Goal: Information Seeking & Learning: Learn about a topic

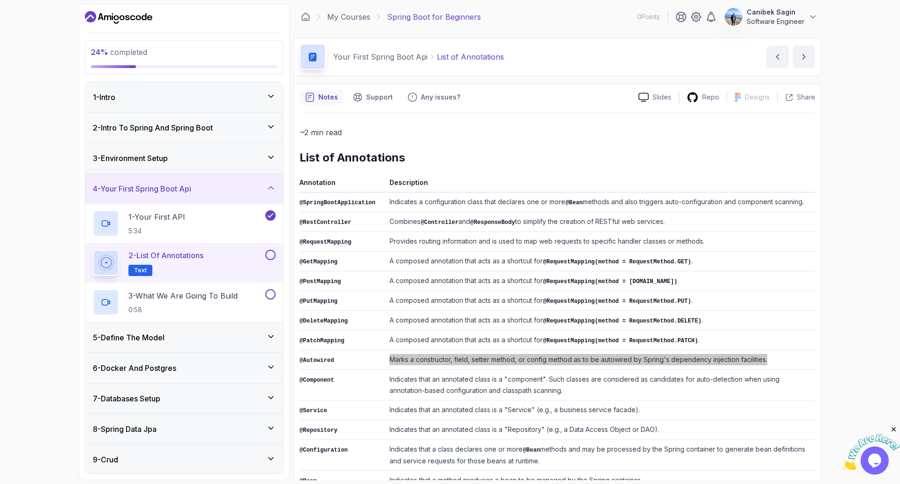
scroll to position [81, 0]
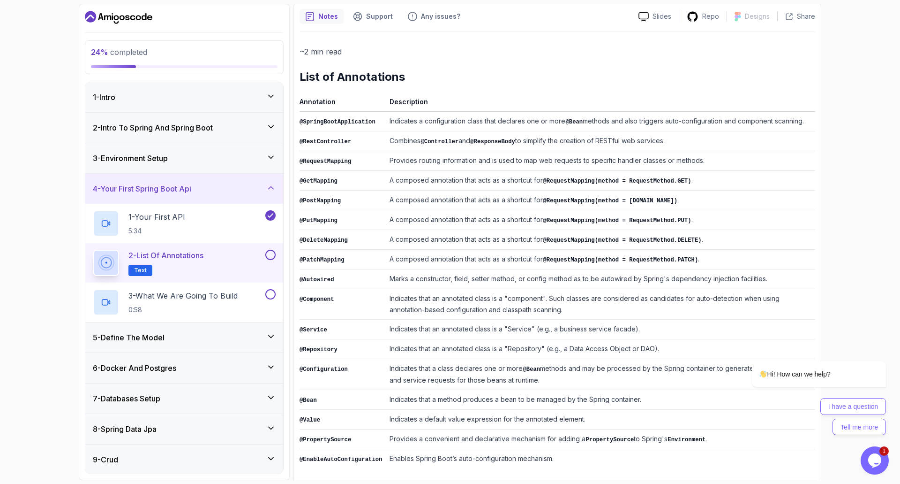
click at [824, 235] on section "24 % completed 1 - Intro 2 - Intro To Spring And Spring Boot 3 - Environment Se…" at bounding box center [450, 242] width 750 height 484
click at [883, 346] on icon "Chat attention grabber" at bounding box center [881, 347] width 8 height 8
drag, startPoint x: 553, startPoint y: 324, endPoint x: 628, endPoint y: 324, distance: 75.5
click at [628, 324] on td "Indicates that an annotated class is a "Service" (e.g., a business service faca…" at bounding box center [601, 329] width 430 height 20
copy td "business service facade"
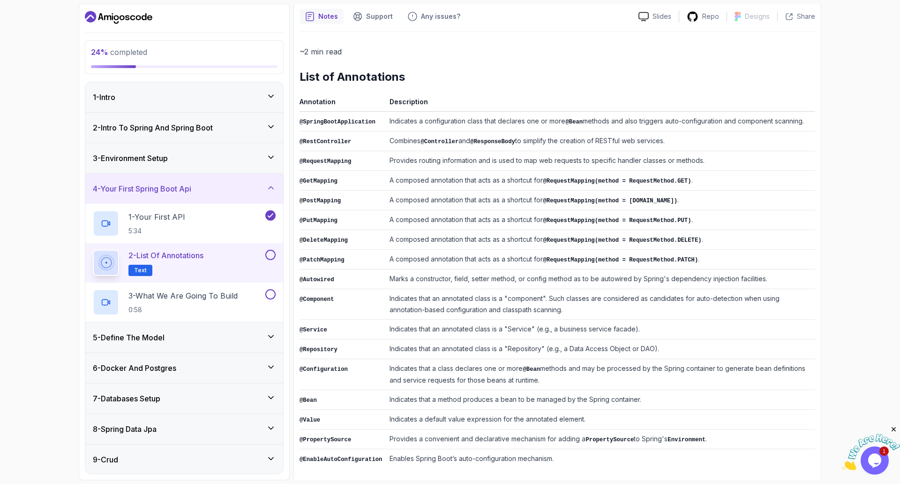
click at [561, 158] on td "Provides routing information and is used to map web requests to specific handle…" at bounding box center [601, 161] width 430 height 20
click at [269, 256] on button at bounding box center [270, 255] width 10 height 10
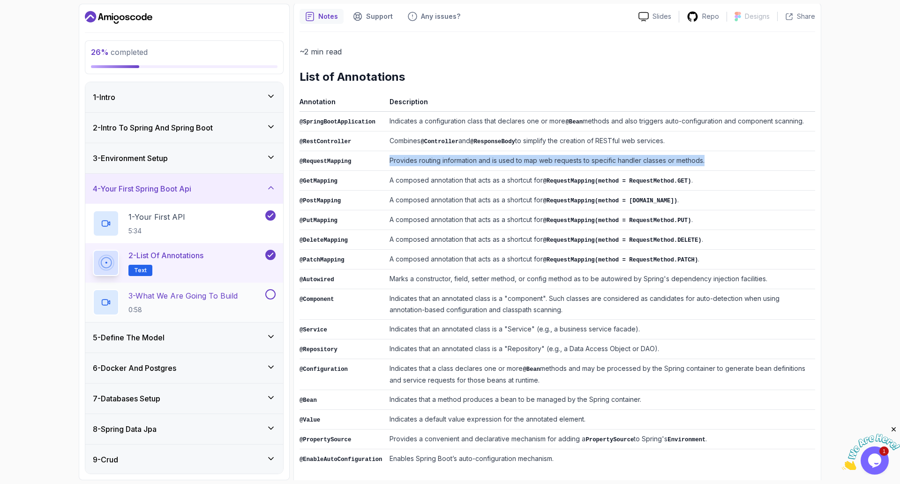
click at [238, 292] on p "3 - What We Are Going To Build" at bounding box center [183, 295] width 109 height 11
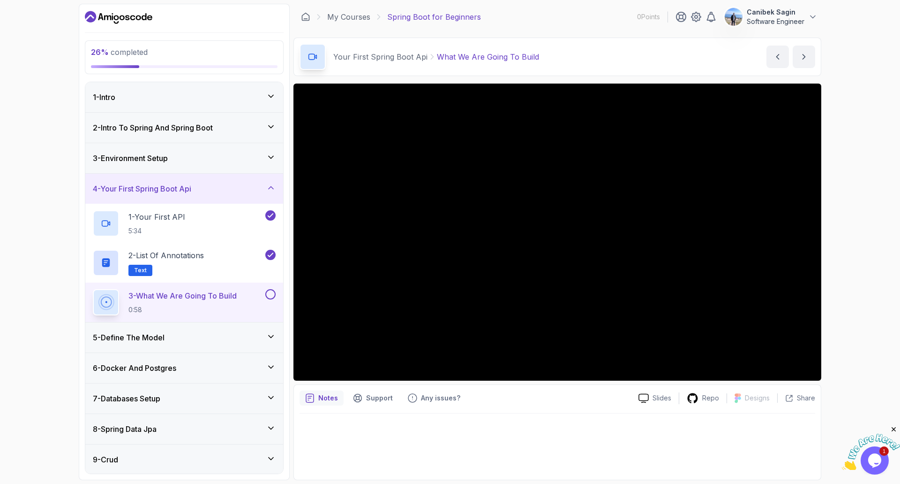
click at [233, 342] on div "5 - Define The Model" at bounding box center [184, 337] width 183 height 11
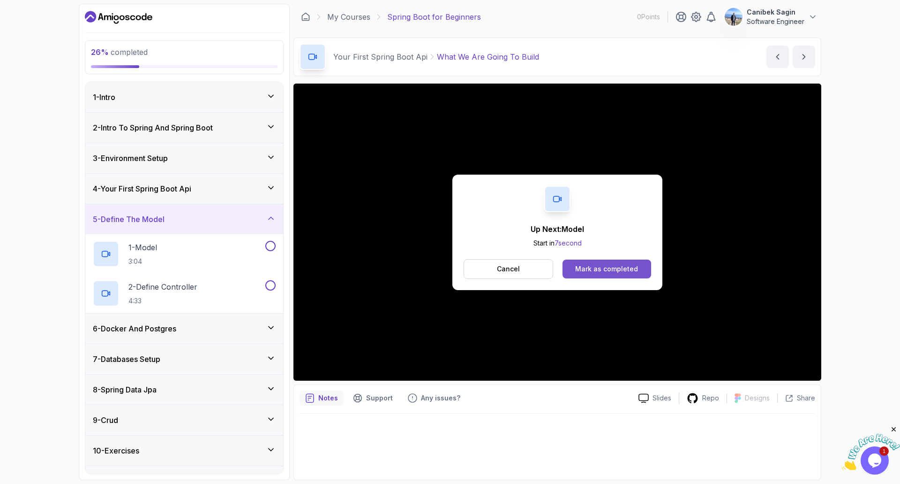
click at [598, 267] on div "Mark as completed" at bounding box center [606, 268] width 63 height 9
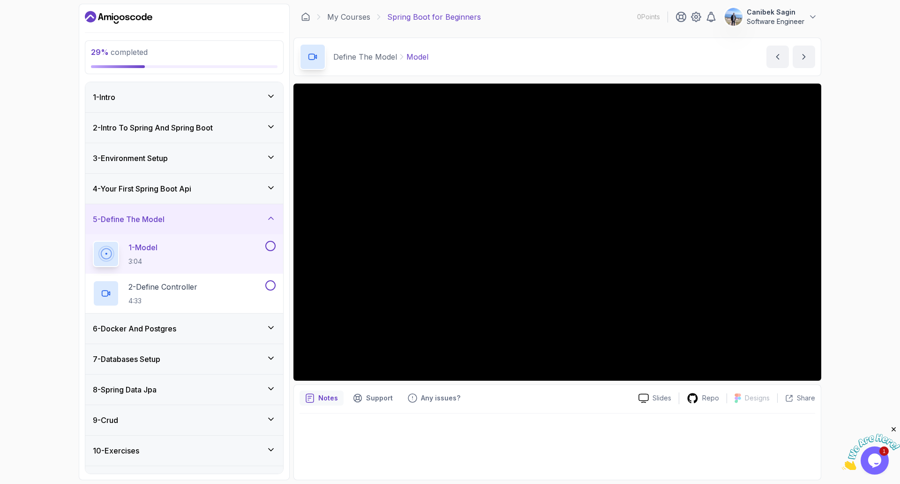
click at [189, 186] on h3 "4 - Your First Spring Boot Api" at bounding box center [142, 188] width 98 height 11
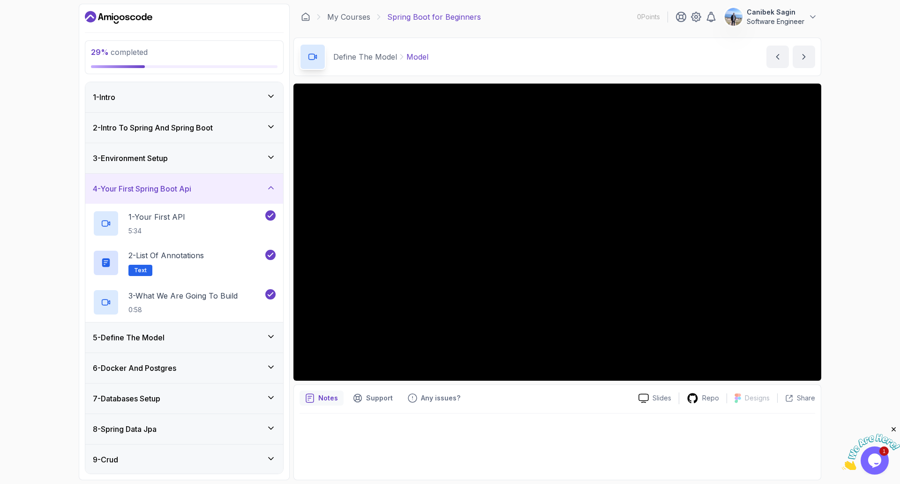
click at [189, 186] on h3 "4 - Your First Spring Boot Api" at bounding box center [142, 188] width 98 height 11
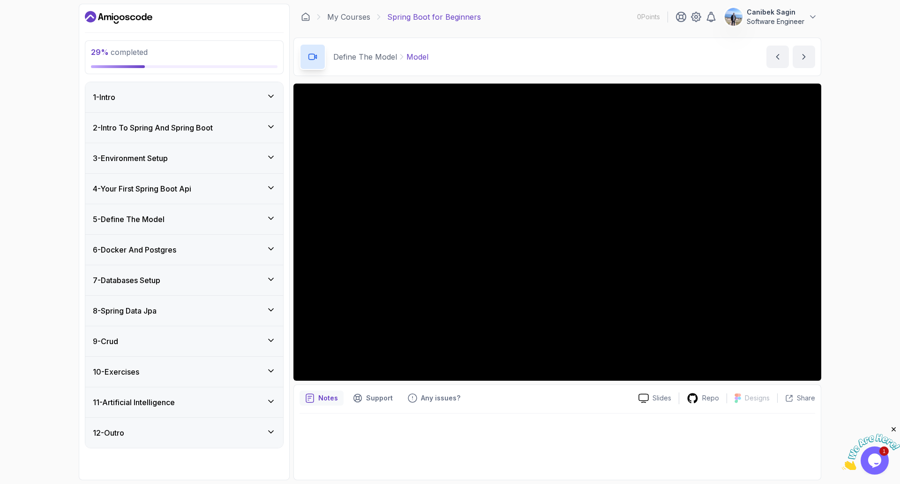
click at [195, 213] on div "5 - Define The Model" at bounding box center [184, 218] width 183 height 11
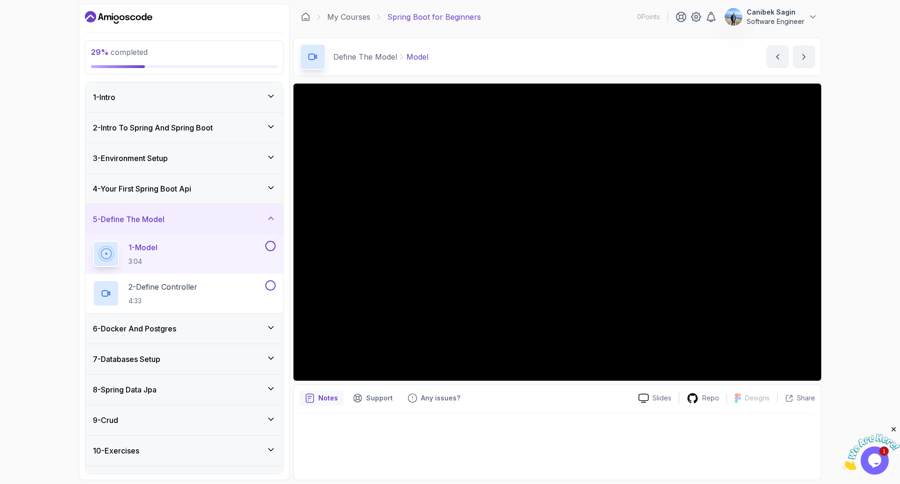
click at [208, 189] on div "4 - Your First Spring Boot Api" at bounding box center [184, 188] width 183 height 11
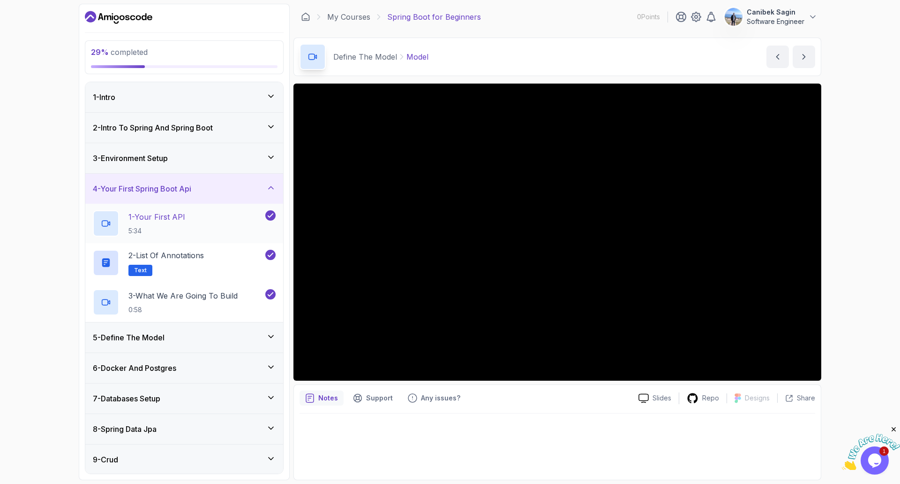
click at [190, 219] on div "1 - Your First API 5:34" at bounding box center [178, 223] width 171 height 26
click at [190, 339] on div "5 - Define The Model" at bounding box center [184, 337] width 183 height 11
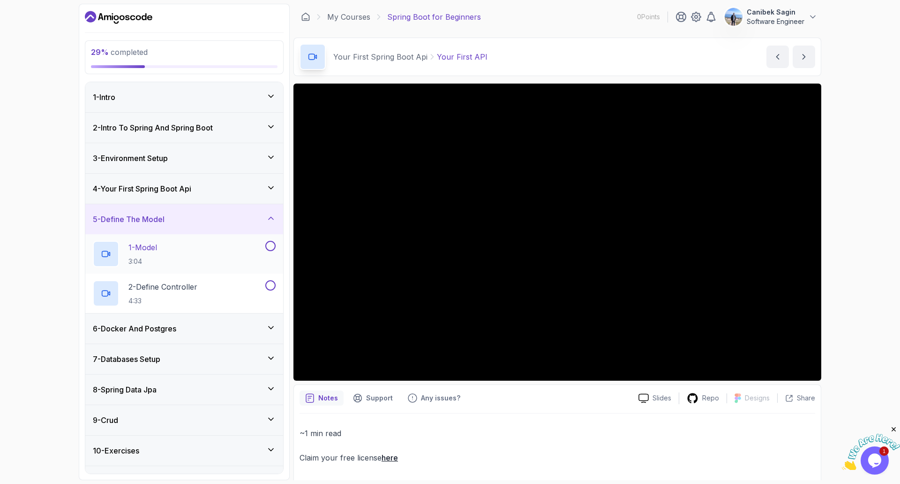
click at [186, 255] on div "1 - Model 3:04" at bounding box center [178, 254] width 171 height 26
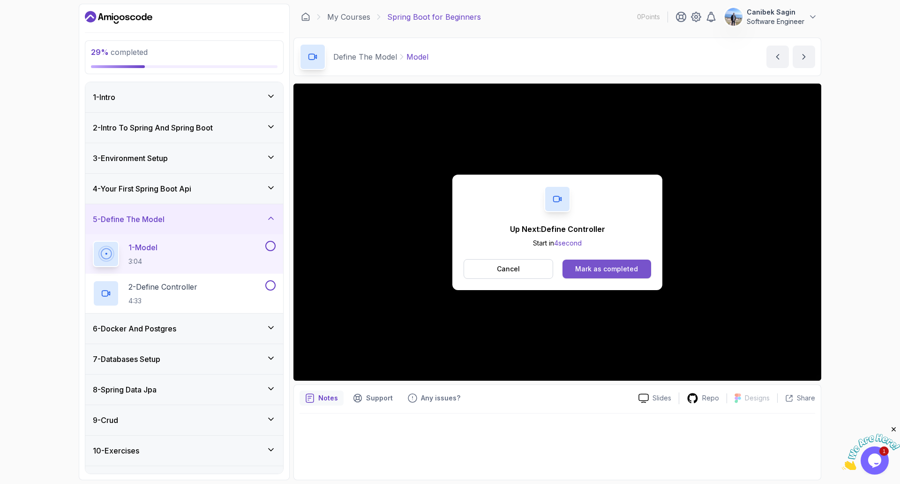
click at [623, 265] on div "Mark as completed" at bounding box center [606, 268] width 63 height 9
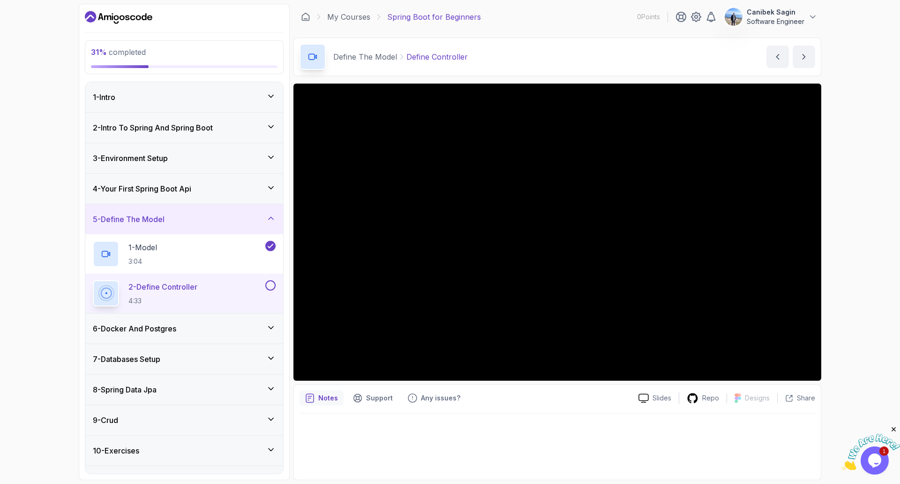
click at [200, 323] on div "6 - Docker And Postgres" at bounding box center [184, 328] width 183 height 11
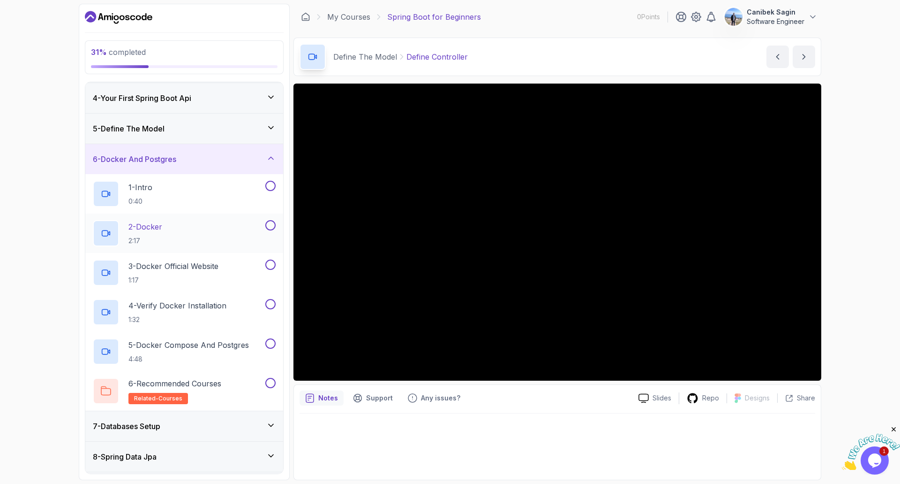
scroll to position [94, 0]
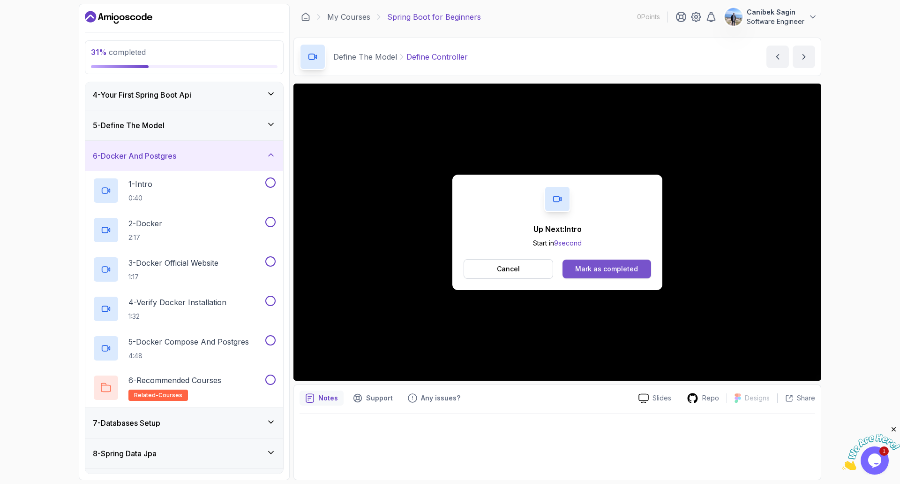
click at [617, 272] on div "Mark as completed" at bounding box center [606, 268] width 63 height 9
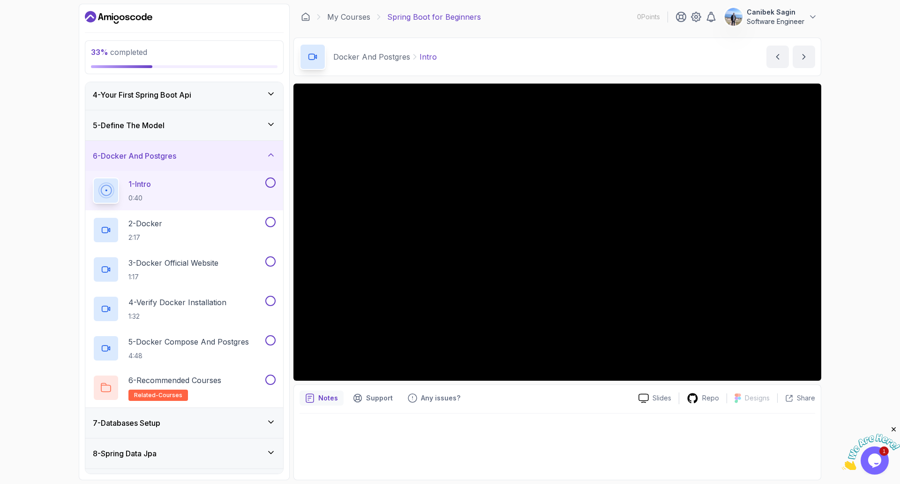
click at [206, 155] on div "6 - Docker And Postgres" at bounding box center [184, 155] width 183 height 11
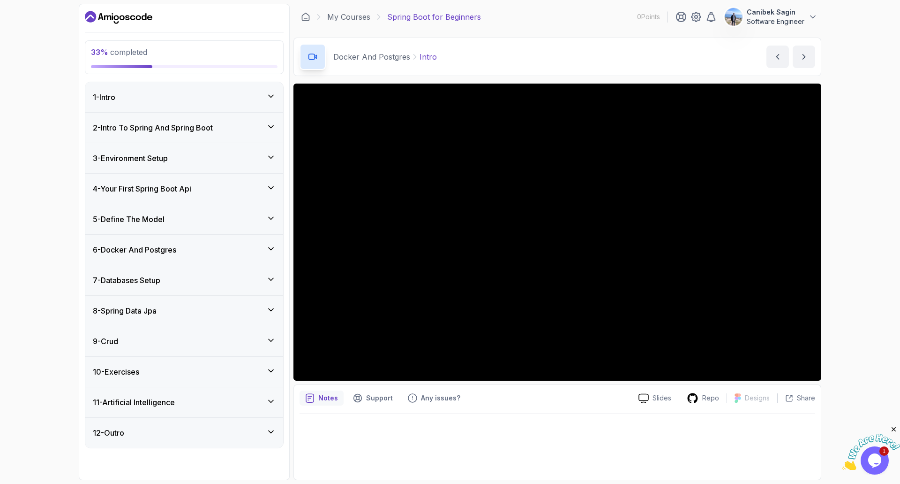
click at [151, 275] on h3 "7 - Databases Setup" at bounding box center [127, 279] width 68 height 11
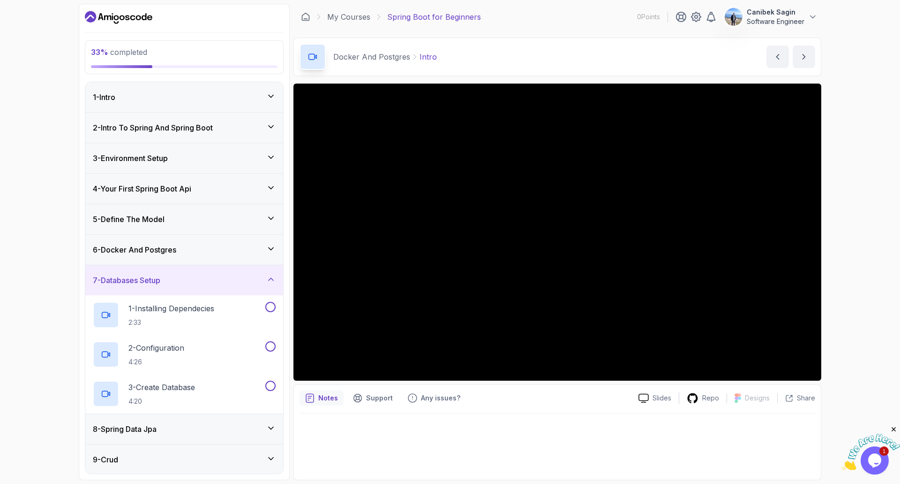
click at [150, 276] on h3 "7 - Databases Setup" at bounding box center [127, 279] width 68 height 11
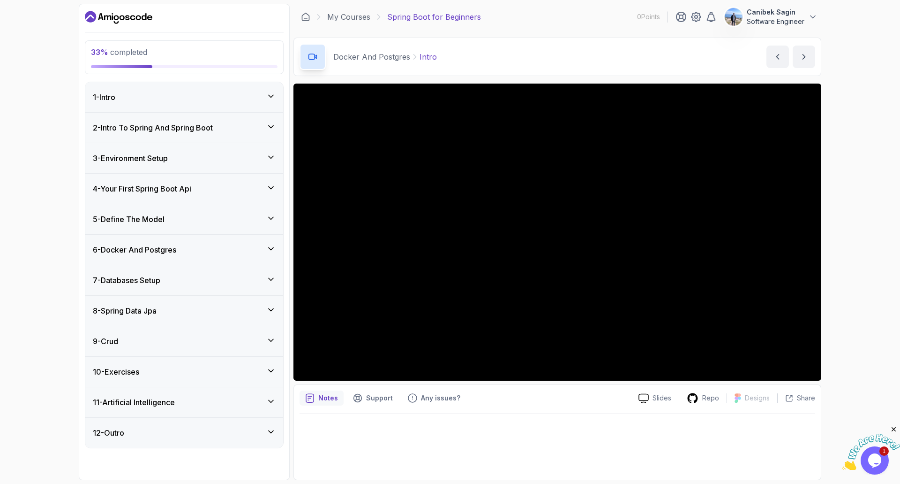
click at [157, 249] on h3 "6 - Docker And Postgres" at bounding box center [134, 249] width 83 height 11
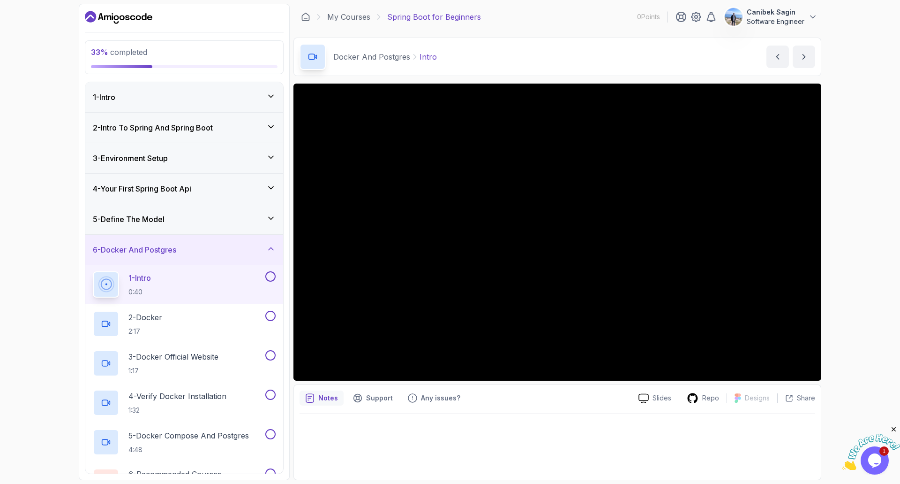
click at [870, 468] on img at bounding box center [871, 451] width 58 height 37
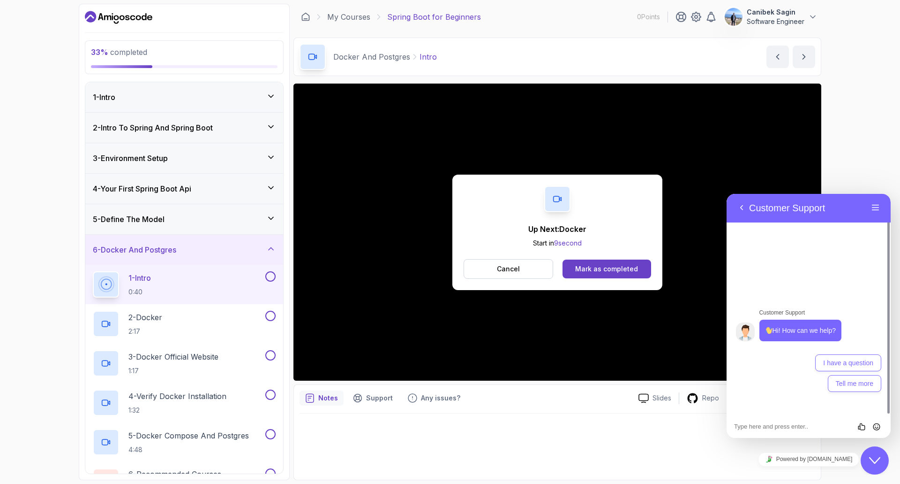
click at [742, 457] on div "Powered by tawk.to" at bounding box center [809, 458] width 164 height 21
click at [587, 267] on div "Mark as completed" at bounding box center [606, 268] width 63 height 9
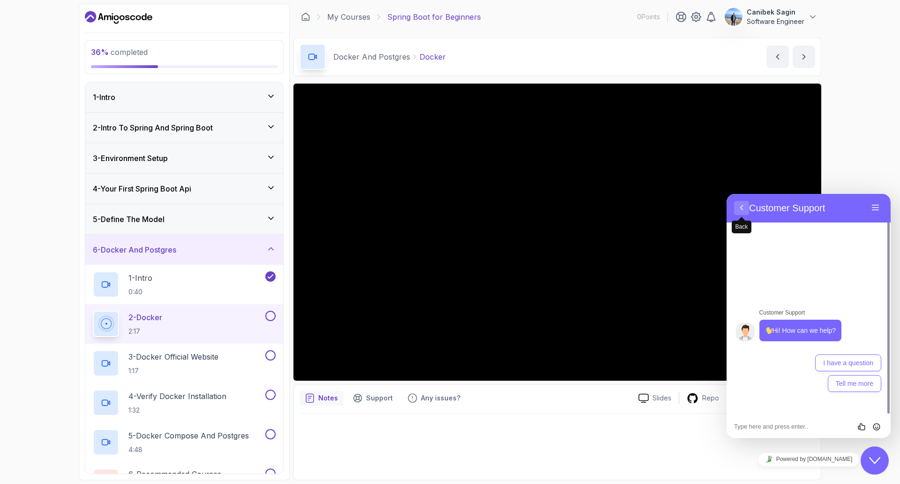
click at [741, 208] on button "Back" at bounding box center [741, 208] width 15 height 14
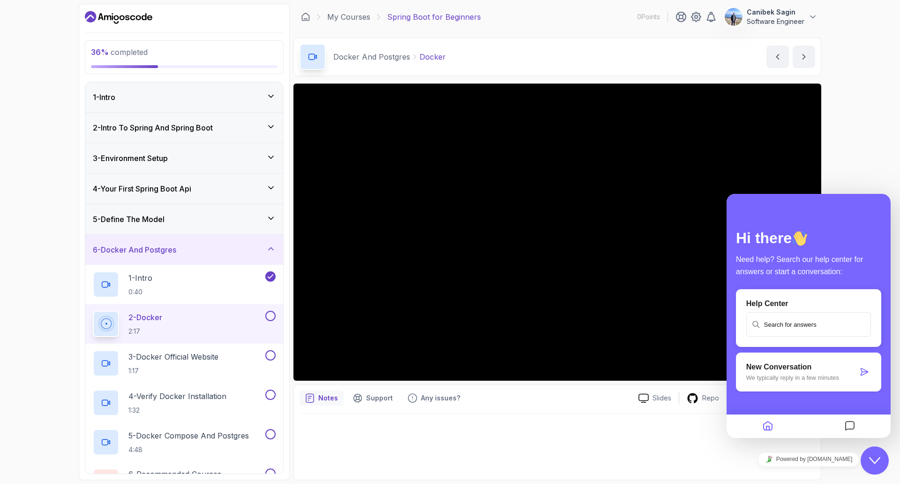
click at [866, 163] on div "36 % completed 1 - Intro 2 - Intro To Spring And Spring Boot 3 - Environment Se…" at bounding box center [450, 242] width 900 height 484
click at [691, 447] on div at bounding box center [558, 443] width 516 height 61
click at [884, 461] on div "Close Chat This icon closes the chat window." at bounding box center [875, 459] width 28 height 11
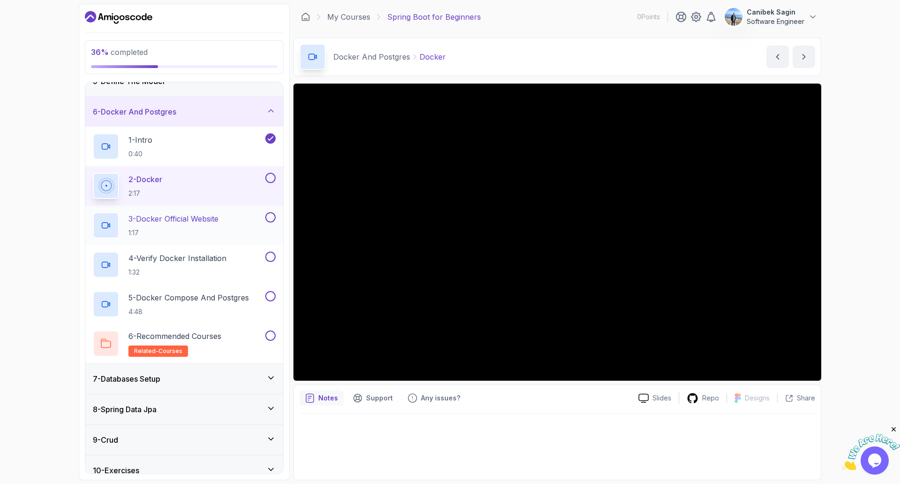
scroll to position [141, 0]
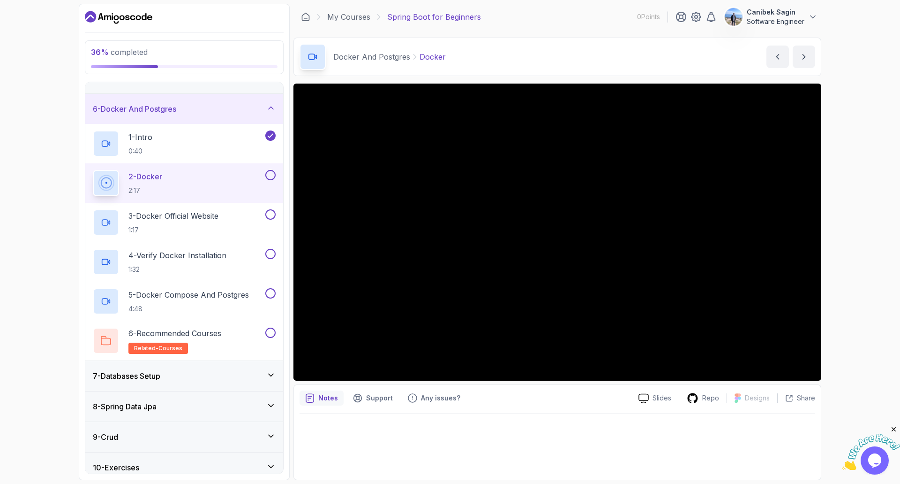
click at [215, 373] on div "7 - Databases Setup" at bounding box center [184, 375] width 183 height 11
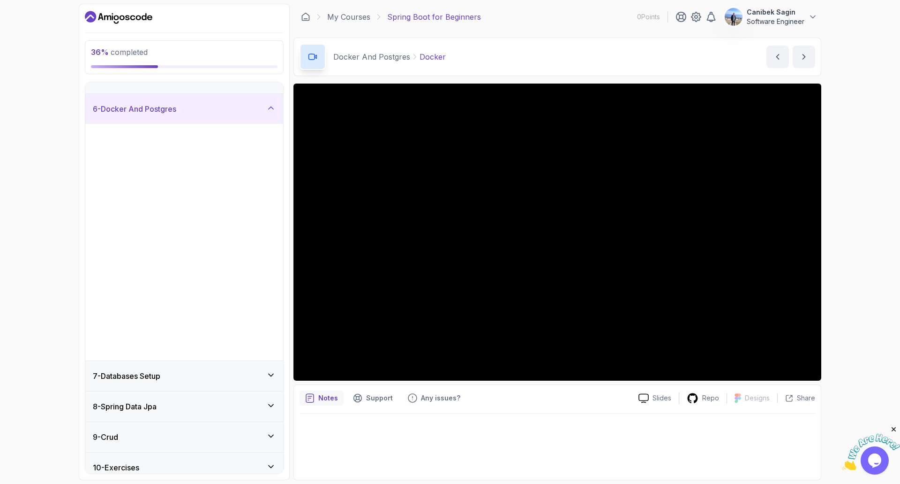
scroll to position [0, 0]
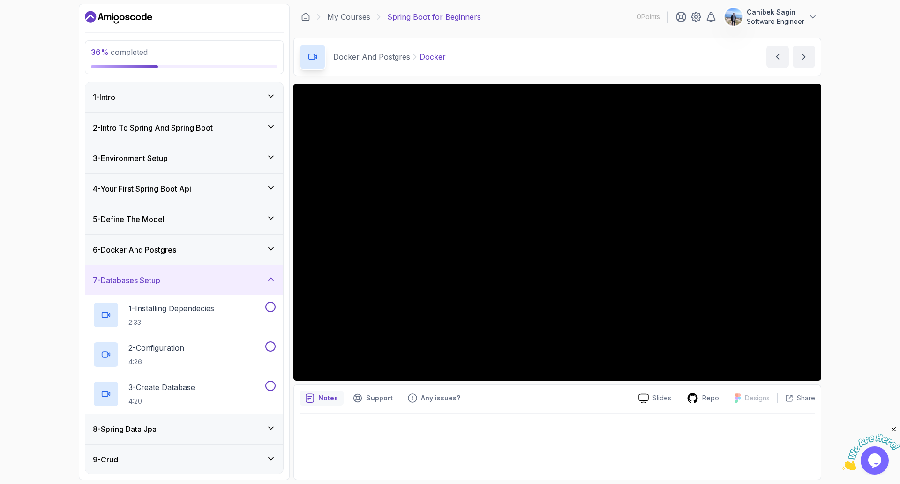
click at [212, 277] on div "7 - Databases Setup" at bounding box center [184, 279] width 183 height 11
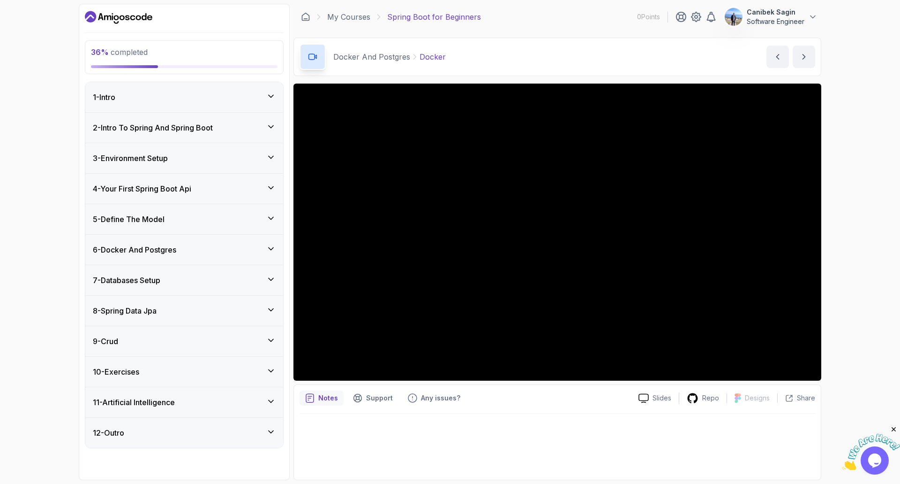
click at [172, 274] on div "7 - Databases Setup" at bounding box center [184, 279] width 183 height 11
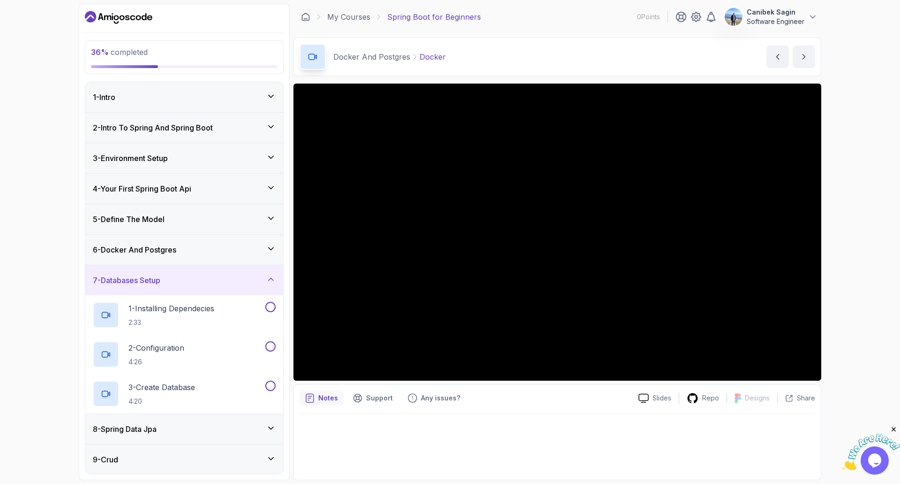
click at [173, 246] on h3 "6 - Docker And Postgres" at bounding box center [134, 249] width 83 height 11
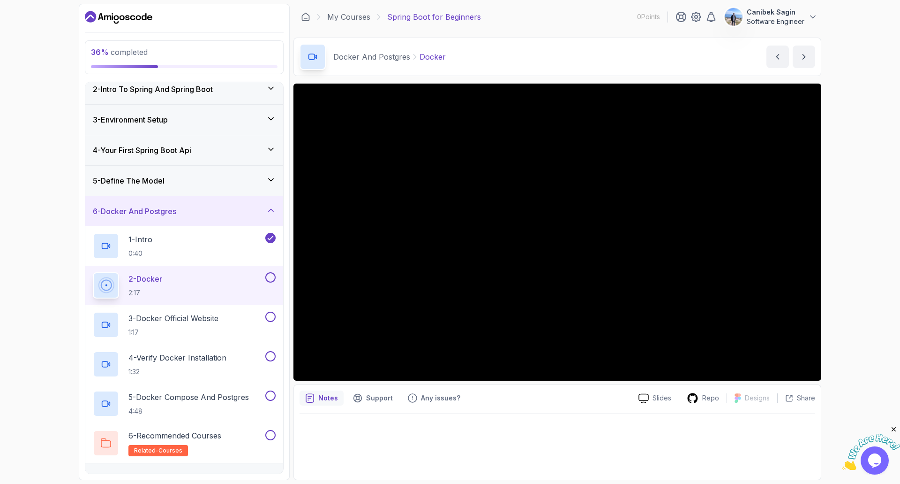
scroll to position [94, 0]
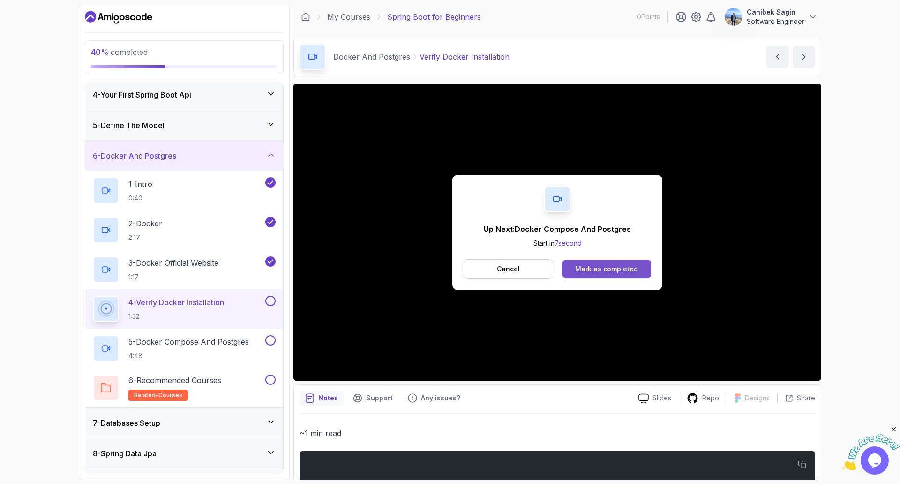
click at [639, 269] on button "Mark as completed" at bounding box center [607, 268] width 89 height 19
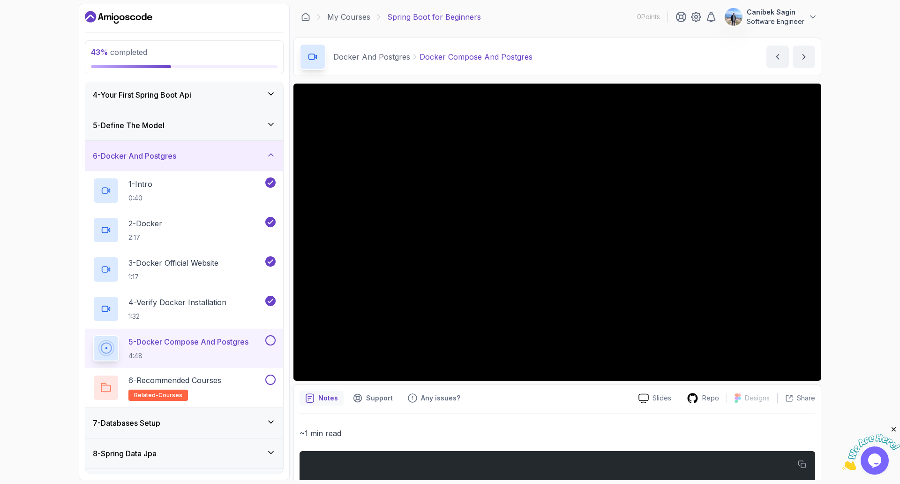
click at [220, 422] on div "7 - Databases Setup" at bounding box center [184, 422] width 183 height 11
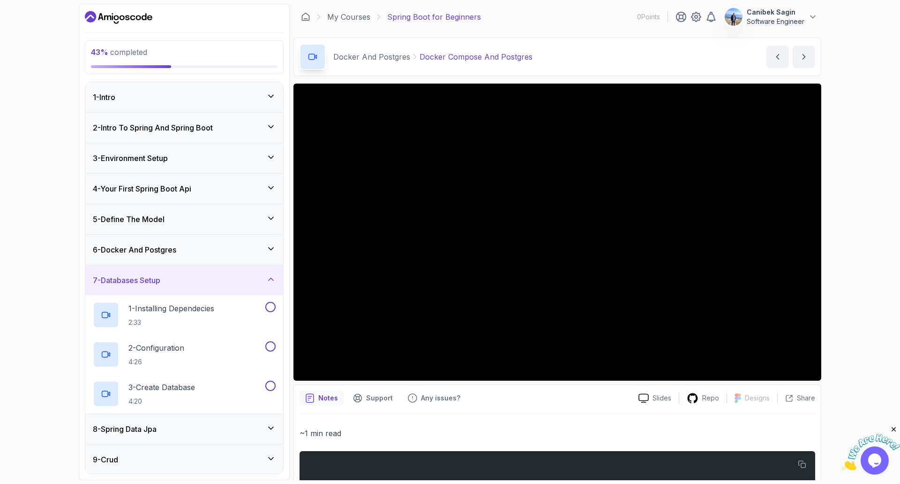
click at [220, 428] on div "8 - Spring Data Jpa" at bounding box center [184, 428] width 183 height 11
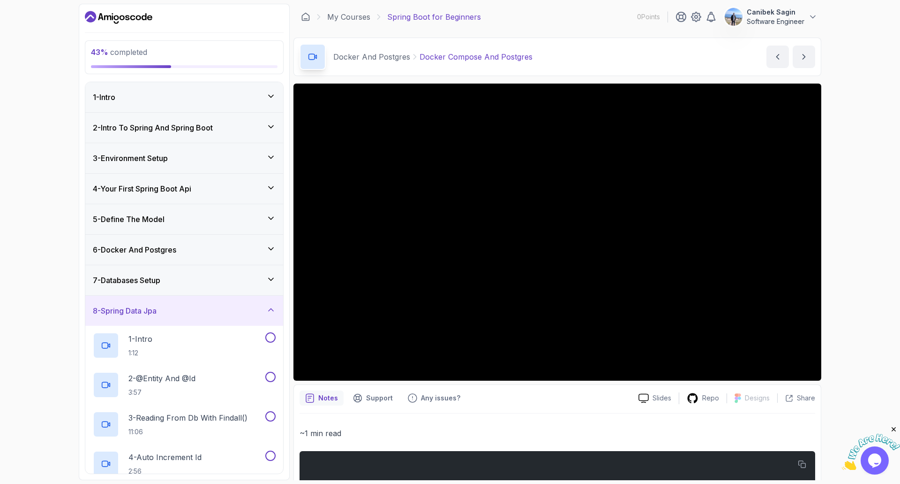
click at [206, 279] on div "7 - Databases Setup" at bounding box center [184, 279] width 183 height 11
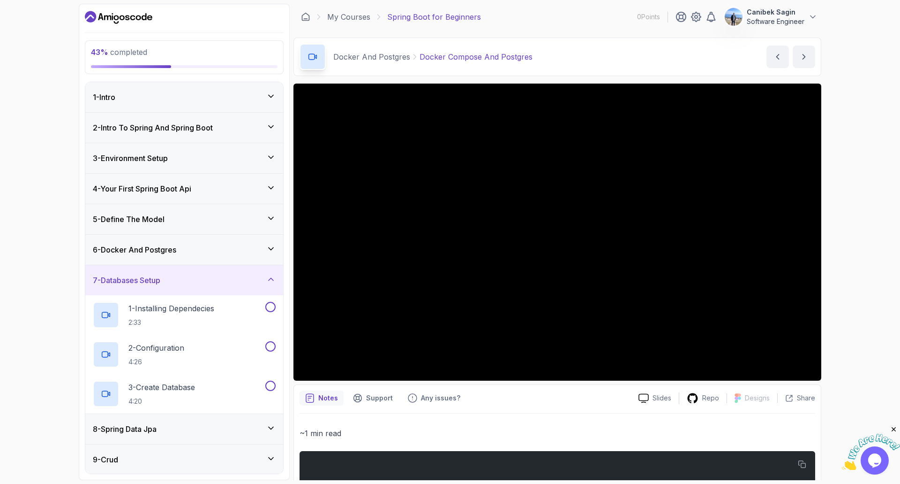
click at [155, 278] on h3 "7 - Databases Setup" at bounding box center [127, 279] width 68 height 11
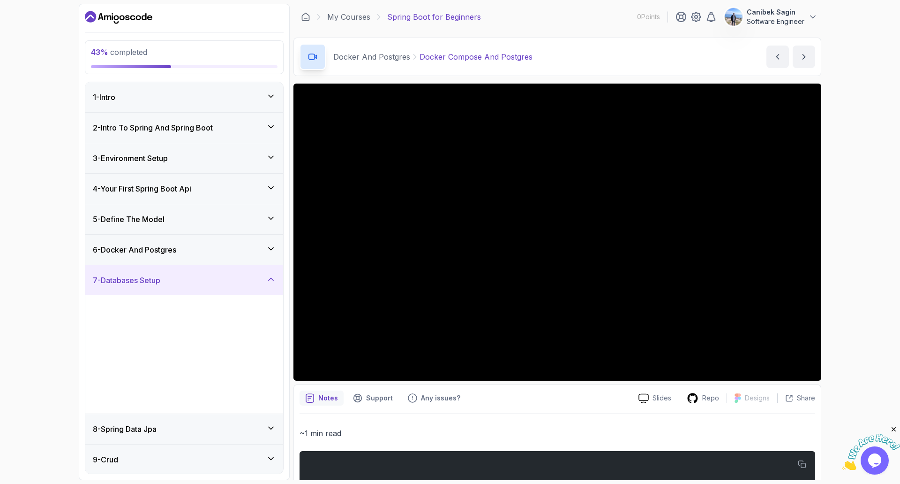
click at [155, 278] on h3 "7 - Databases Setup" at bounding box center [127, 279] width 68 height 11
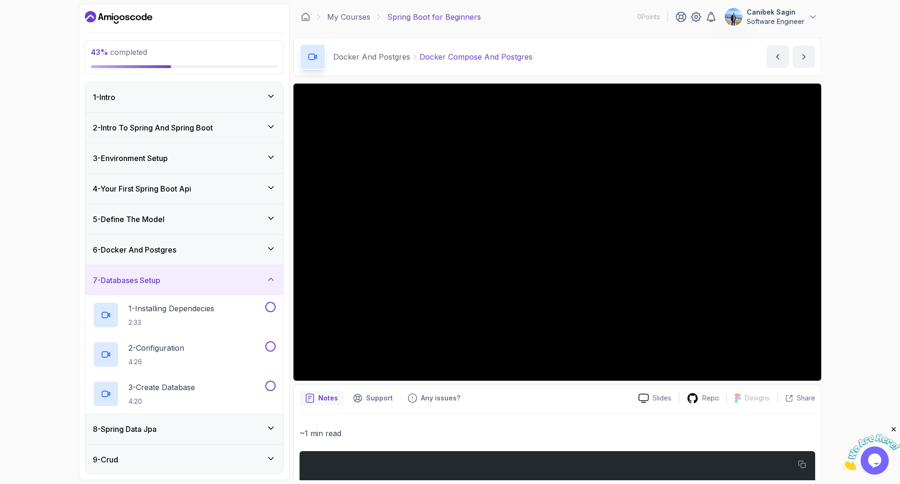
click at [172, 248] on h3 "6 - Docker And Postgres" at bounding box center [134, 249] width 83 height 11
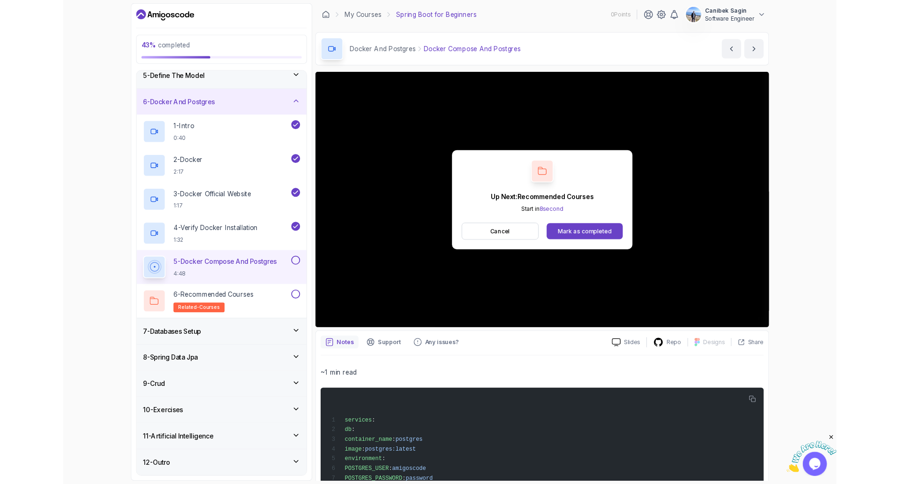
scroll to position [141, 0]
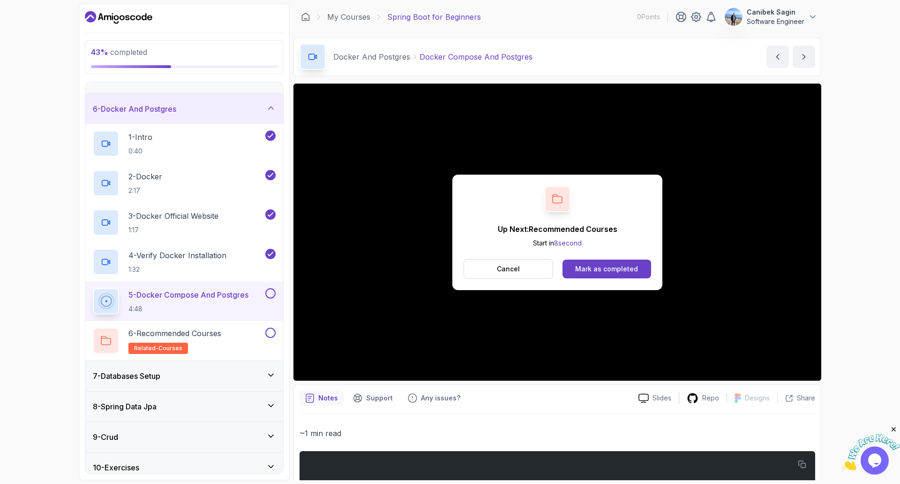
click at [626, 278] on div "Cancel Mark as completed" at bounding box center [558, 269] width 188 height 20
click at [625, 266] on div "Mark as completed" at bounding box center [606, 268] width 63 height 9
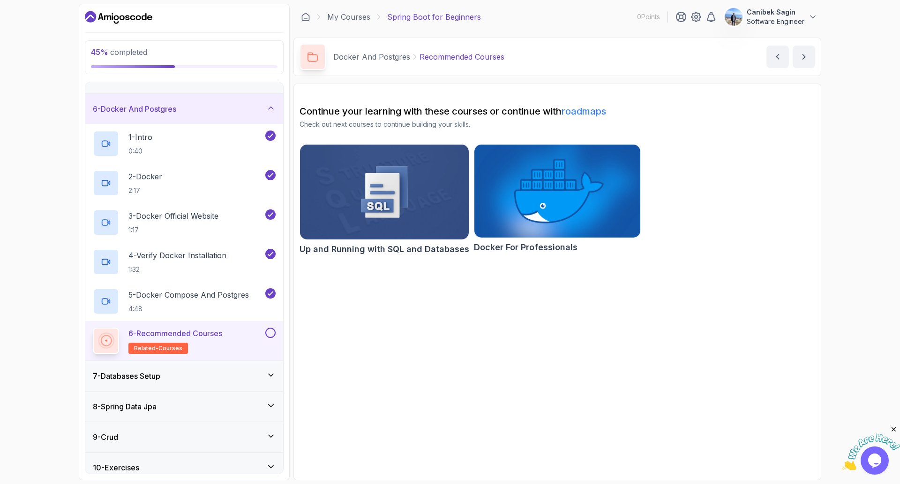
click at [537, 168] on img at bounding box center [557, 191] width 174 height 98
click at [388, 194] on img at bounding box center [384, 191] width 177 height 99
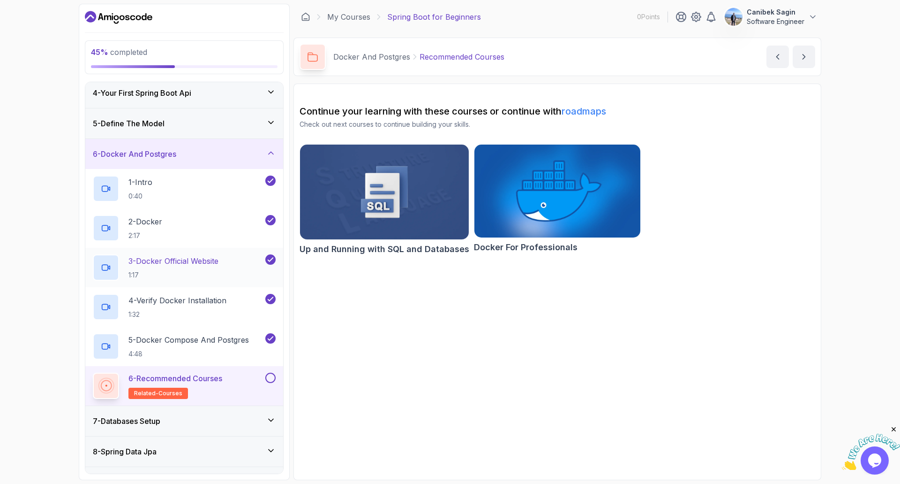
scroll to position [211, 0]
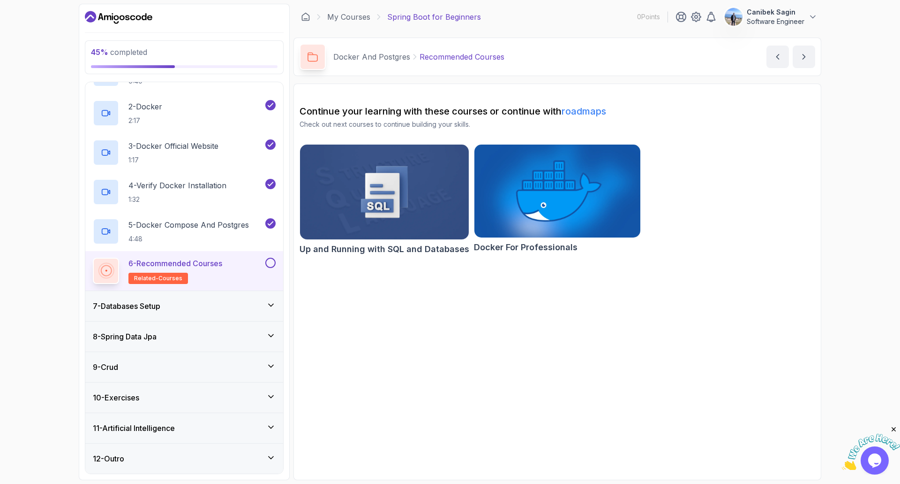
click at [272, 259] on button at bounding box center [270, 262] width 10 height 10
click at [246, 305] on div "7 - Databases Setup" at bounding box center [184, 305] width 183 height 11
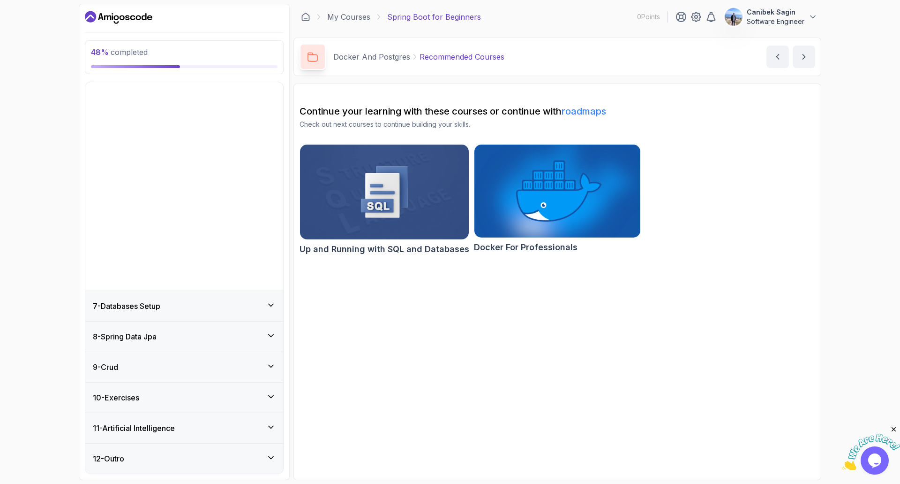
scroll to position [0, 0]
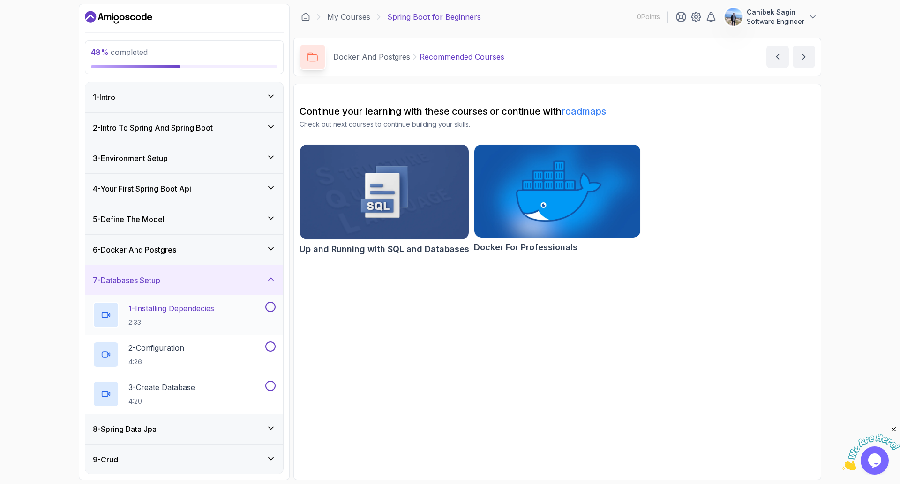
click at [241, 308] on div "1 - Installing Dependecies 2:33" at bounding box center [178, 315] width 171 height 26
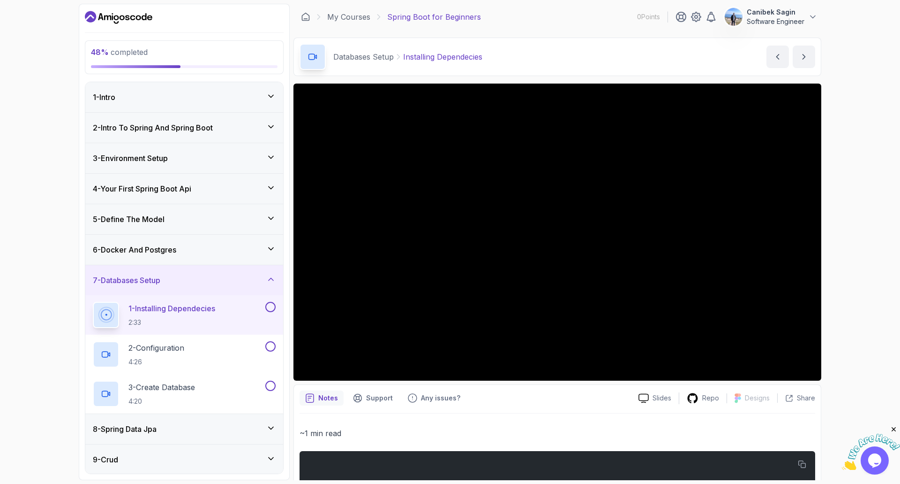
click at [271, 307] on button at bounding box center [270, 307] width 10 height 10
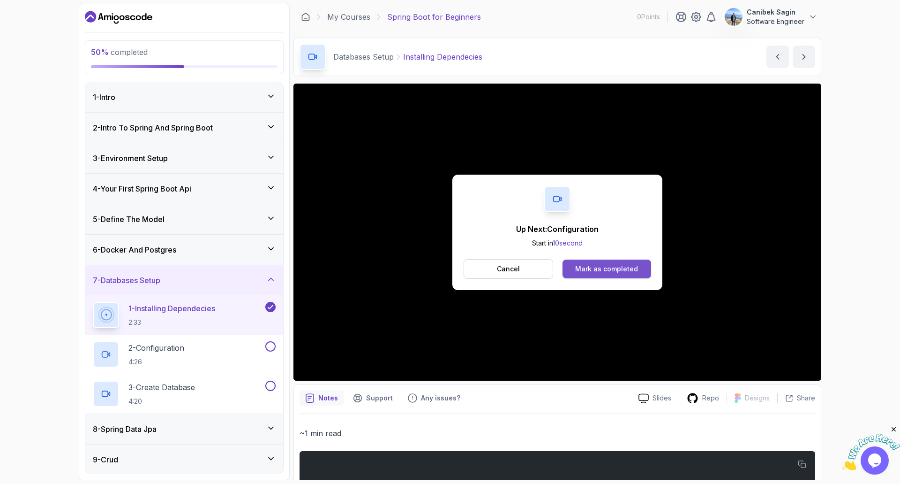
click at [625, 267] on div "Mark as completed" at bounding box center [606, 268] width 63 height 9
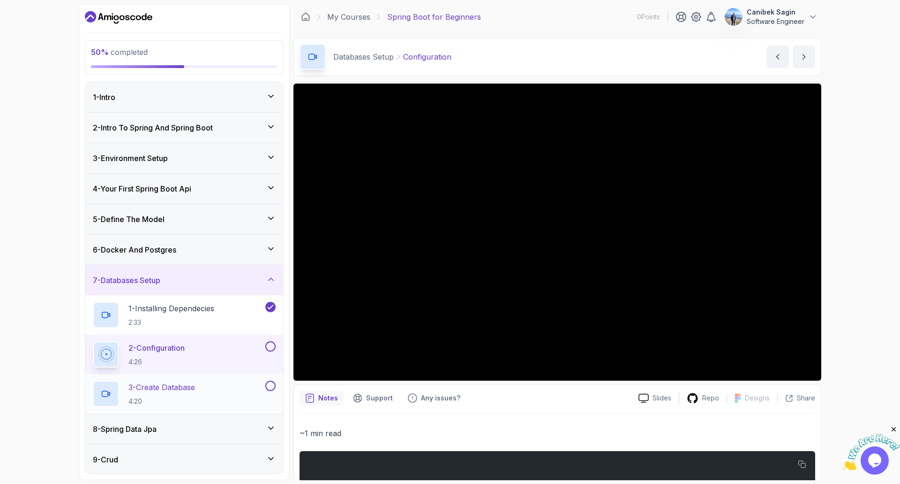
click at [183, 391] on p "3 - Create Database" at bounding box center [162, 386] width 67 height 11
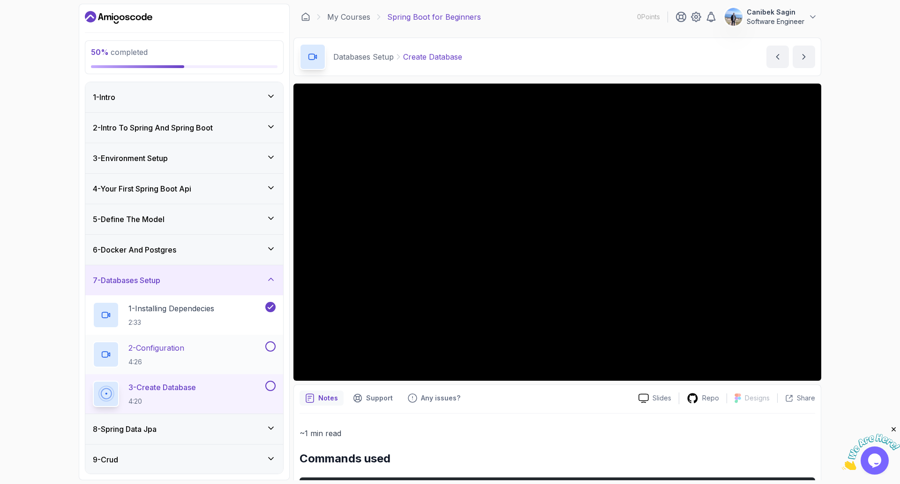
click at [267, 345] on button at bounding box center [270, 346] width 10 height 10
click at [245, 278] on div "7 - Databases Setup" at bounding box center [184, 279] width 183 height 11
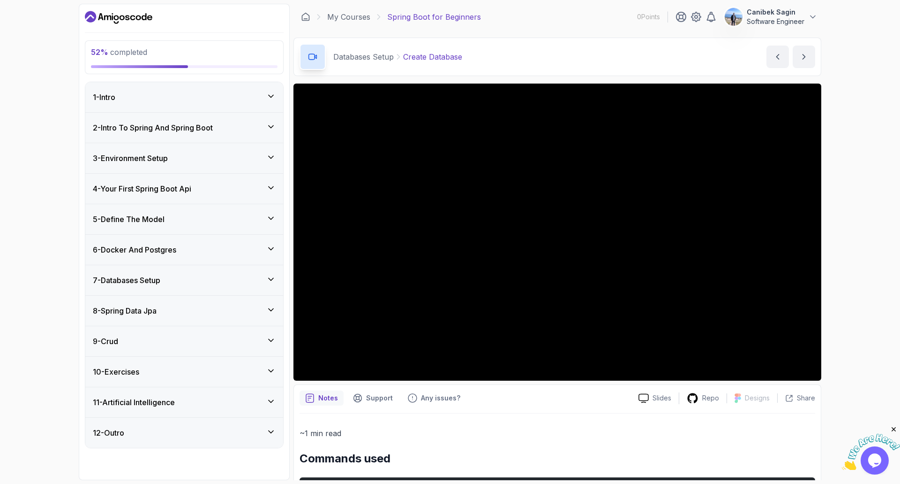
click at [219, 342] on div "9 - Crud" at bounding box center [184, 340] width 183 height 11
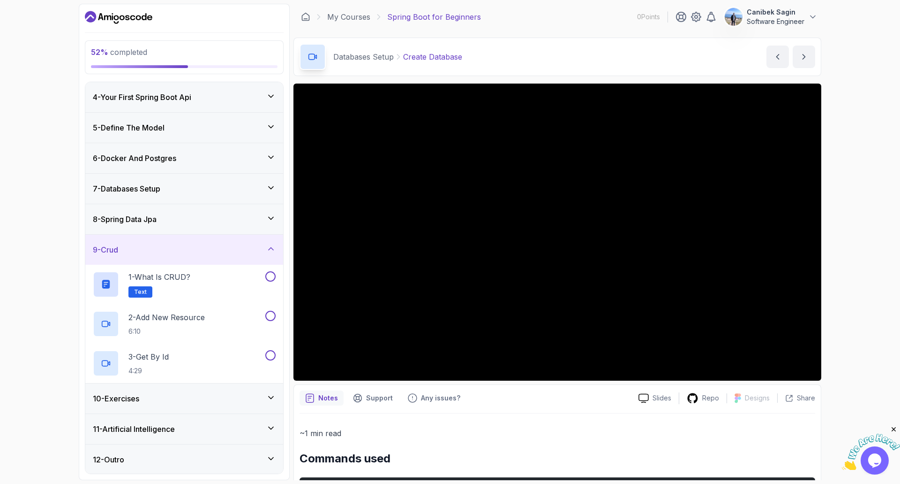
scroll to position [92, 0]
click at [189, 245] on div "9 - Crud" at bounding box center [184, 248] width 183 height 11
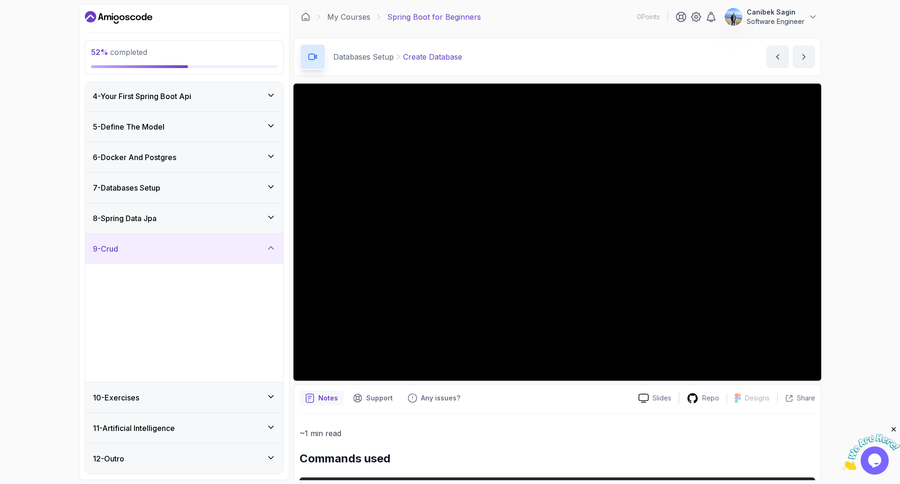
scroll to position [0, 0]
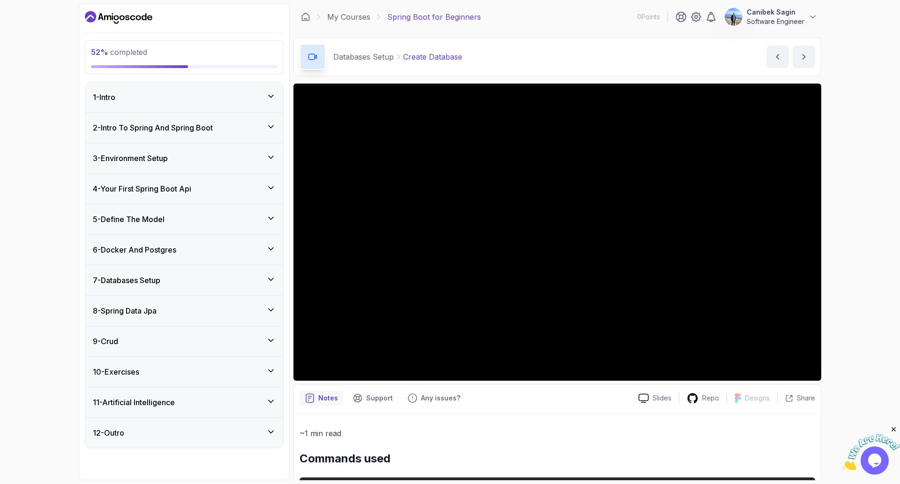
click at [163, 376] on div "10 - Exercises" at bounding box center [184, 371] width 183 height 11
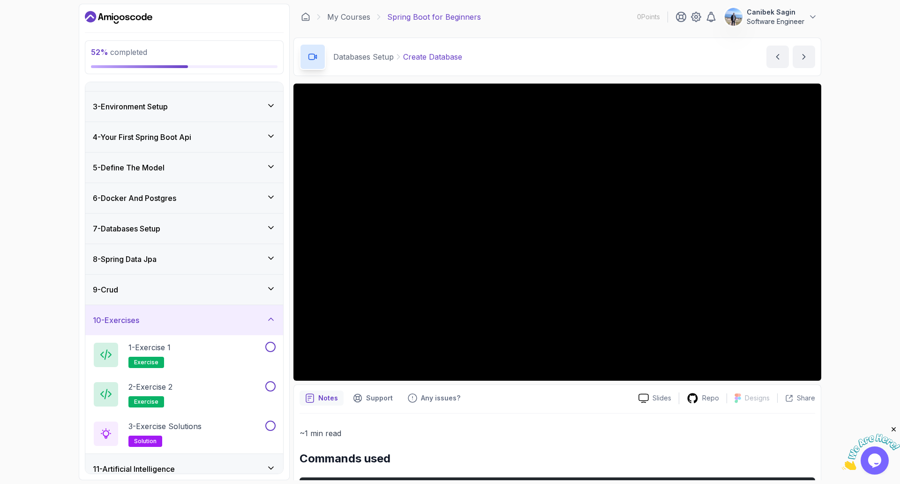
scroll to position [92, 0]
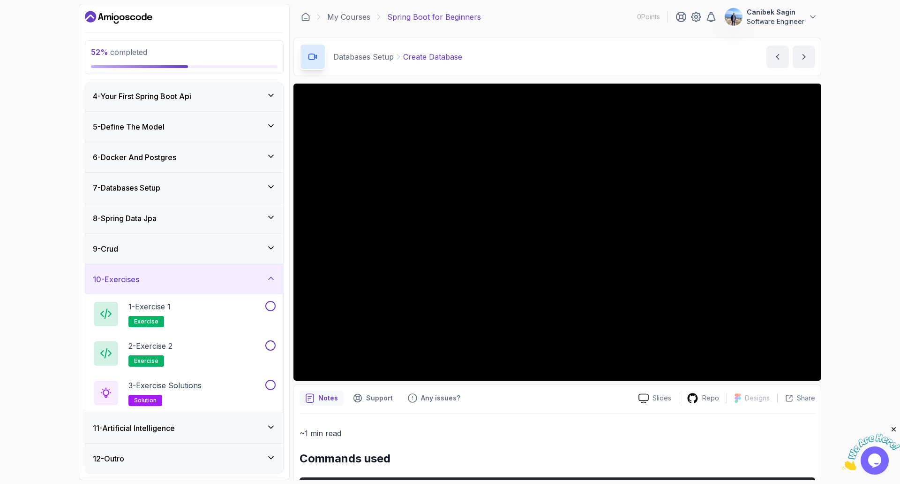
click at [177, 285] on div "10 - Exercises" at bounding box center [184, 279] width 198 height 30
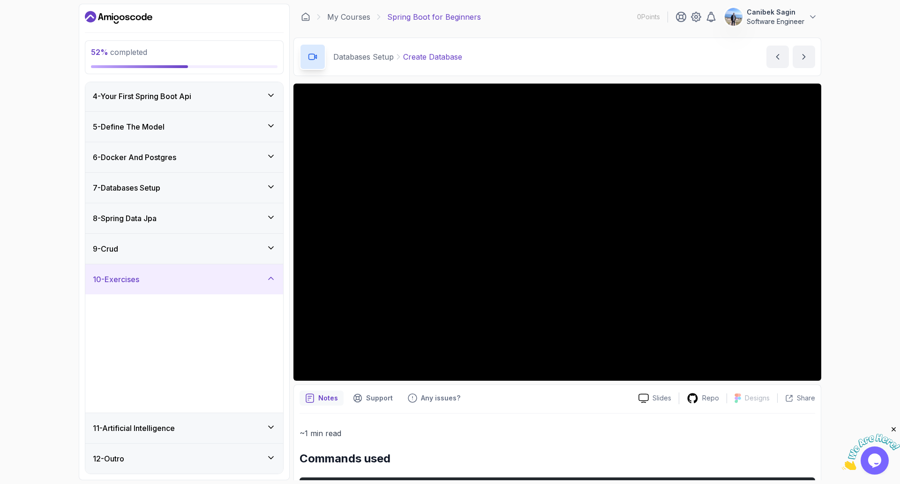
scroll to position [0, 0]
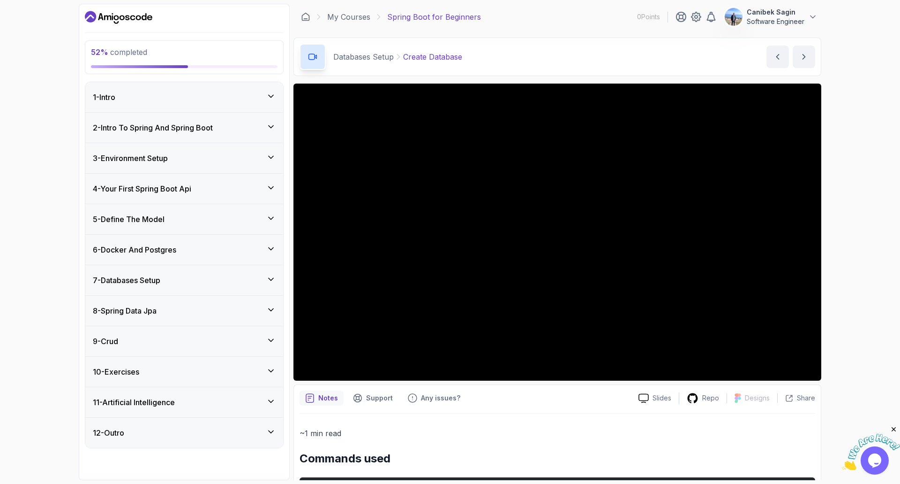
click at [158, 398] on h3 "11 - Artificial Intelligence" at bounding box center [134, 401] width 82 height 11
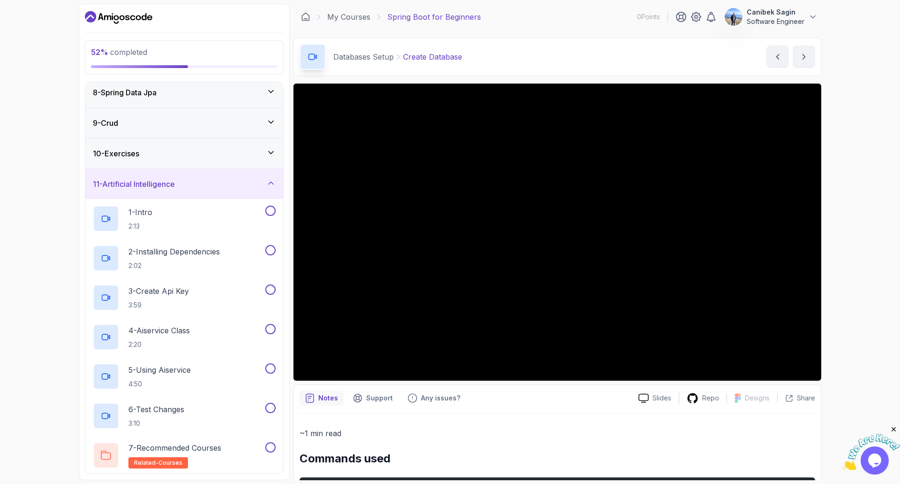
scroll to position [250, 0]
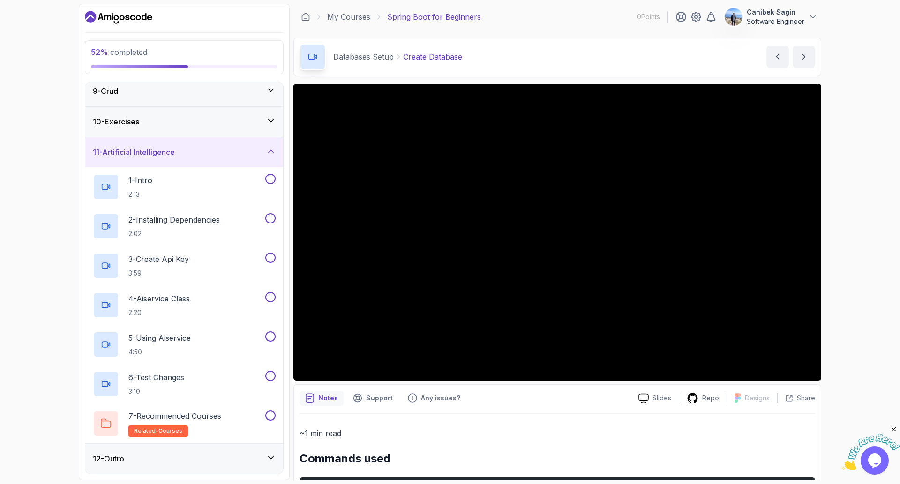
click at [164, 150] on h3 "11 - Artificial Intelligence" at bounding box center [134, 151] width 82 height 11
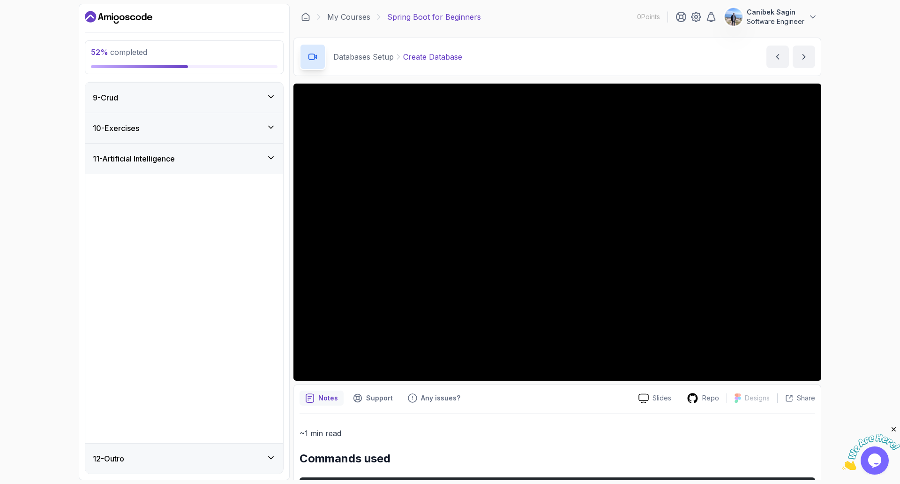
scroll to position [0, 0]
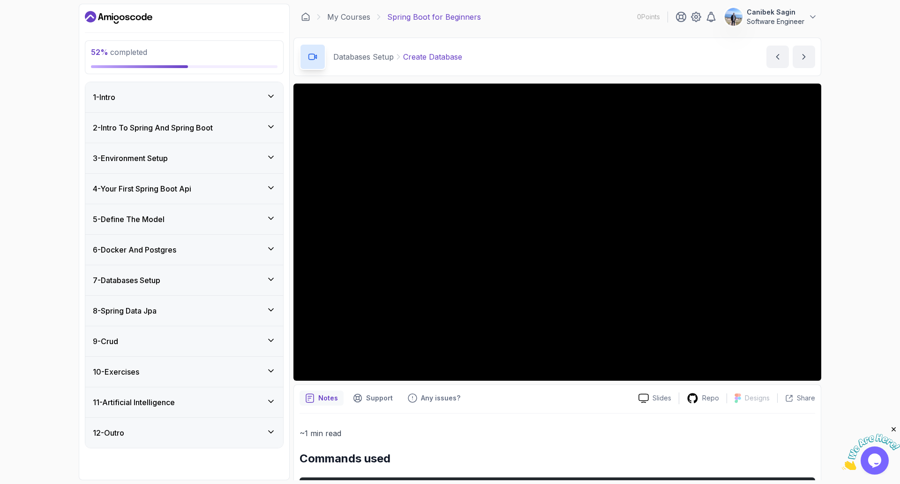
click at [164, 313] on div "8 - Spring Data Jpa" at bounding box center [184, 310] width 183 height 11
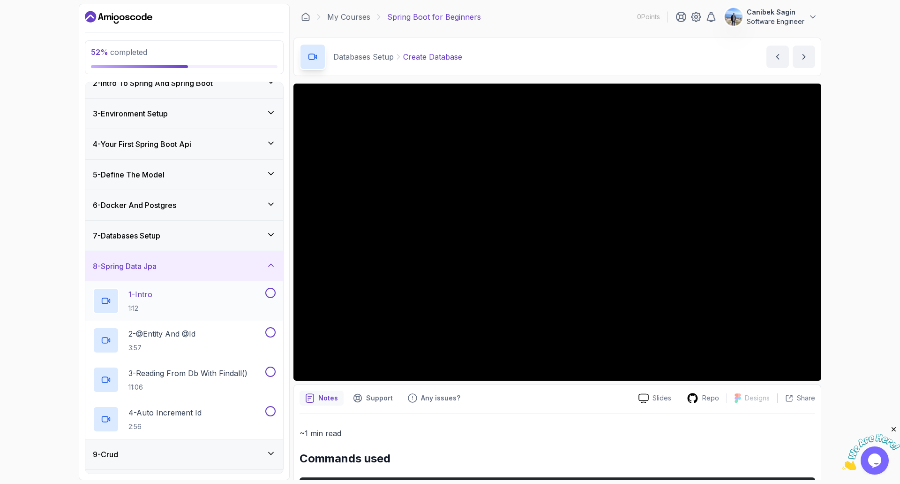
scroll to position [94, 0]
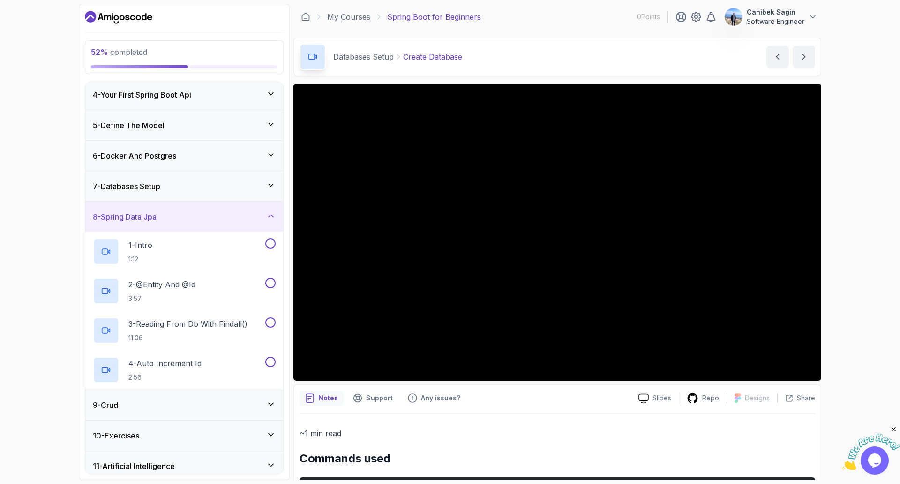
click at [221, 185] on div "7 - Databases Setup" at bounding box center [184, 186] width 183 height 11
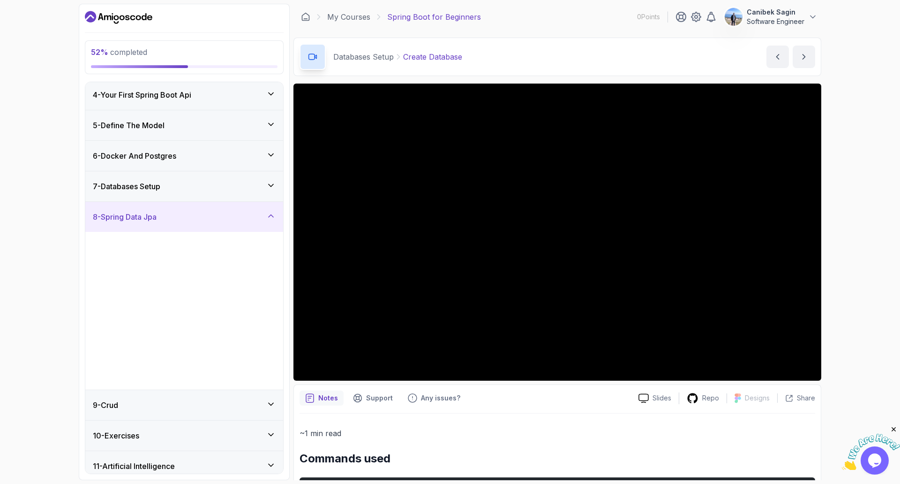
scroll to position [0, 0]
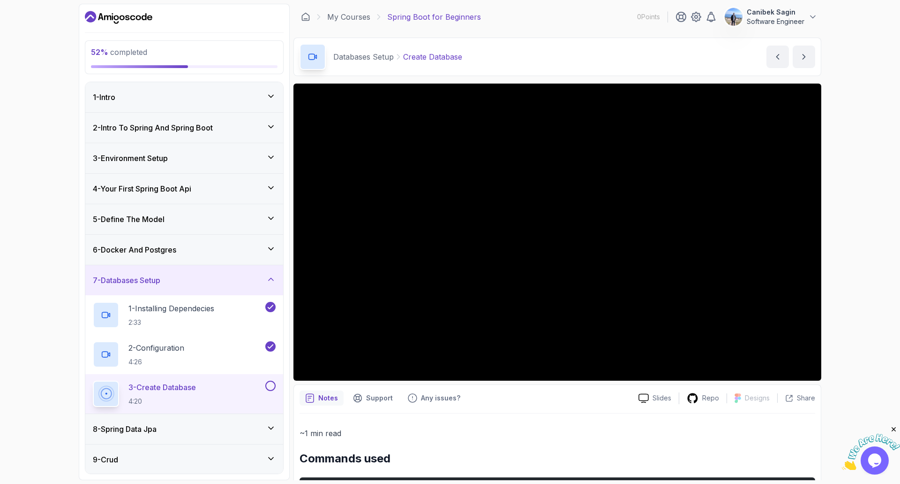
click at [247, 275] on div "7 - Databases Setup" at bounding box center [184, 279] width 183 height 11
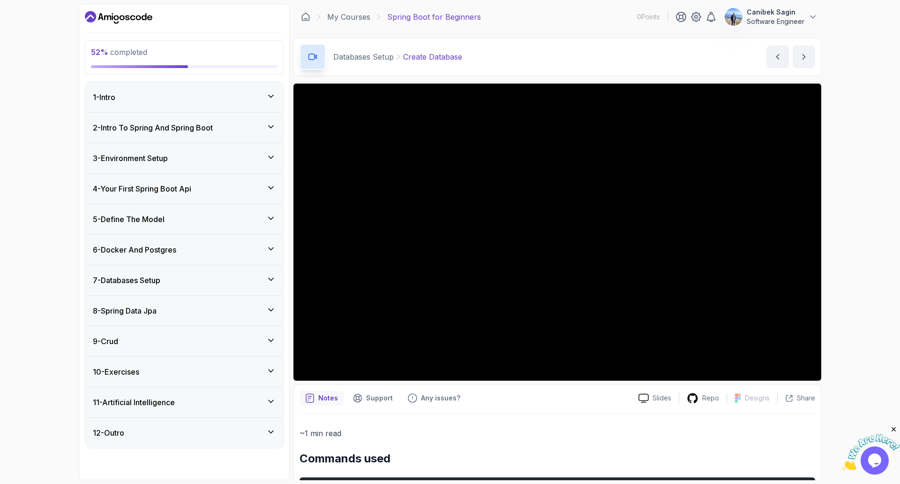
click at [244, 306] on div "8 - Spring Data Jpa" at bounding box center [184, 310] width 183 height 11
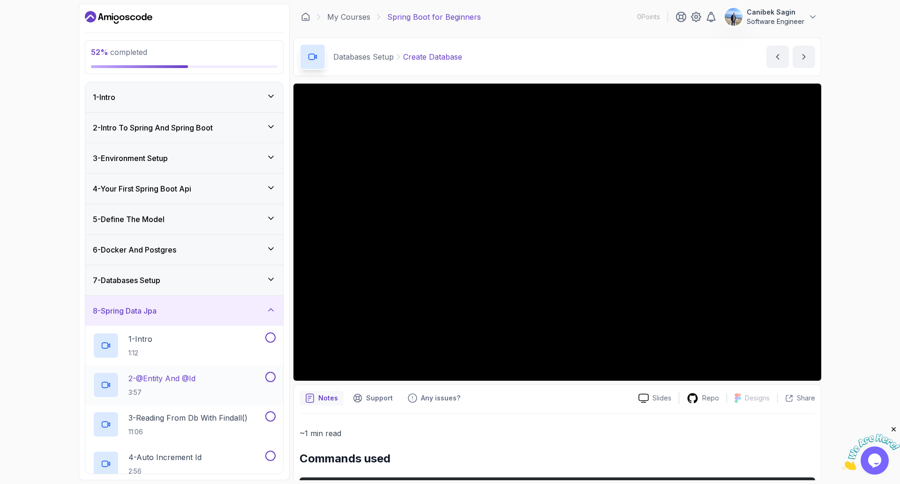
scroll to position [132, 0]
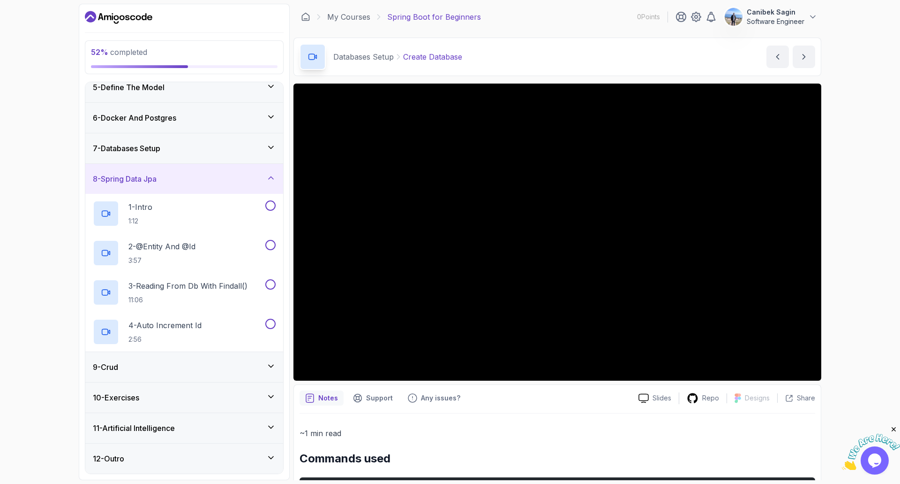
click at [234, 365] on div "9 - Crud" at bounding box center [184, 366] width 183 height 11
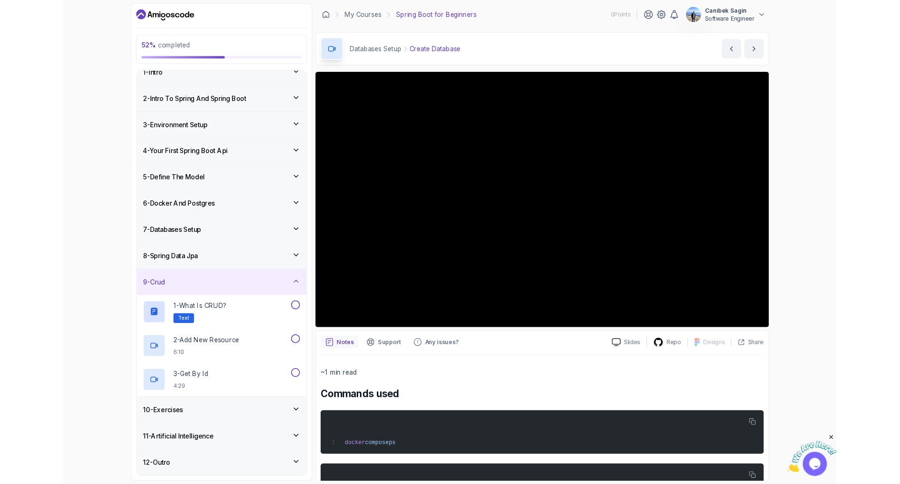
scroll to position [92, 0]
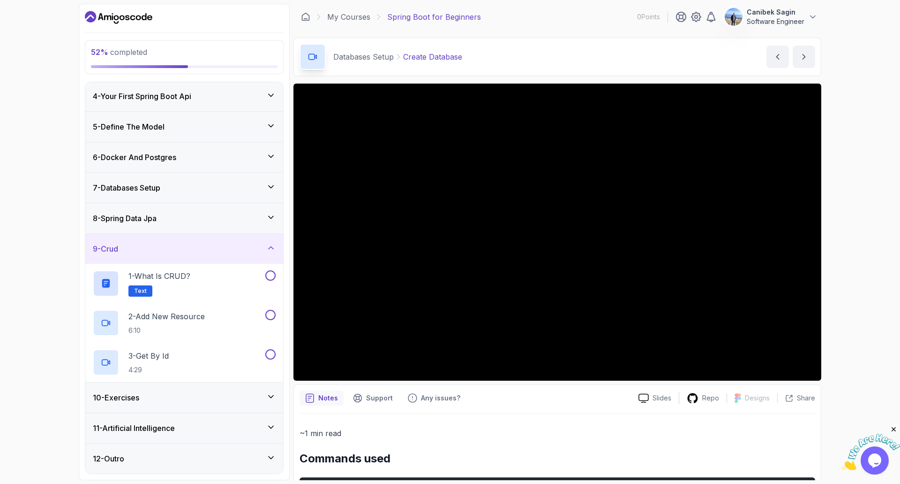
click at [197, 217] on div "8 - Spring Data Jpa" at bounding box center [184, 217] width 183 height 11
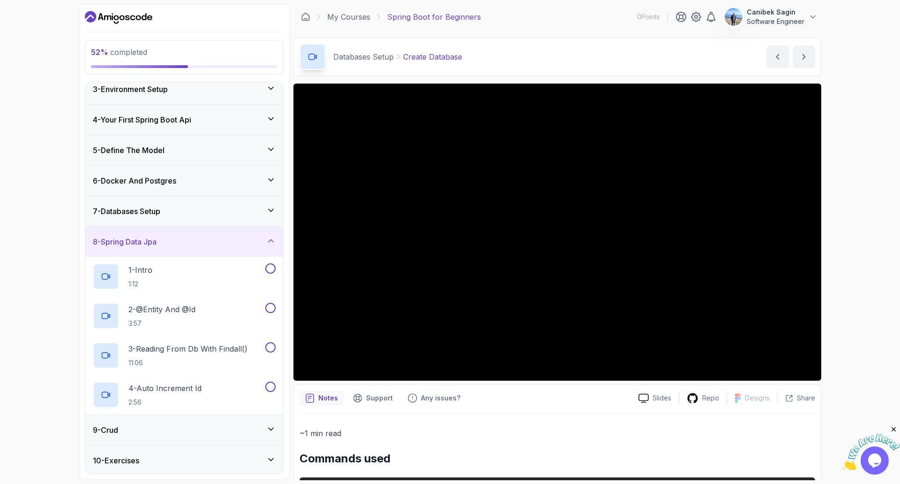
scroll to position [132, 0]
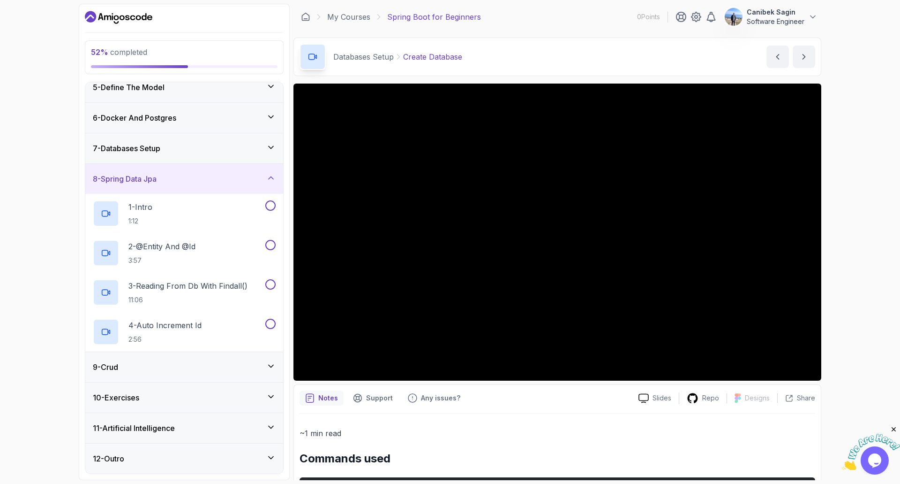
click at [193, 182] on div "8 - Spring Data Jpa" at bounding box center [184, 178] width 183 height 11
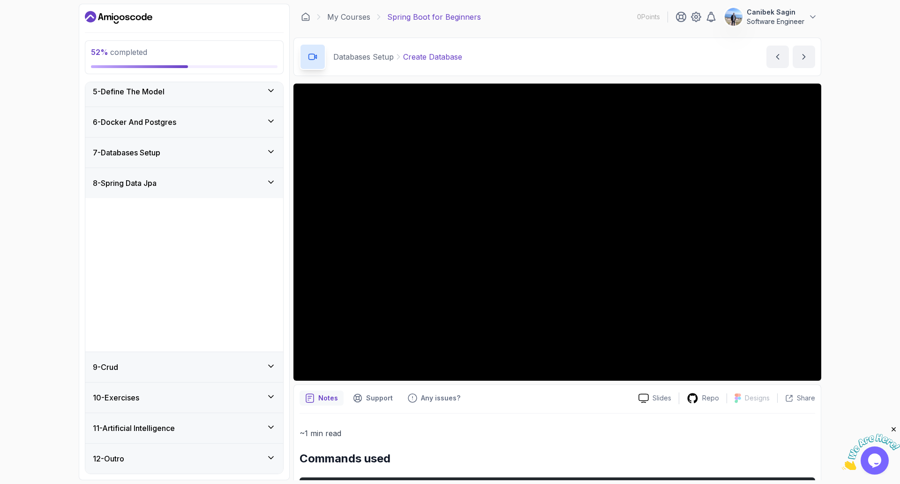
scroll to position [0, 0]
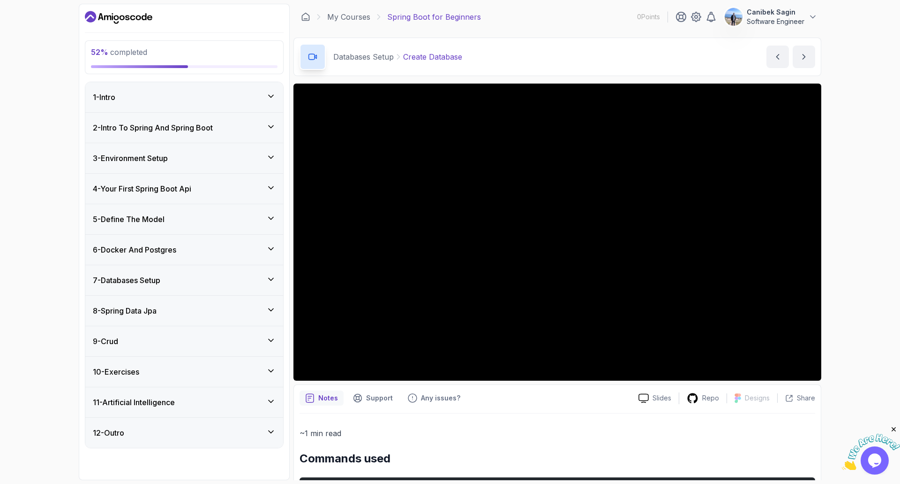
click at [185, 344] on div "9 - Crud" at bounding box center [184, 340] width 183 height 11
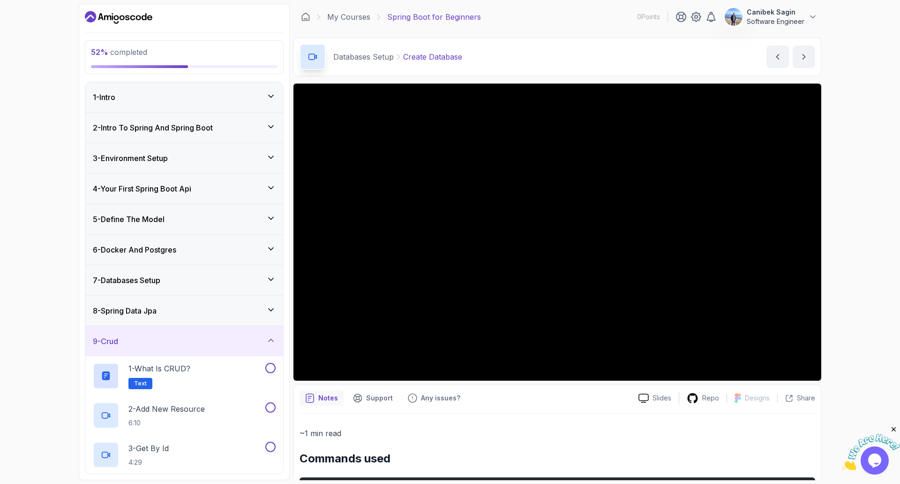
click at [185, 344] on div "9 - Crud" at bounding box center [184, 340] width 183 height 11
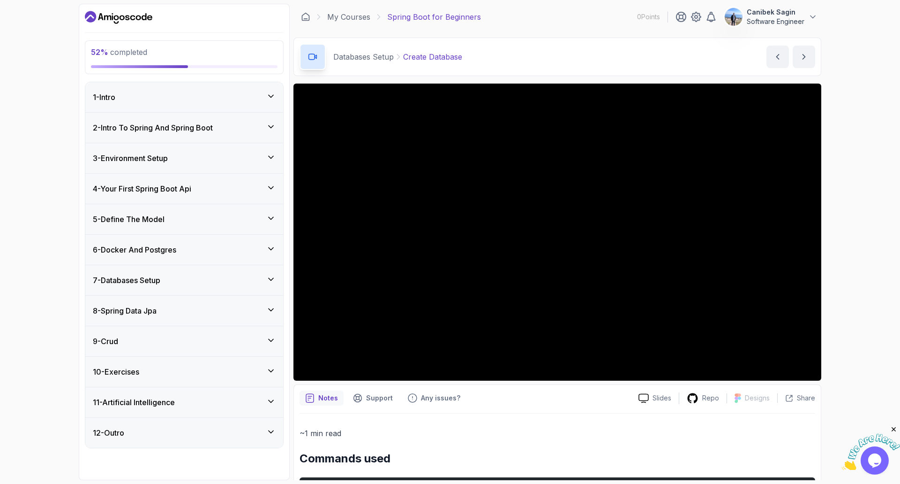
click at [208, 408] on div "11 - Artificial Intelligence" at bounding box center [184, 402] width 198 height 30
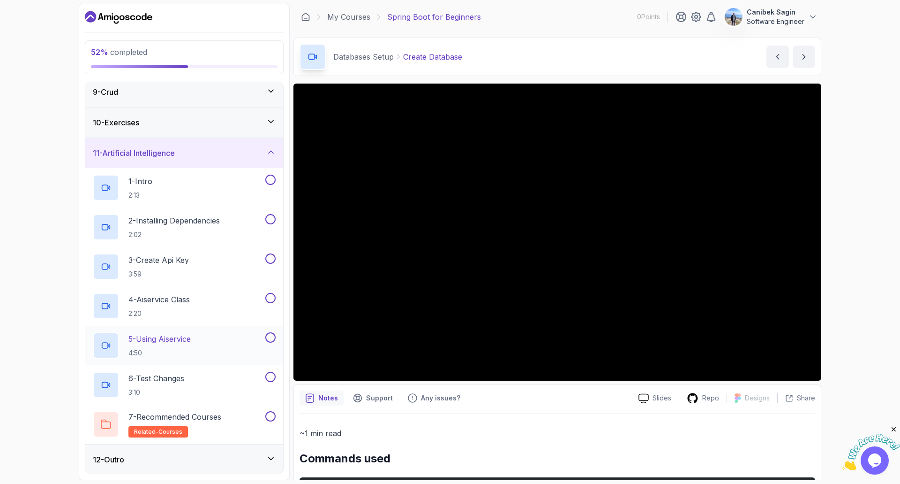
scroll to position [250, 0]
click at [186, 460] on div "12 - Outro" at bounding box center [184, 458] width 183 height 11
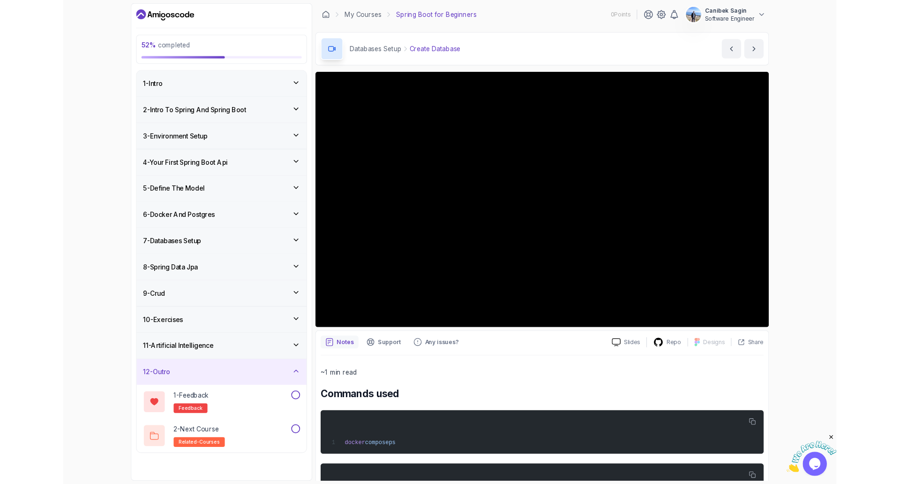
scroll to position [0, 0]
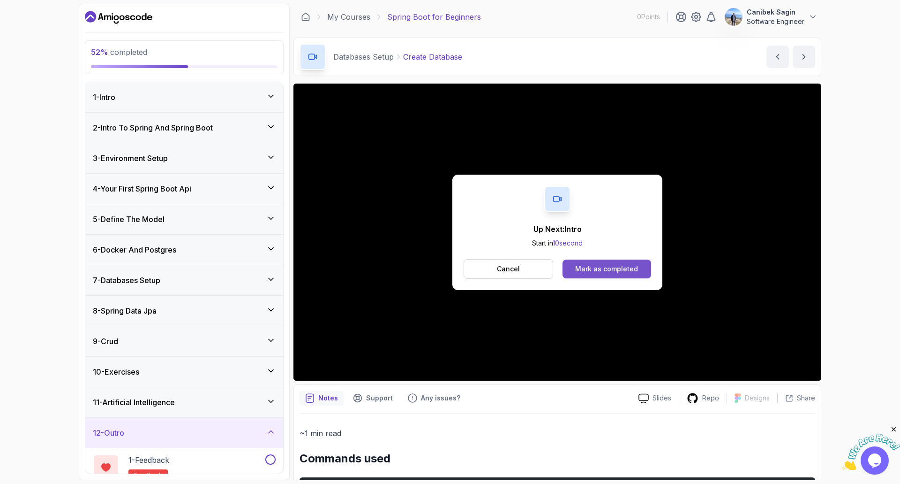
click at [604, 272] on div "Mark as completed" at bounding box center [606, 268] width 63 height 9
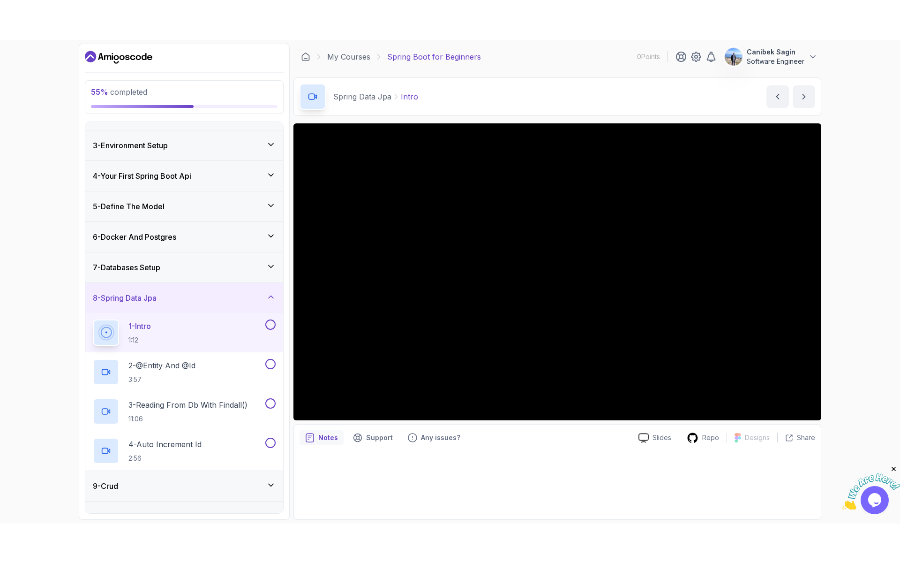
scroll to position [94, 0]
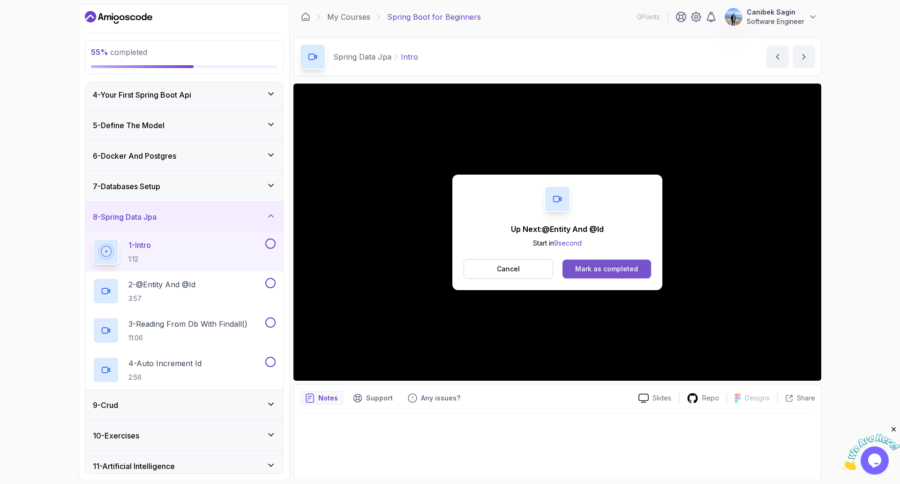
click at [596, 264] on div "Mark as completed" at bounding box center [606, 268] width 63 height 9
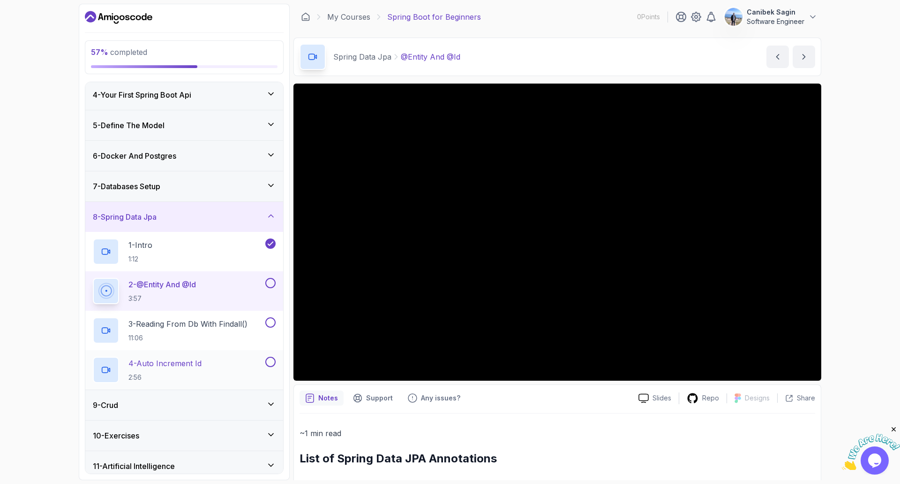
scroll to position [132, 0]
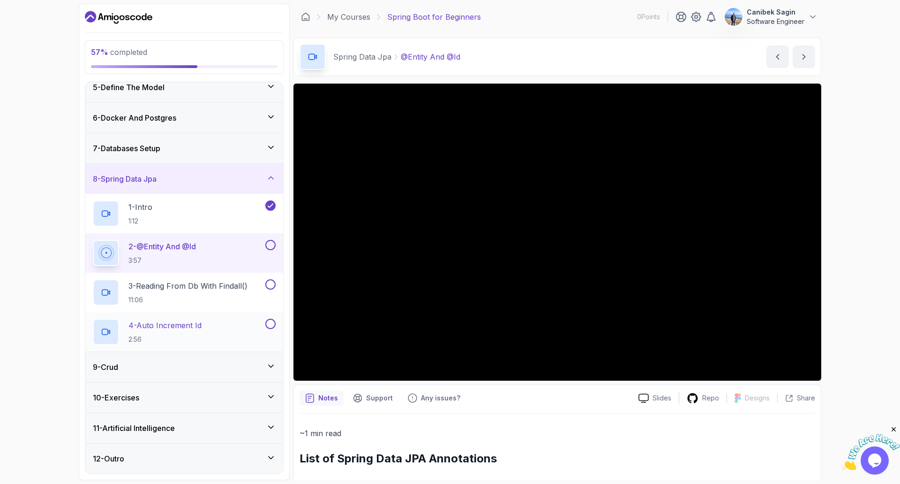
click at [236, 457] on div "12 - Outro" at bounding box center [184, 458] width 183 height 11
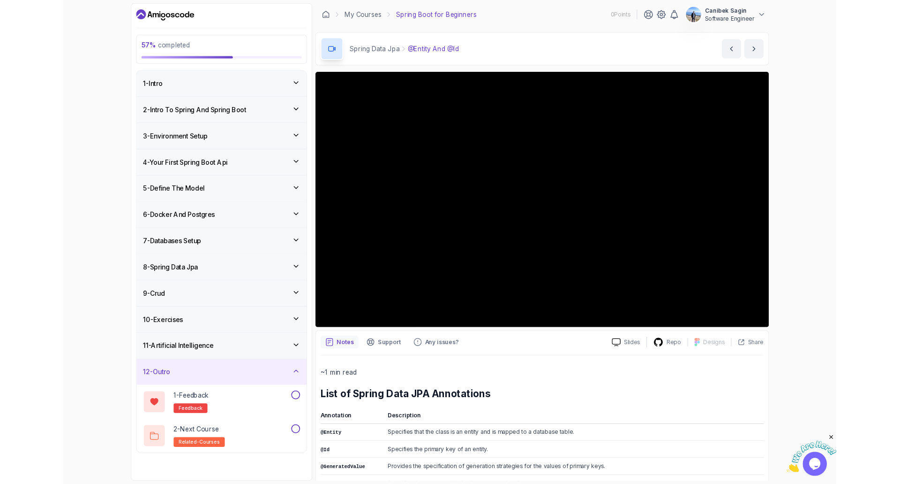
scroll to position [0, 0]
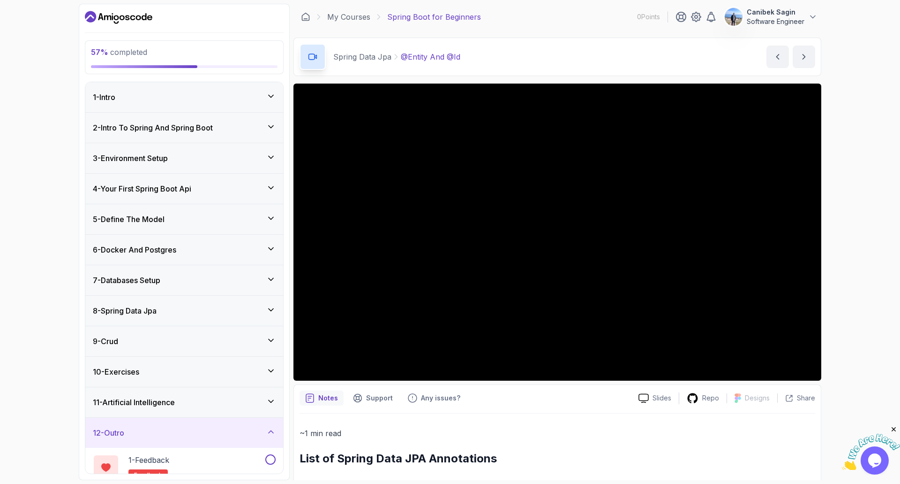
click at [154, 302] on div "8 - Spring Data Jpa" at bounding box center [184, 310] width 198 height 30
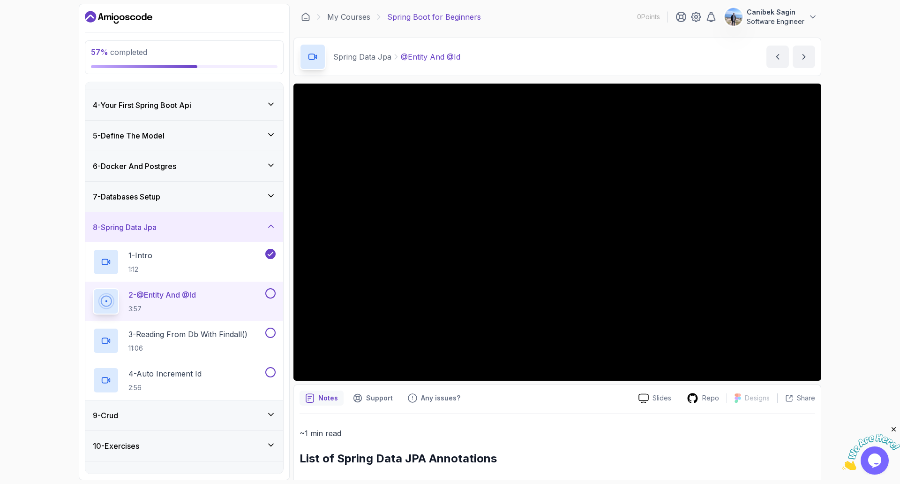
scroll to position [94, 0]
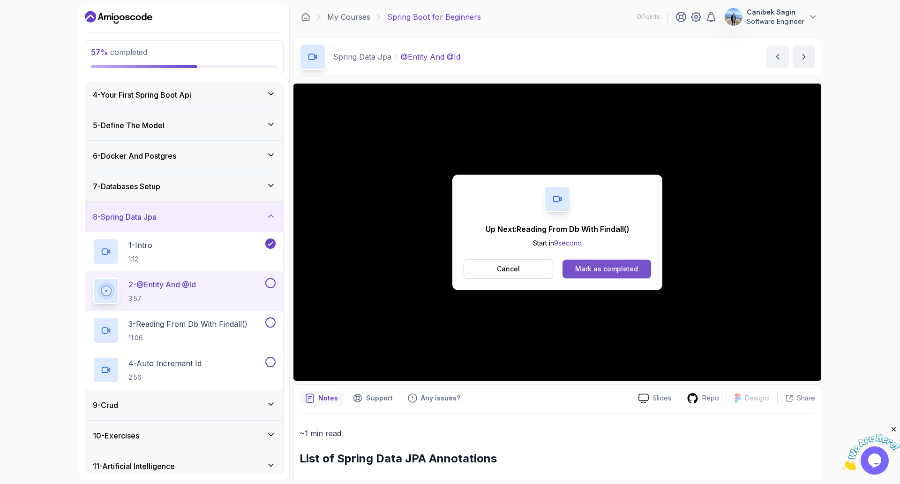
click at [634, 264] on div "Mark as completed" at bounding box center [606, 268] width 63 height 9
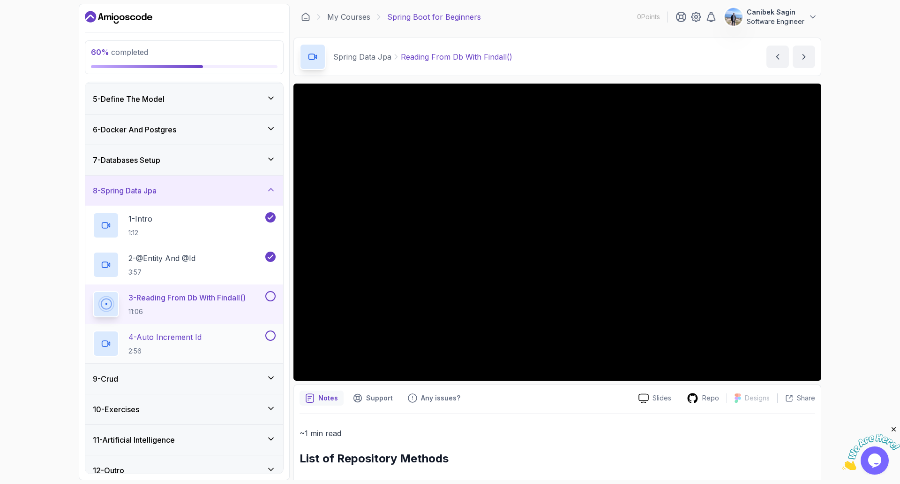
scroll to position [132, 0]
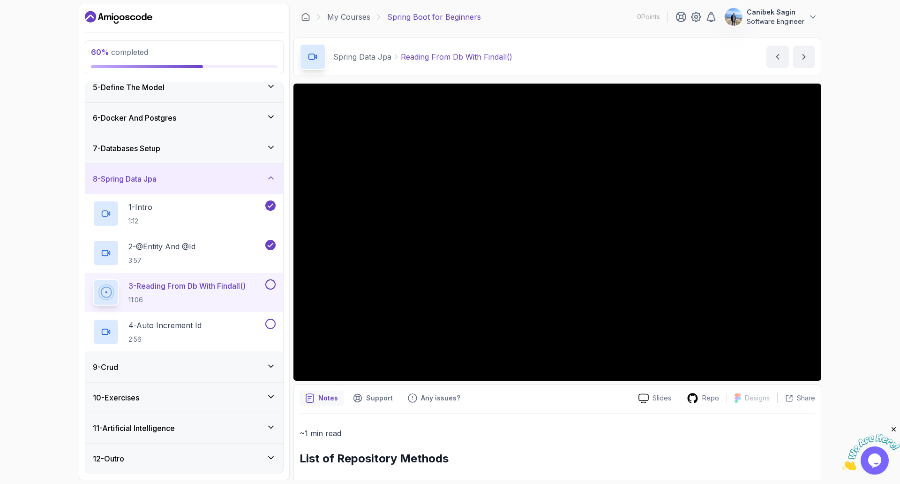
click at [230, 371] on div "9 - Crud" at bounding box center [184, 366] width 183 height 11
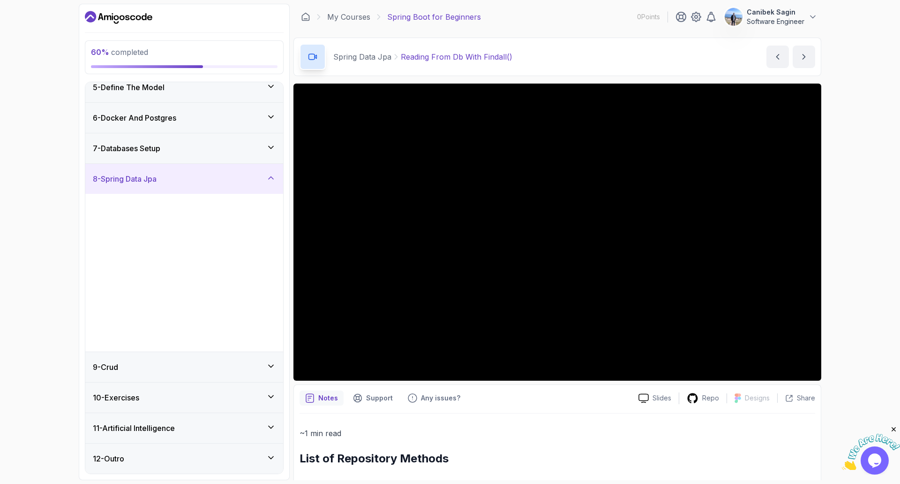
scroll to position [0, 0]
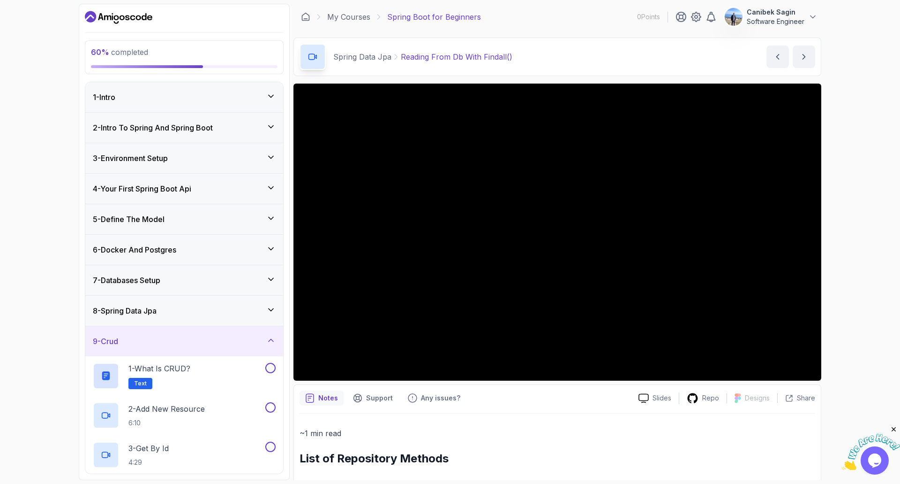
click at [208, 307] on div "8 - Spring Data Jpa" at bounding box center [184, 310] width 183 height 11
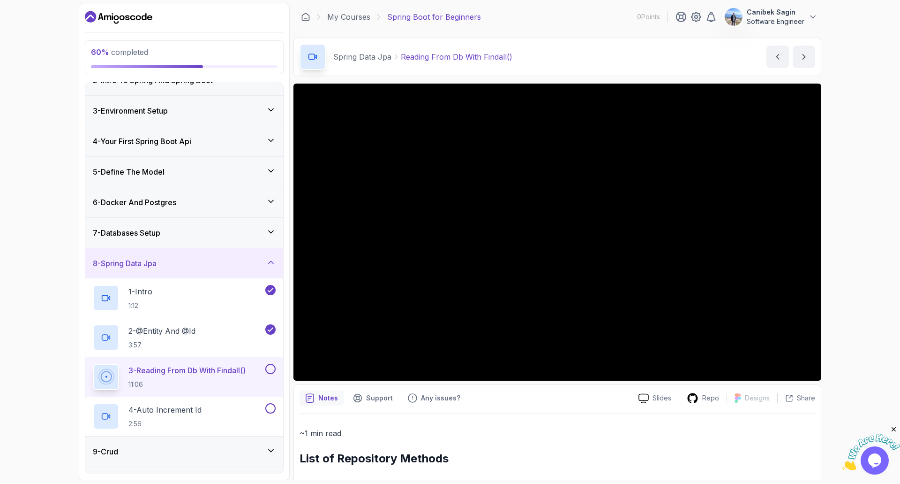
scroll to position [132, 0]
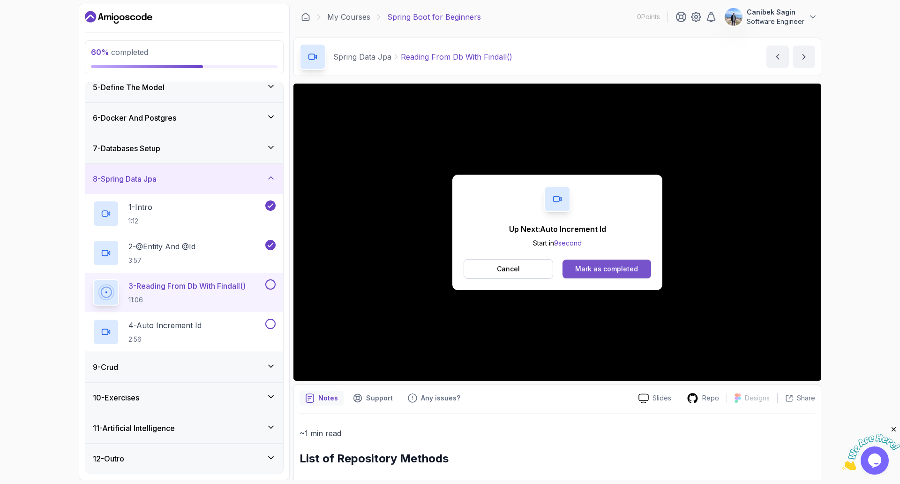
click at [595, 271] on div "Mark as completed" at bounding box center [606, 268] width 63 height 9
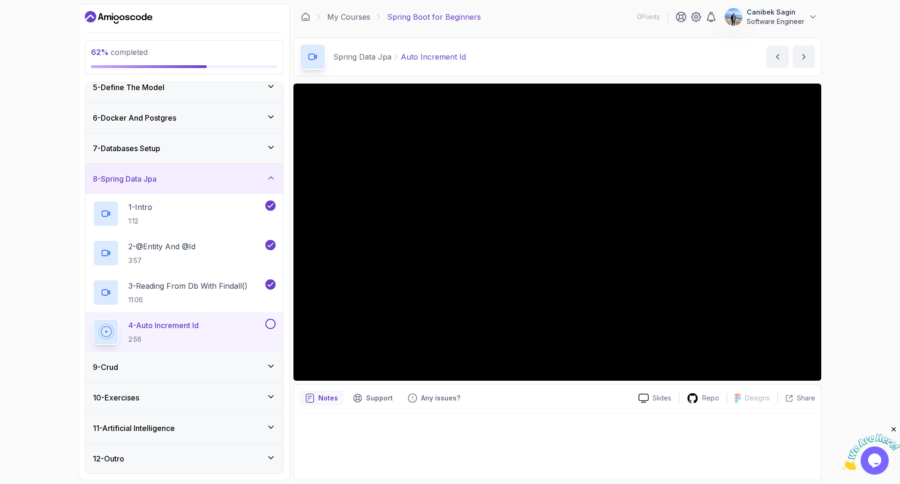
click at [230, 332] on div "4 - Auto Increment Id 2:56" at bounding box center [178, 331] width 171 height 26
click at [220, 386] on div "10 - Exercises" at bounding box center [184, 397] width 198 height 30
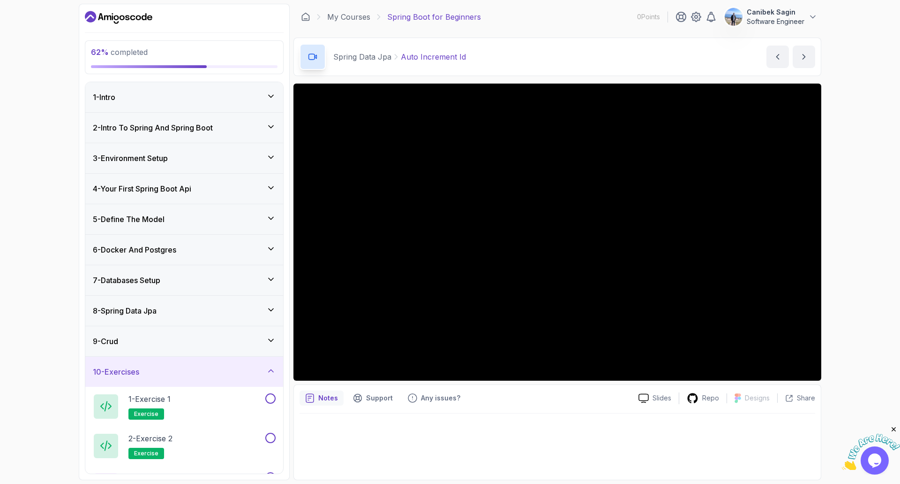
click at [218, 359] on div "10 - Exercises" at bounding box center [184, 371] width 198 height 30
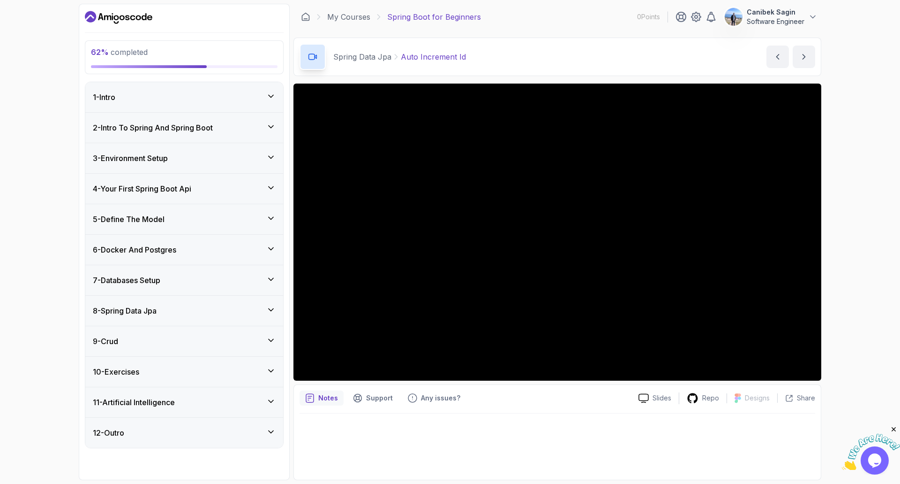
click at [220, 348] on div "9 - Crud" at bounding box center [184, 341] width 198 height 30
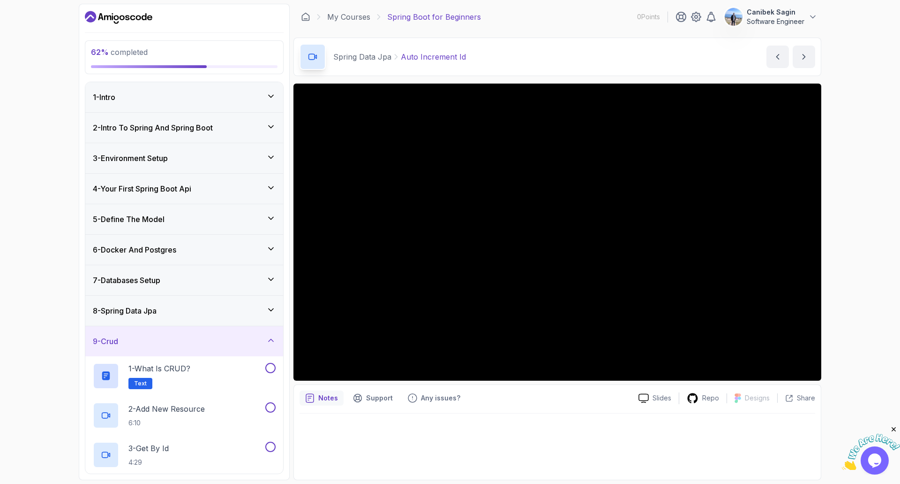
click at [269, 308] on icon at bounding box center [270, 309] width 9 height 9
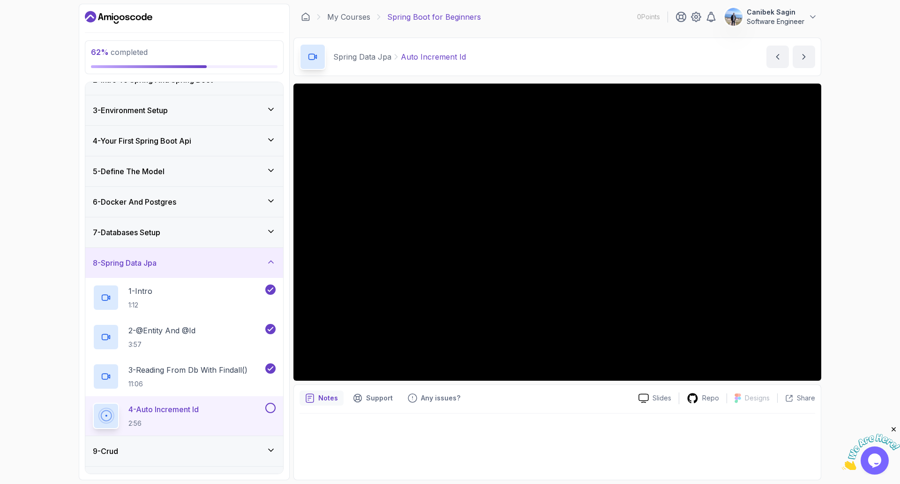
scroll to position [132, 0]
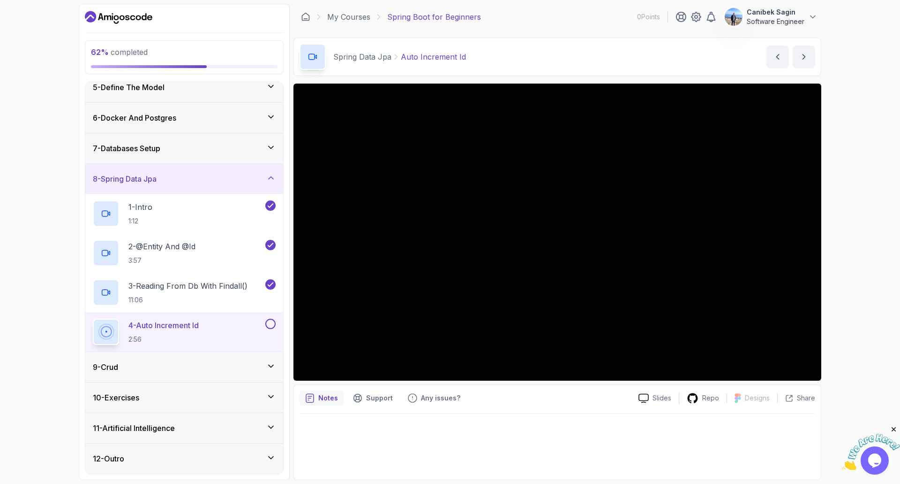
click at [203, 369] on div "9 - Crud" at bounding box center [184, 366] width 183 height 11
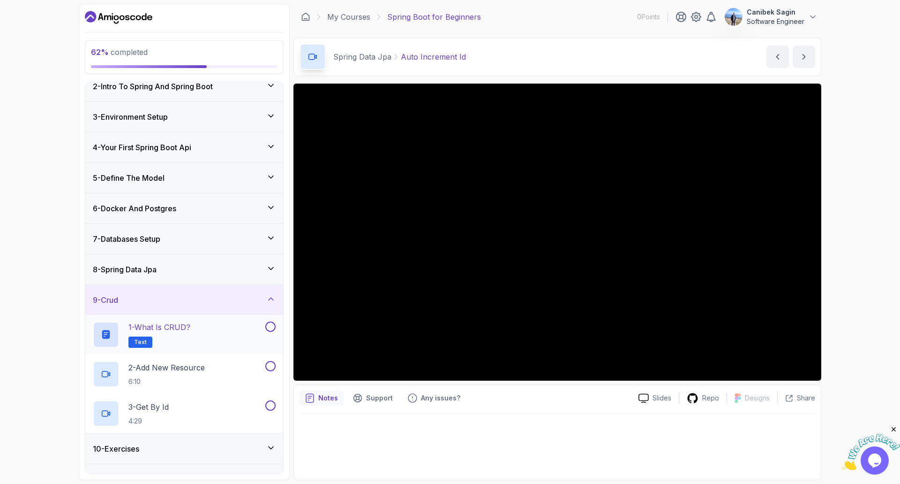
scroll to position [92, 0]
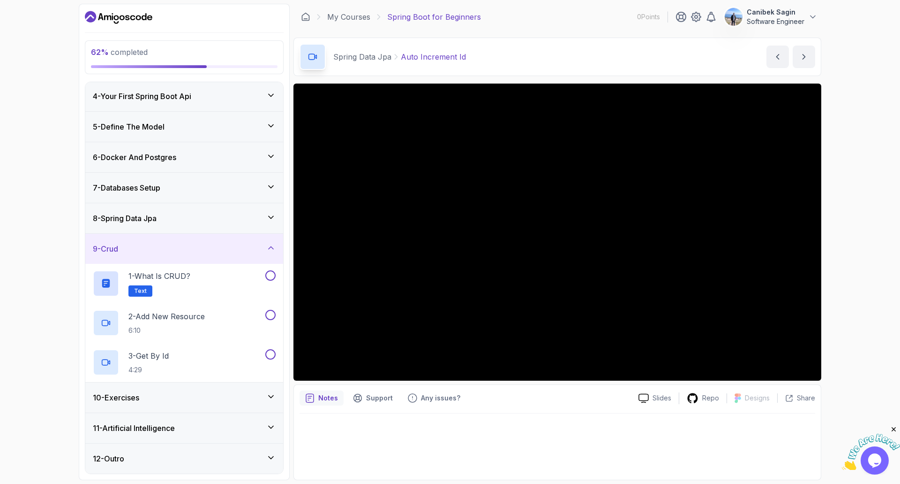
click at [196, 395] on div "10 - Exercises" at bounding box center [184, 397] width 183 height 11
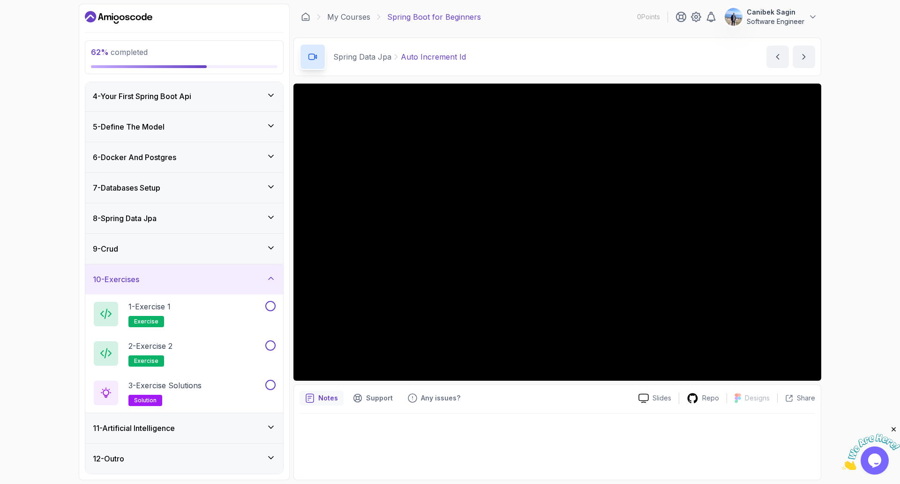
click at [197, 424] on div "11 - Artificial Intelligence" at bounding box center [184, 427] width 183 height 11
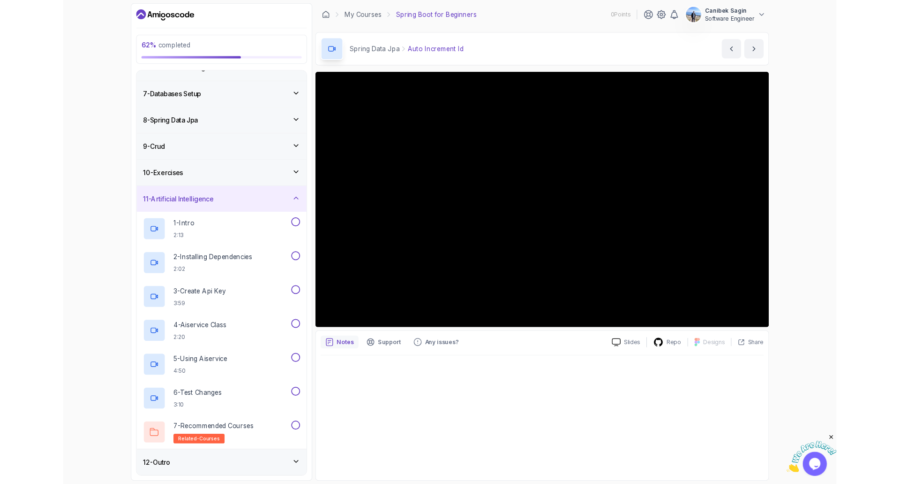
scroll to position [250, 0]
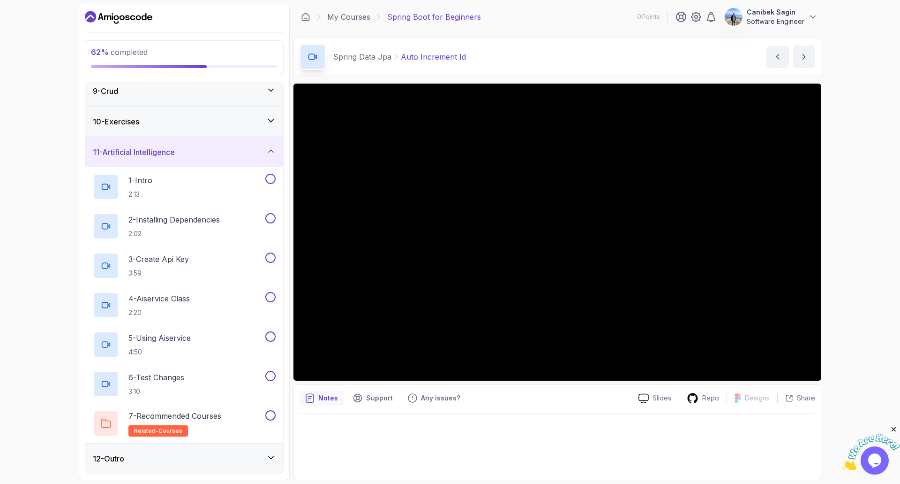
click at [162, 157] on h3 "11 - Artificial Intelligence" at bounding box center [134, 151] width 82 height 11
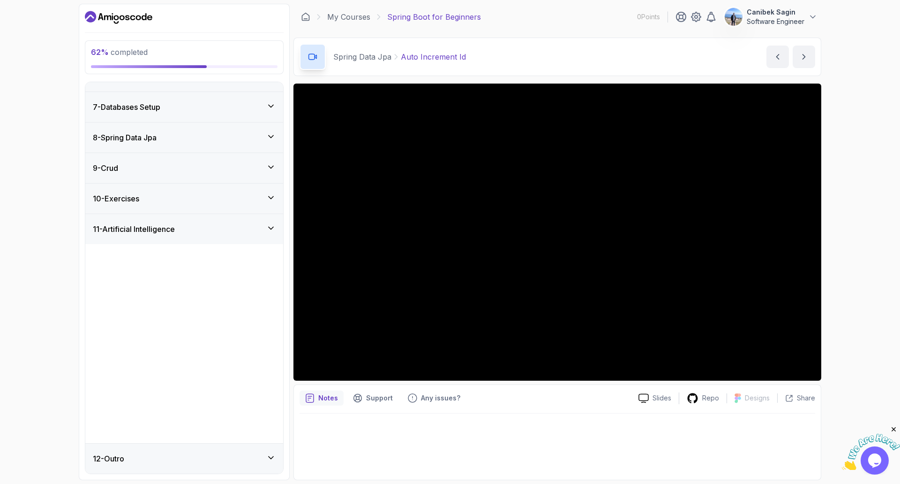
scroll to position [0, 0]
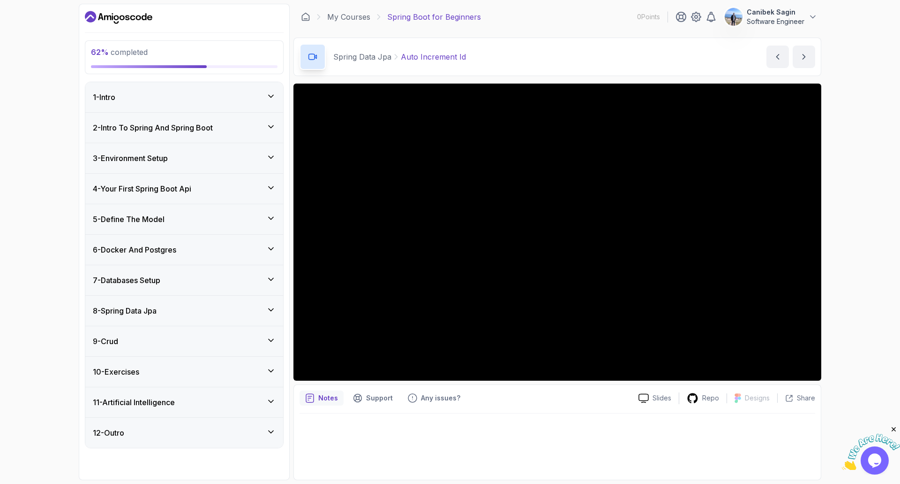
click at [153, 310] on h3 "8 - Spring Data Jpa" at bounding box center [125, 310] width 64 height 11
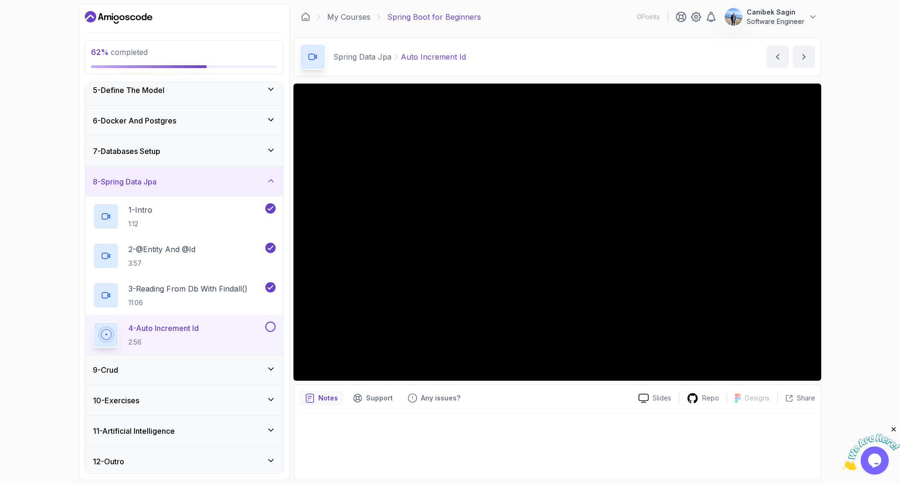
scroll to position [132, 0]
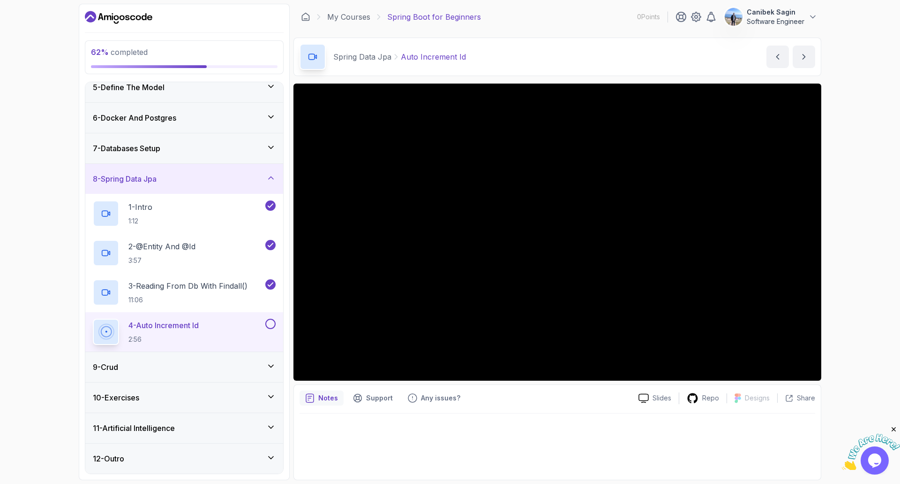
click at [221, 359] on div "9 - Crud" at bounding box center [184, 367] width 198 height 30
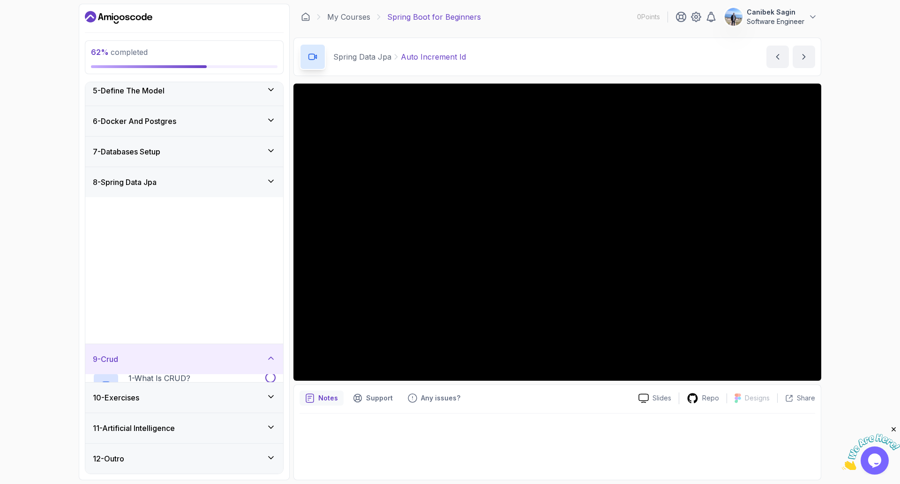
scroll to position [0, 0]
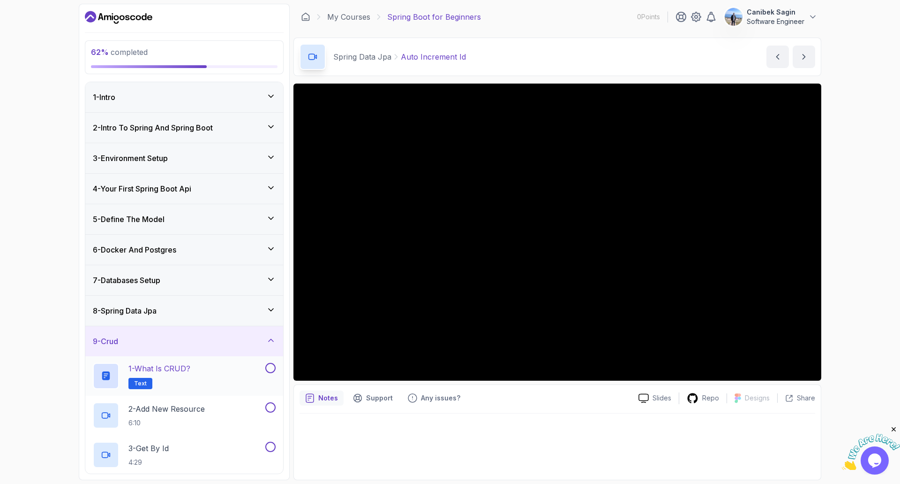
click at [219, 372] on div "1 - What is CRUD? Text" at bounding box center [178, 376] width 171 height 26
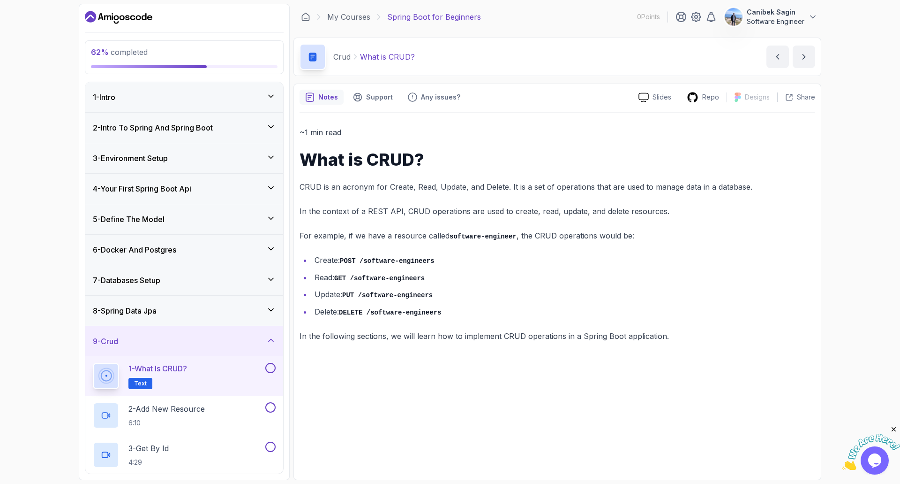
click at [221, 315] on div "8 - Spring Data Jpa" at bounding box center [184, 310] width 183 height 11
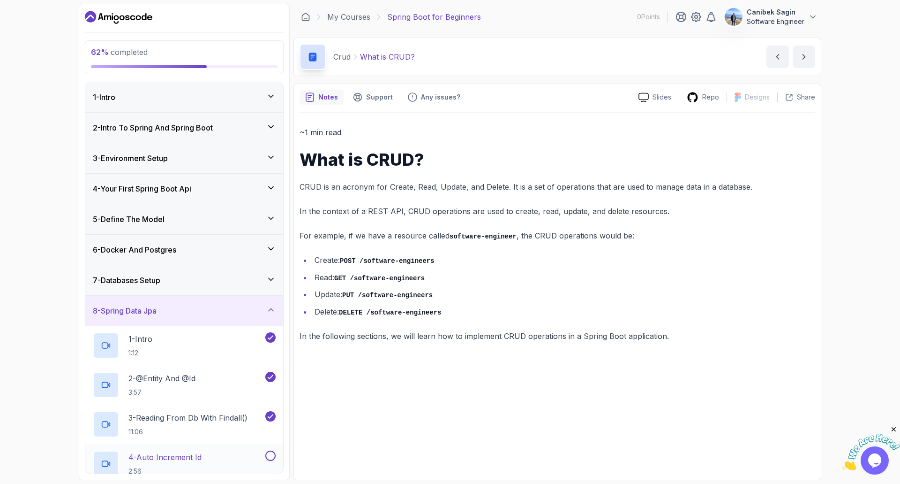
click at [270, 456] on button at bounding box center [270, 455] width 10 height 10
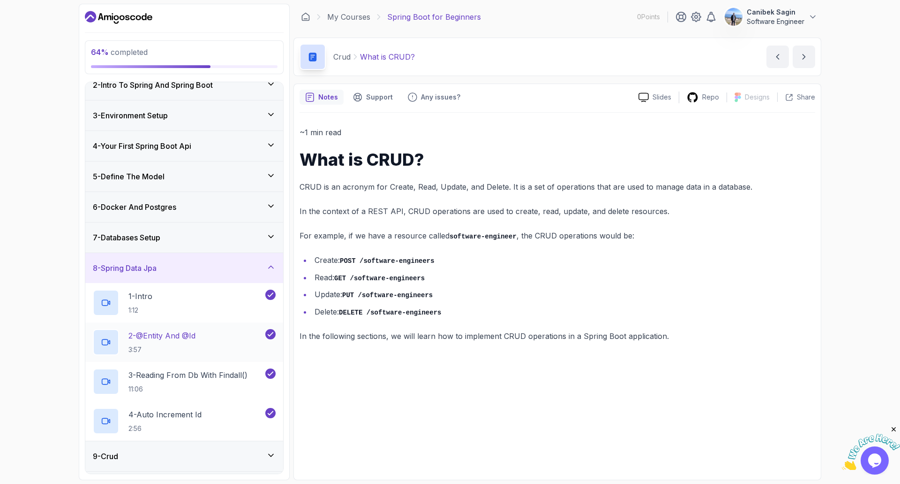
scroll to position [132, 0]
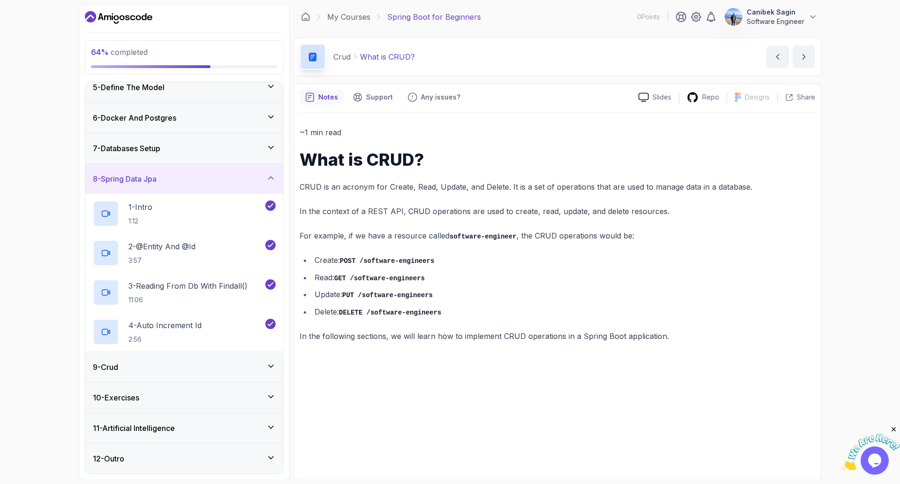
click at [231, 364] on div "9 - Crud" at bounding box center [184, 366] width 183 height 11
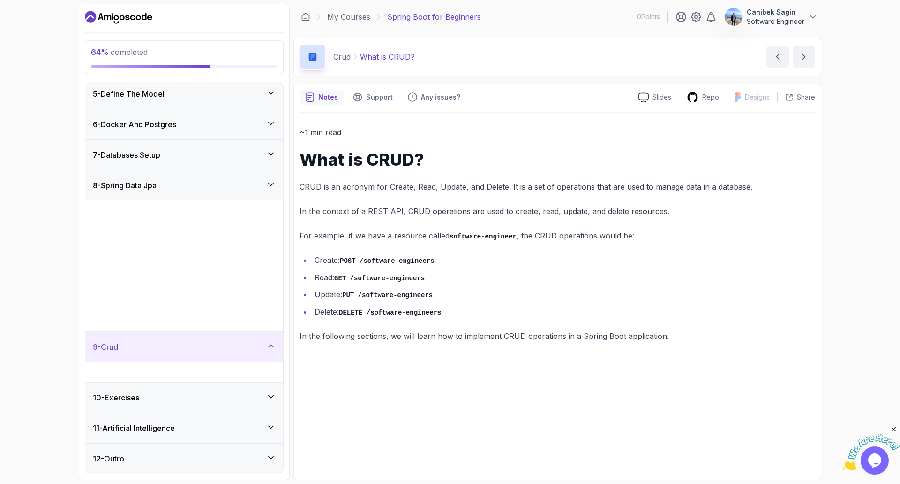
scroll to position [0, 0]
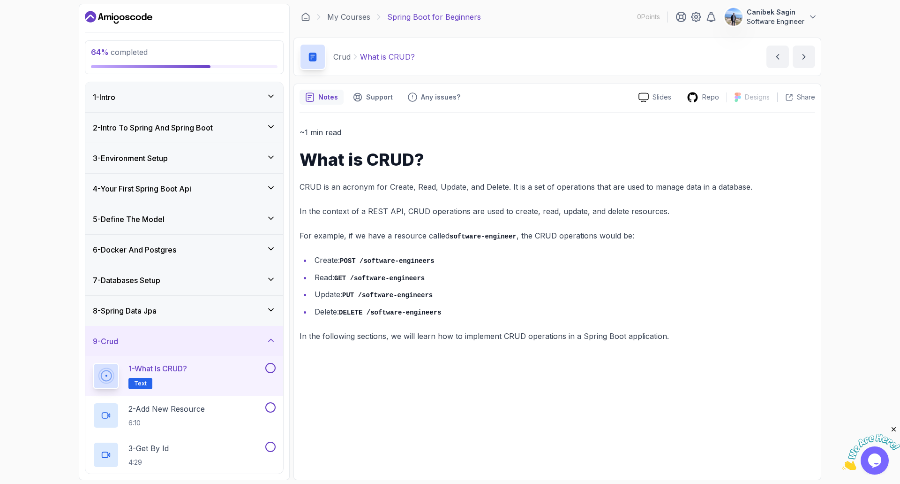
click at [208, 372] on div "1 - What is CRUD? Text" at bounding box center [178, 376] width 171 height 26
click at [415, 335] on p "In the following sections, we will learn how to implement CRUD operations in a …" at bounding box center [558, 335] width 516 height 13
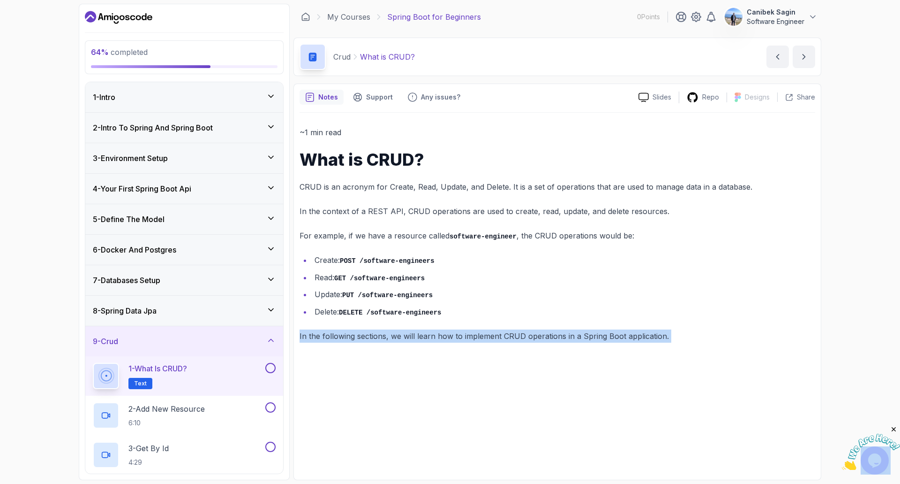
click at [415, 336] on p "In the following sections, we will learn how to implement CRUD operations in a …" at bounding box center [558, 335] width 516 height 13
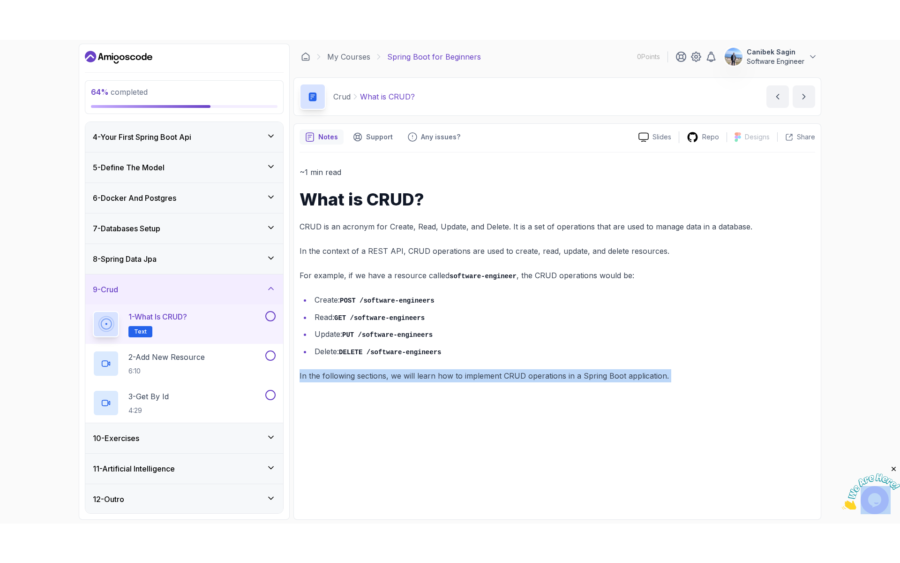
scroll to position [92, 0]
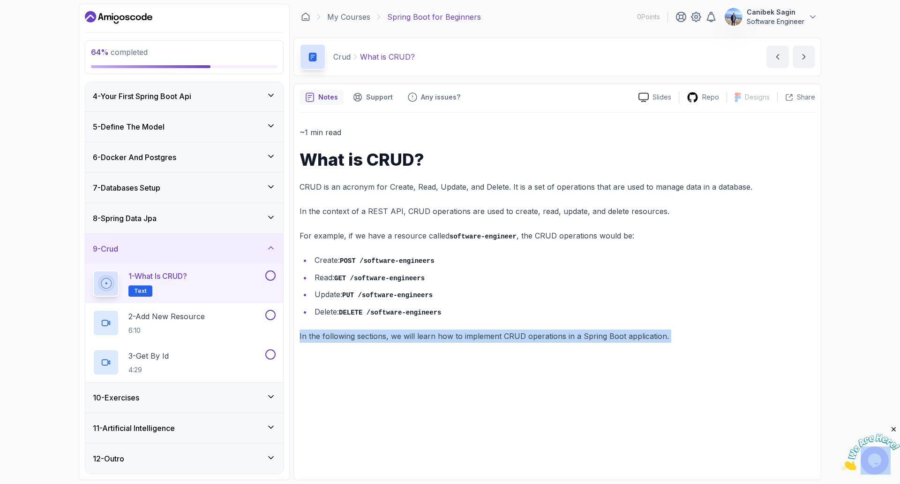
click at [271, 276] on button at bounding box center [270, 275] width 10 height 10
click at [255, 313] on div "2 - Add New Resource 6:10" at bounding box center [178, 323] width 171 height 26
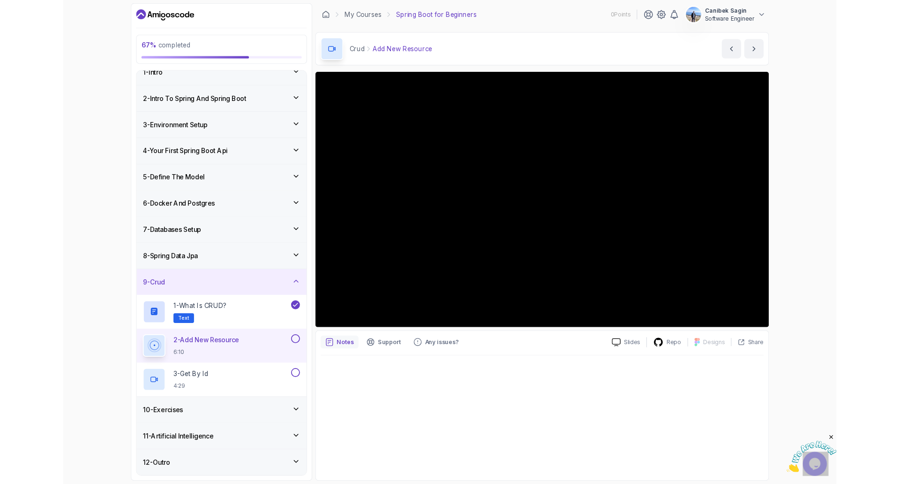
scroll to position [92, 0]
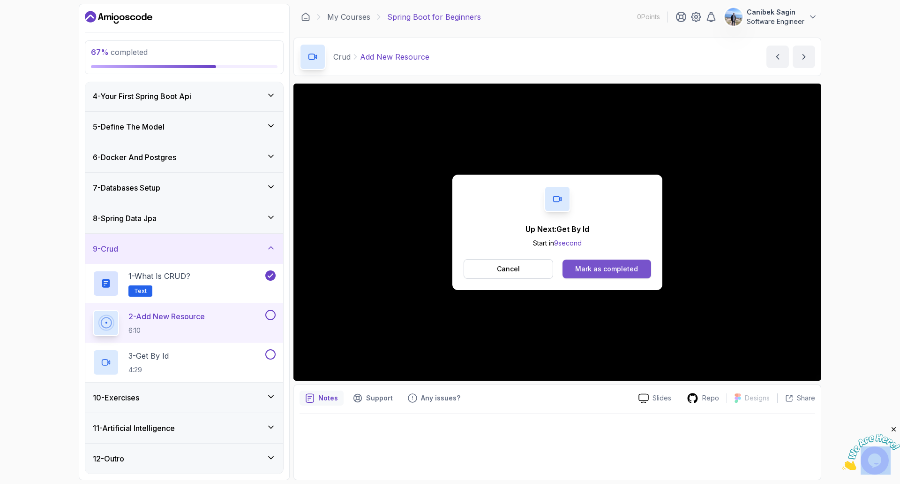
click at [622, 261] on button "Mark as completed" at bounding box center [607, 268] width 89 height 19
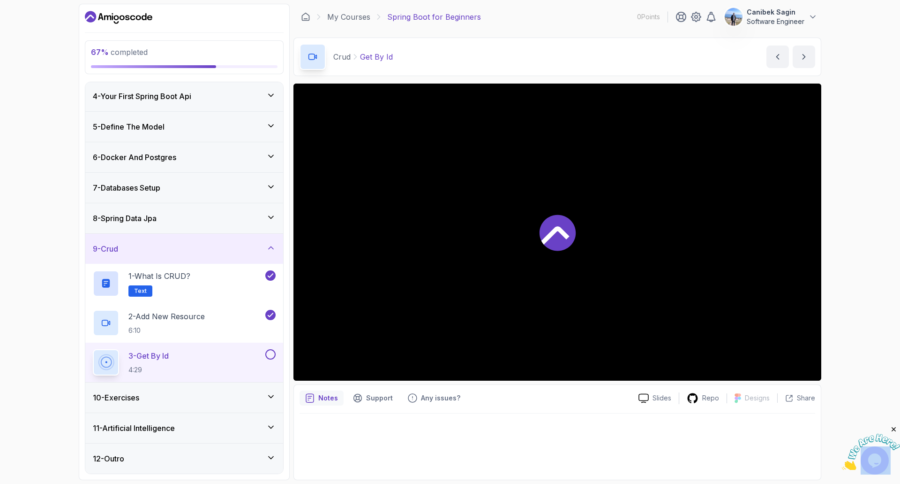
click at [275, 357] on div at bounding box center [270, 354] width 12 height 10
click at [178, 391] on div "10 - Exercises" at bounding box center [184, 397] width 198 height 30
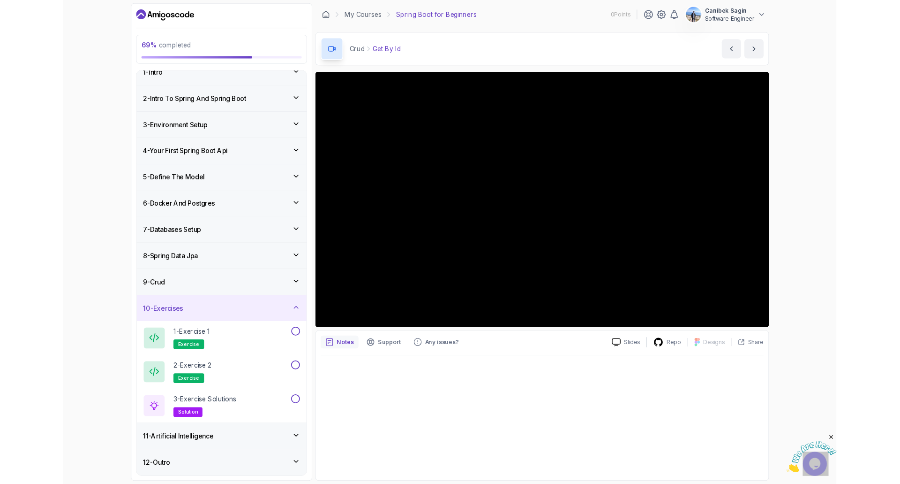
scroll to position [92, 0]
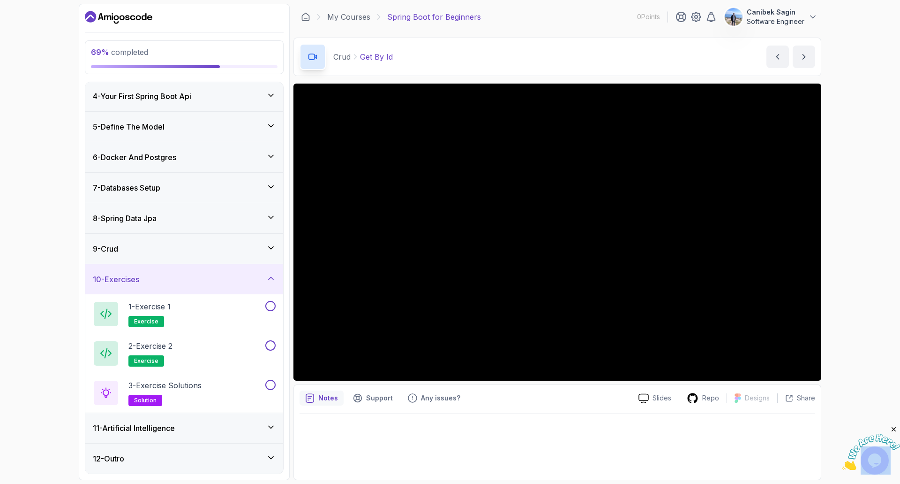
click at [242, 254] on div "9 - Crud" at bounding box center [184, 249] width 198 height 30
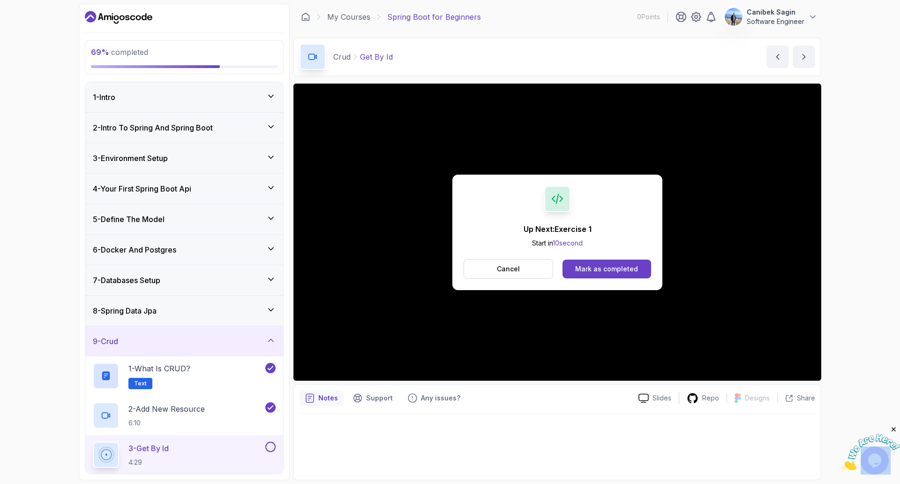
scroll to position [47, 0]
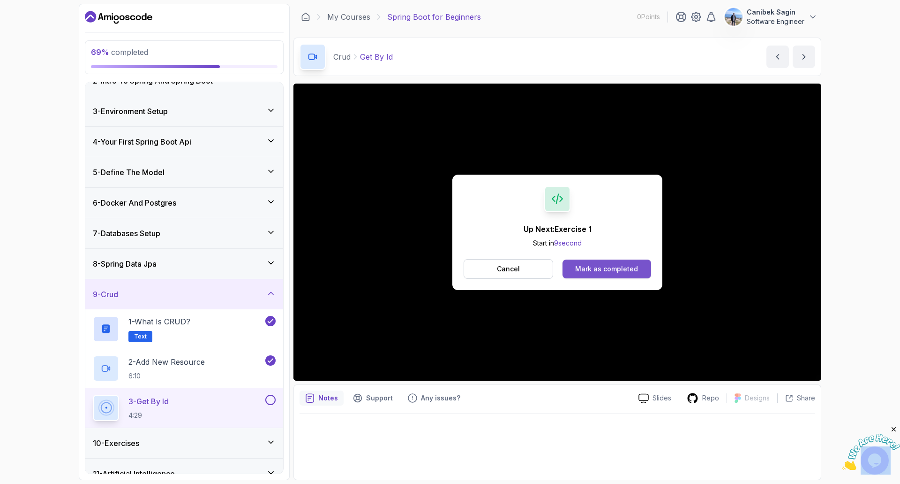
click at [592, 267] on div "Mark as completed" at bounding box center [606, 268] width 63 height 9
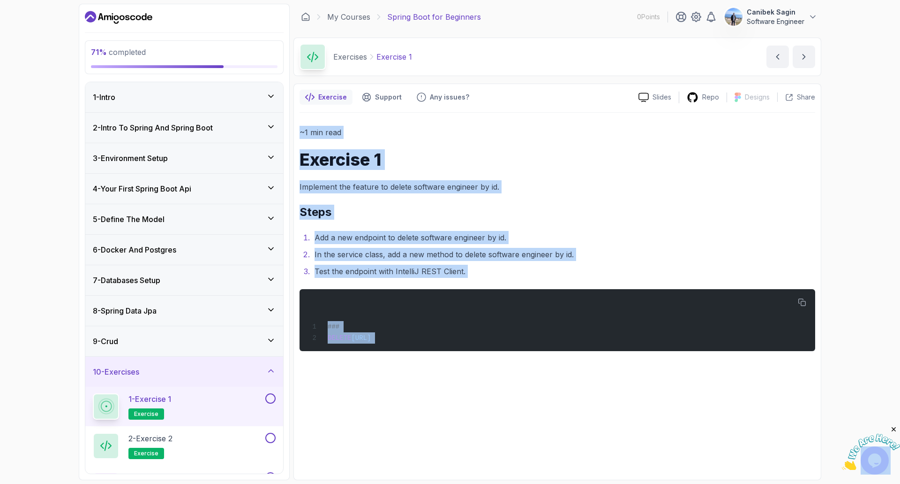
click at [384, 251] on li "In the service class, add a new method to delete software engineer by id." at bounding box center [564, 254] width 504 height 13
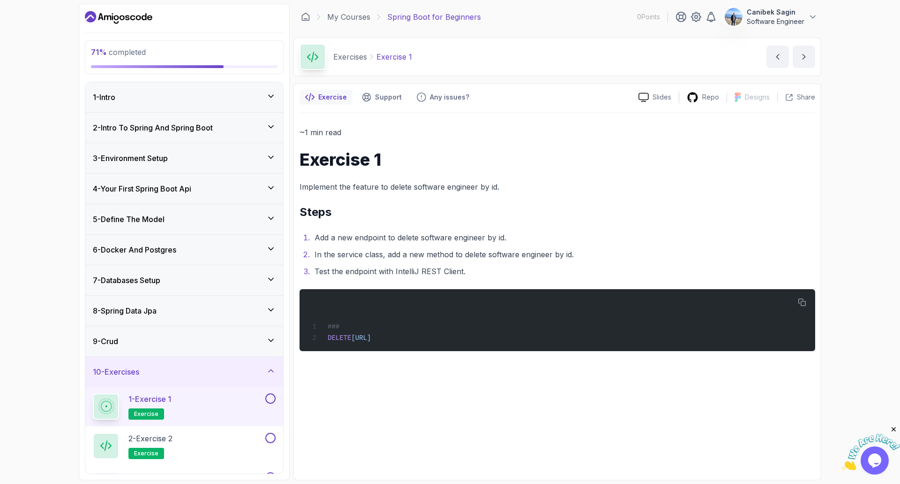
click at [267, 401] on button at bounding box center [270, 398] width 10 height 10
click at [255, 444] on div "2 - Exercise 2 exercise" at bounding box center [178, 445] width 171 height 26
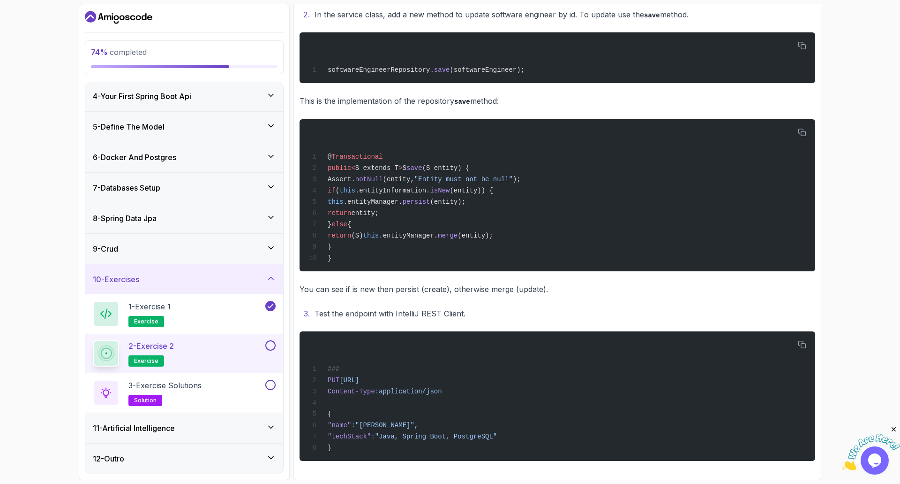
scroll to position [249, 0]
click at [271, 345] on button at bounding box center [270, 345] width 10 height 10
click at [246, 388] on div "3 - Exercise Solutions solution" at bounding box center [178, 392] width 171 height 26
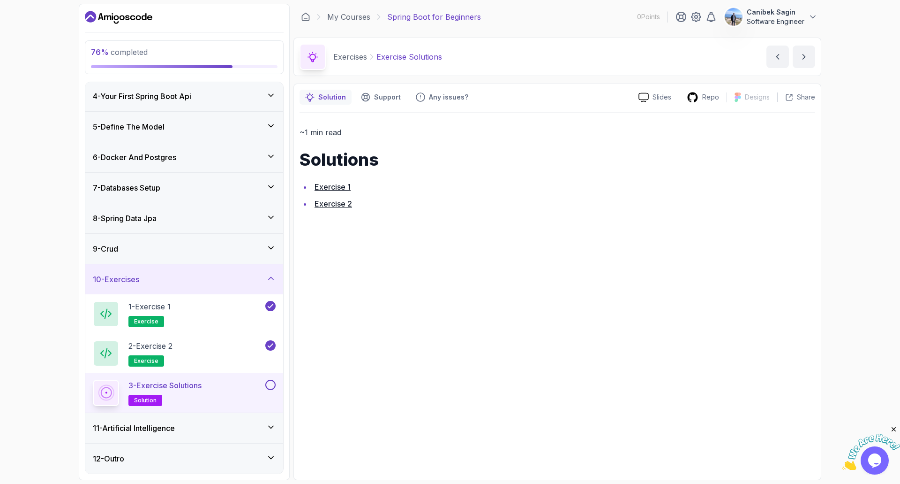
click at [331, 185] on link "Exercise 1" at bounding box center [333, 186] width 36 height 9
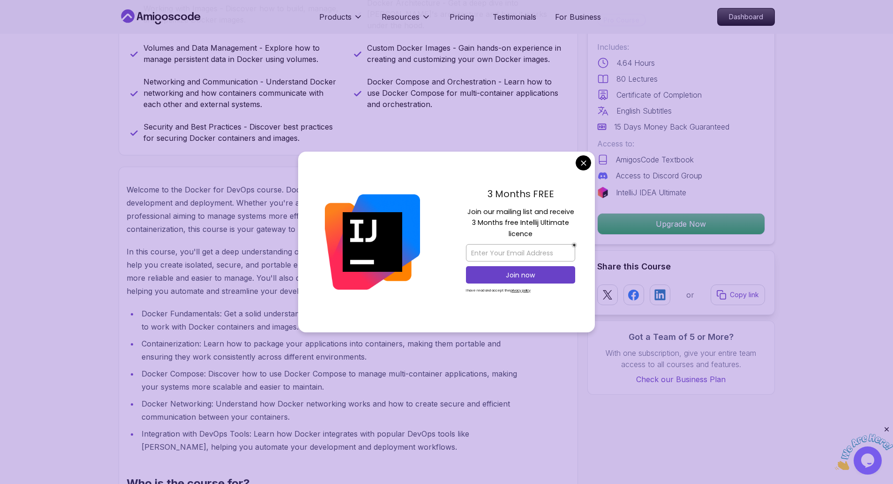
scroll to position [563, 0]
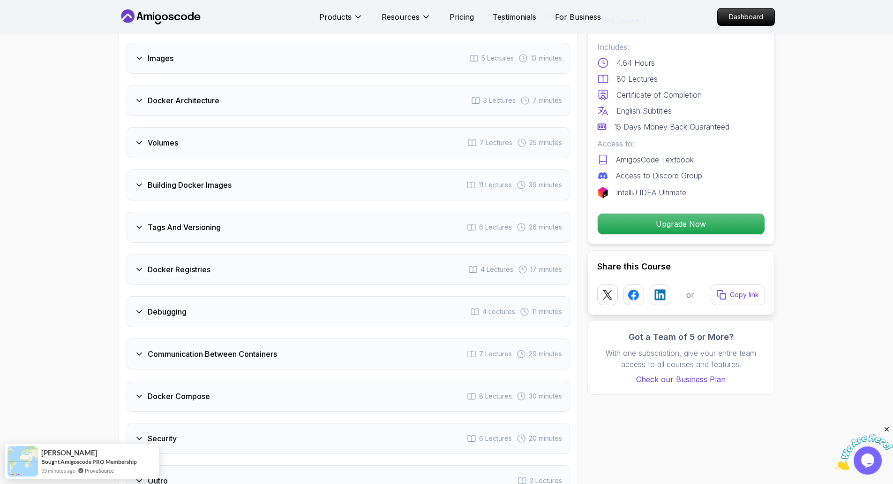
scroll to position [1782, 0]
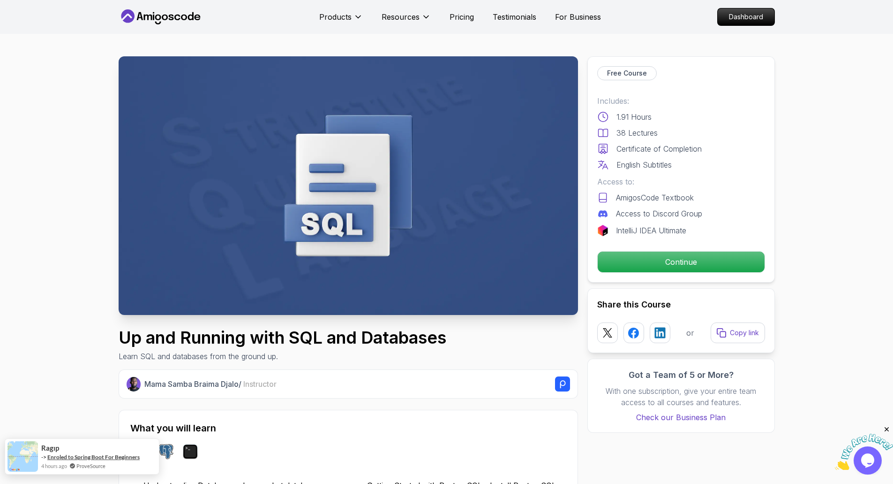
click at [80, 458] on link "Enroled to Spring Boot For Beginners" at bounding box center [93, 456] width 92 height 7
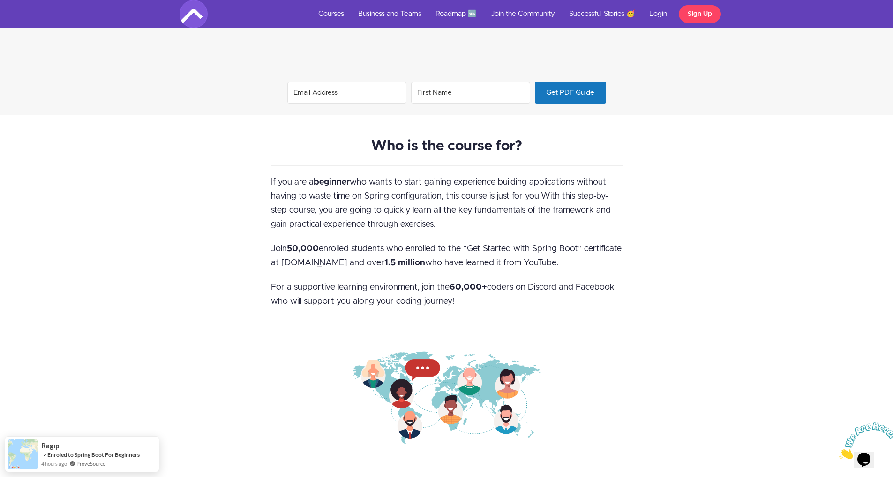
scroll to position [891, 0]
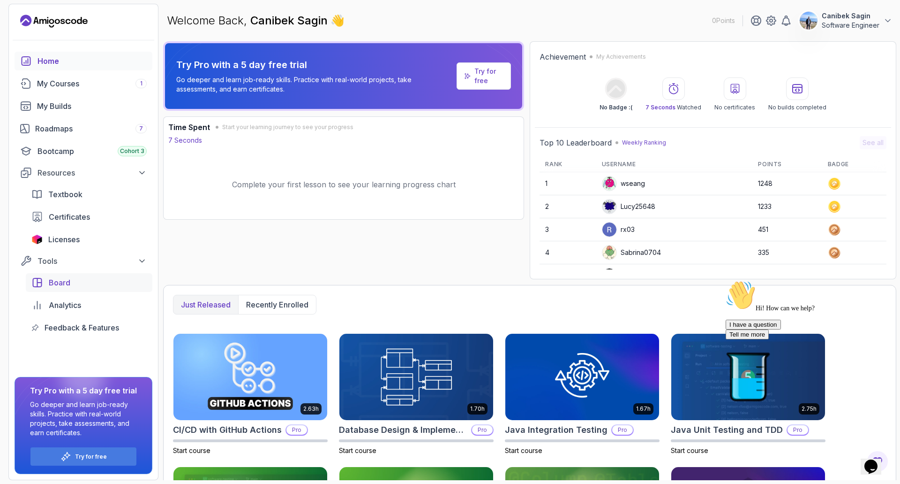
click at [79, 287] on div "Board" at bounding box center [98, 282] width 98 height 11
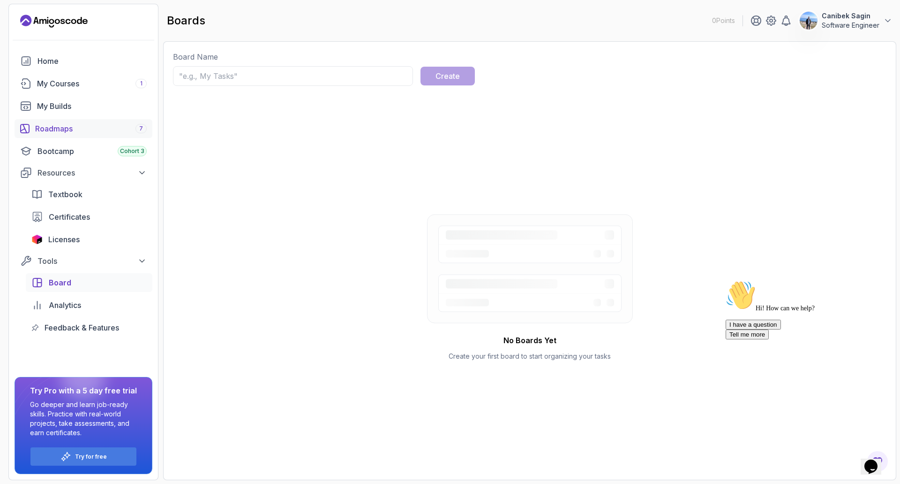
click at [83, 120] on link "Roadmaps 7" at bounding box center [84, 128] width 138 height 19
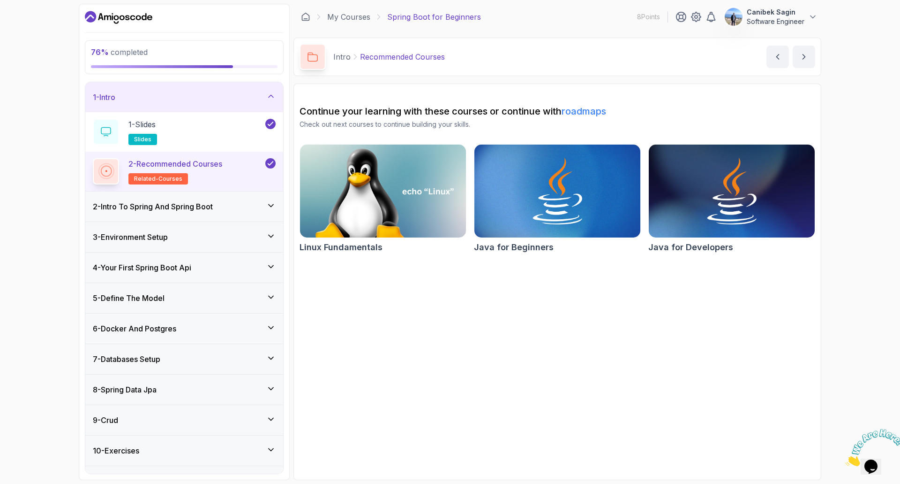
click at [239, 97] on div "1 - Intro" at bounding box center [184, 96] width 183 height 11
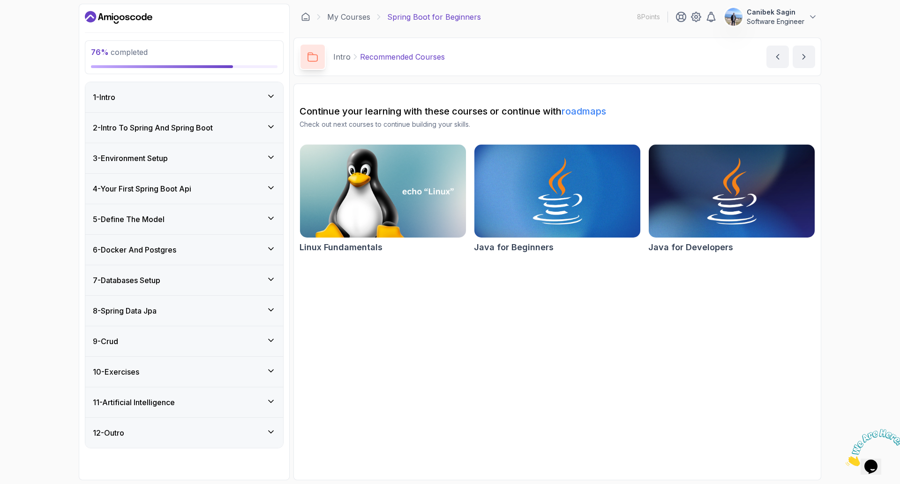
click at [158, 376] on div "10 - Exercises" at bounding box center [184, 371] width 183 height 11
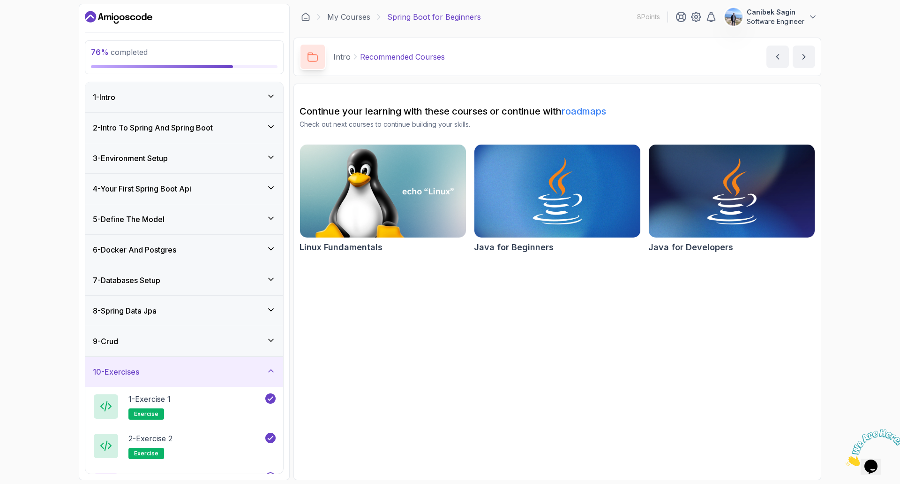
scroll to position [92, 0]
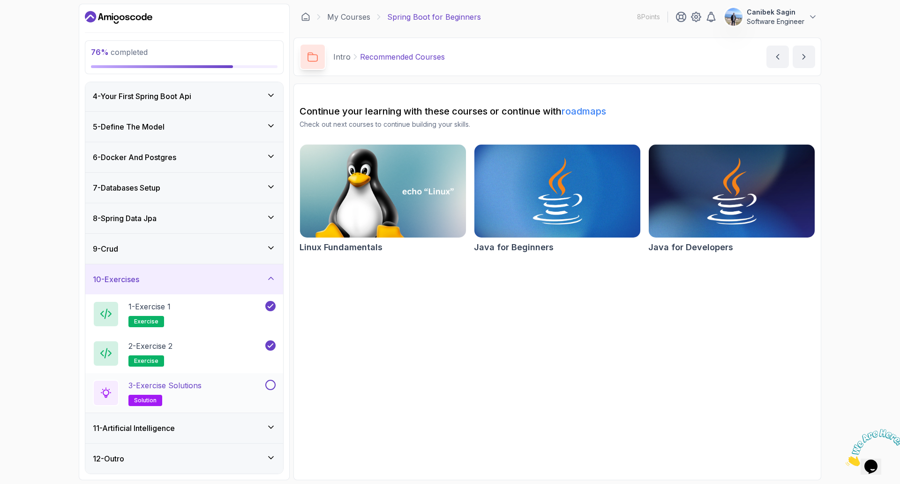
click at [171, 391] on h2 "3 - Exercise Solutions solution" at bounding box center [165, 392] width 73 height 26
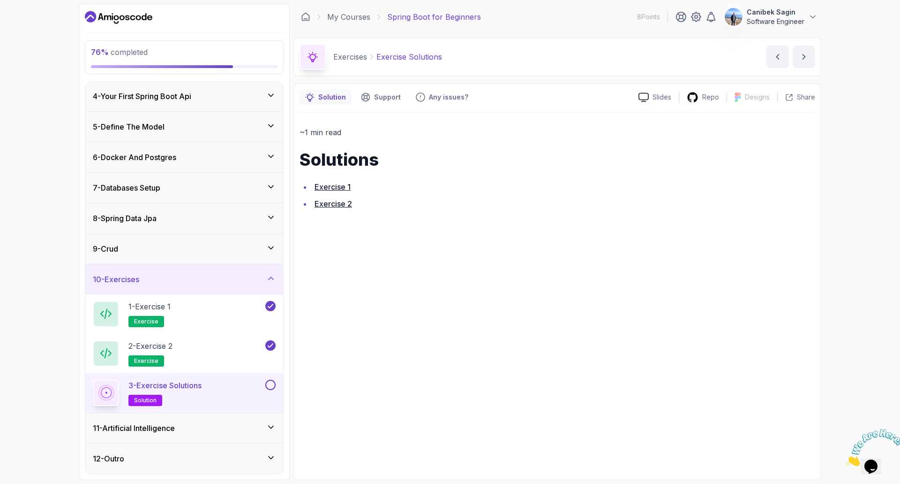
click at [275, 387] on button at bounding box center [270, 384] width 10 height 10
click at [337, 202] on link "Exercise 2" at bounding box center [334, 203] width 38 height 9
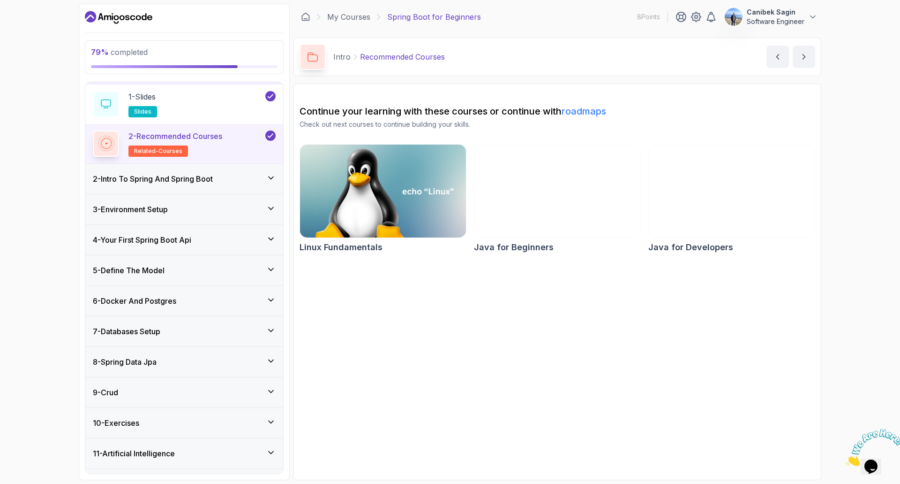
scroll to position [53, 0]
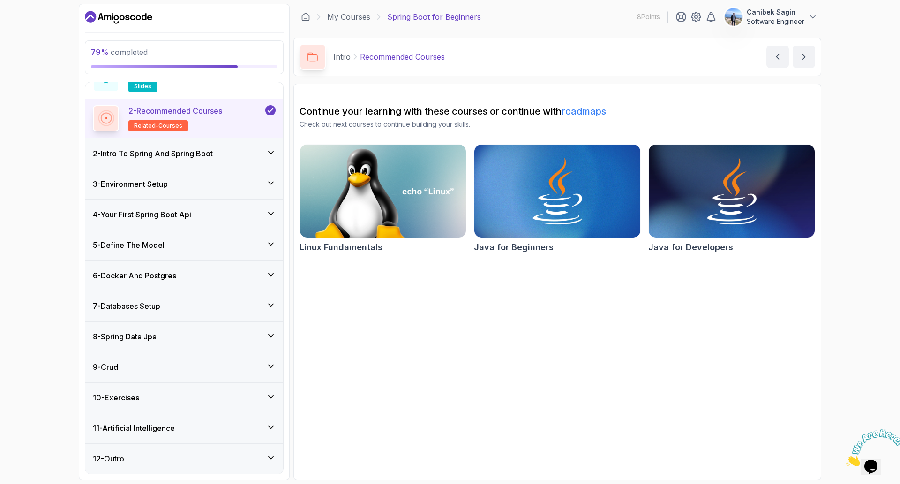
click at [167, 395] on div "10 - Exercises" at bounding box center [184, 397] width 183 height 11
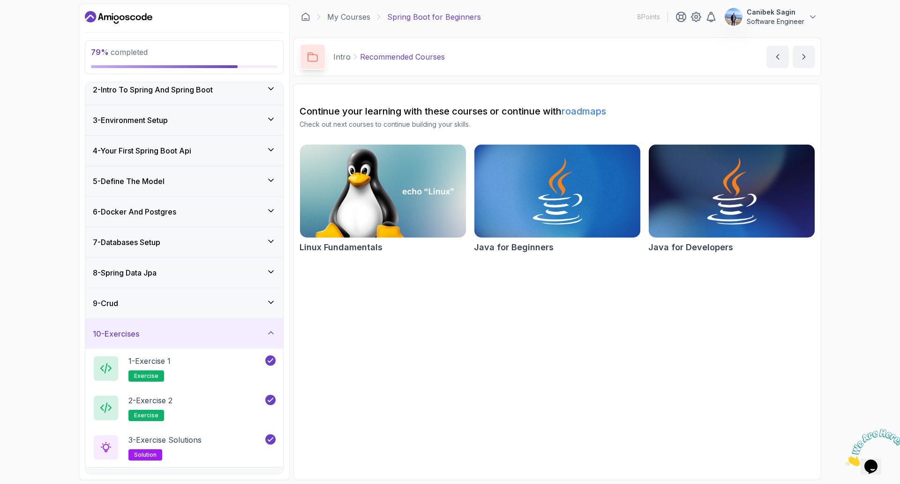
scroll to position [92, 0]
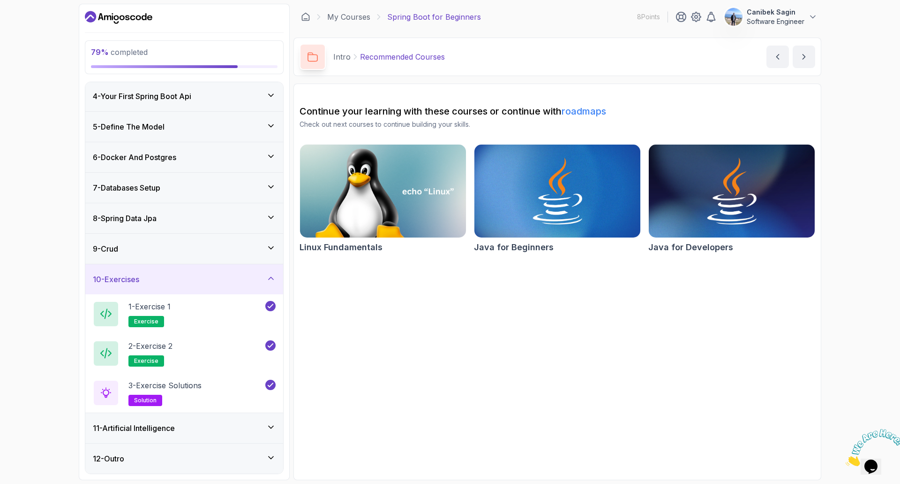
click at [182, 430] on div "11 - Artificial Intelligence" at bounding box center [184, 427] width 183 height 11
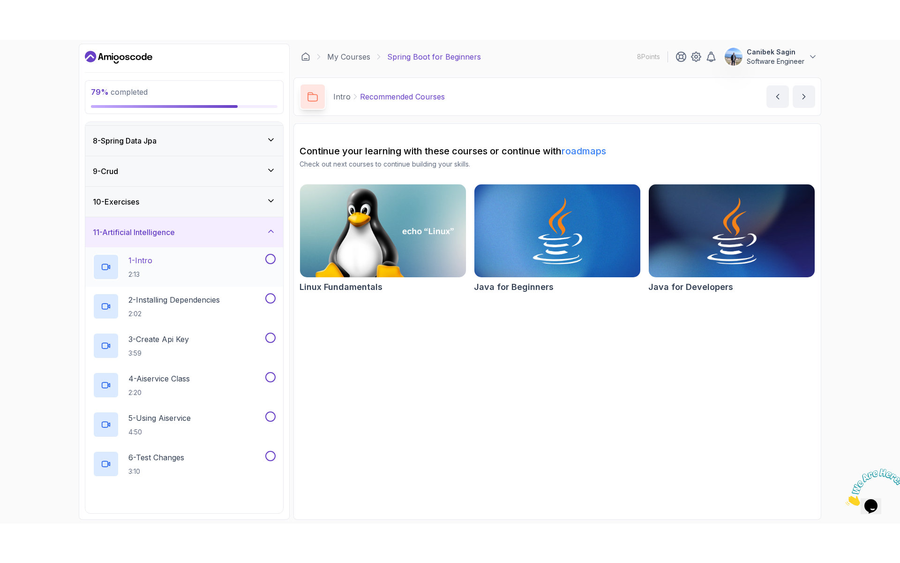
scroll to position [235, 0]
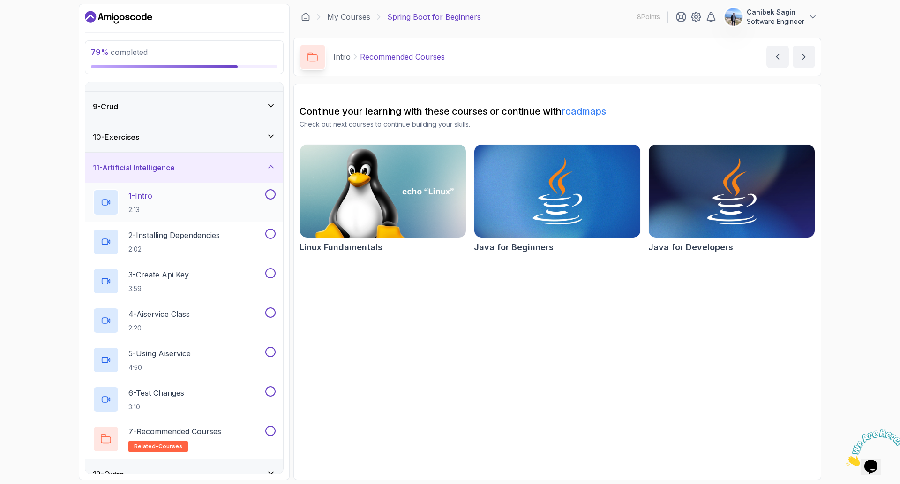
click at [173, 192] on div "1 - Intro 2:13" at bounding box center [178, 202] width 171 height 26
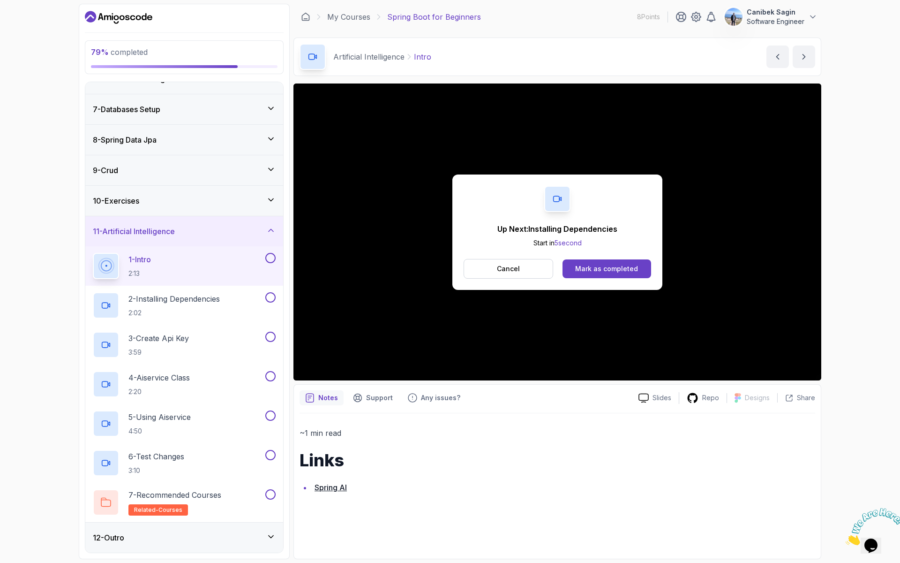
scroll to position [235, 0]
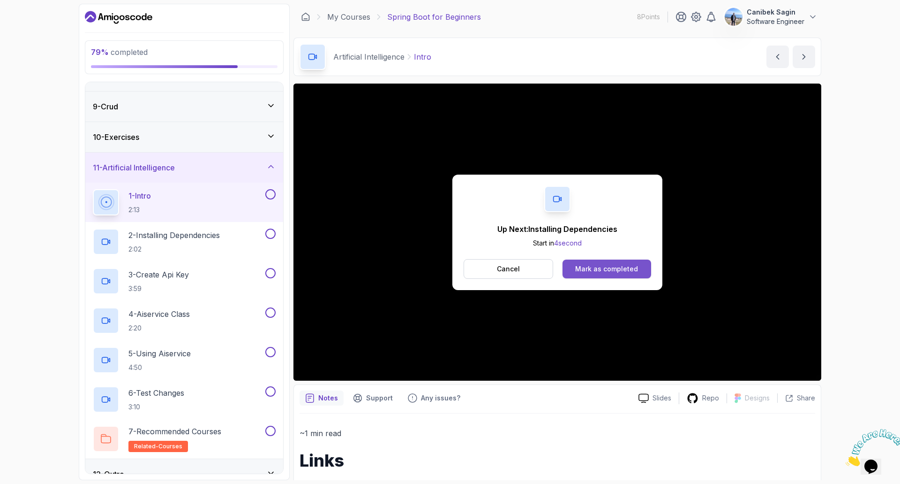
click at [590, 278] on button "Mark as completed" at bounding box center [607, 268] width 89 height 19
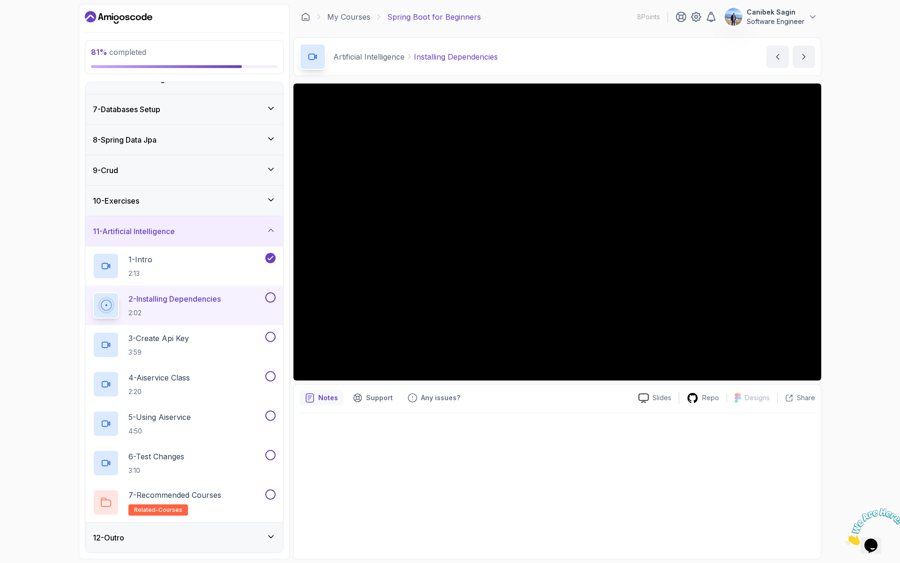
scroll to position [235, 0]
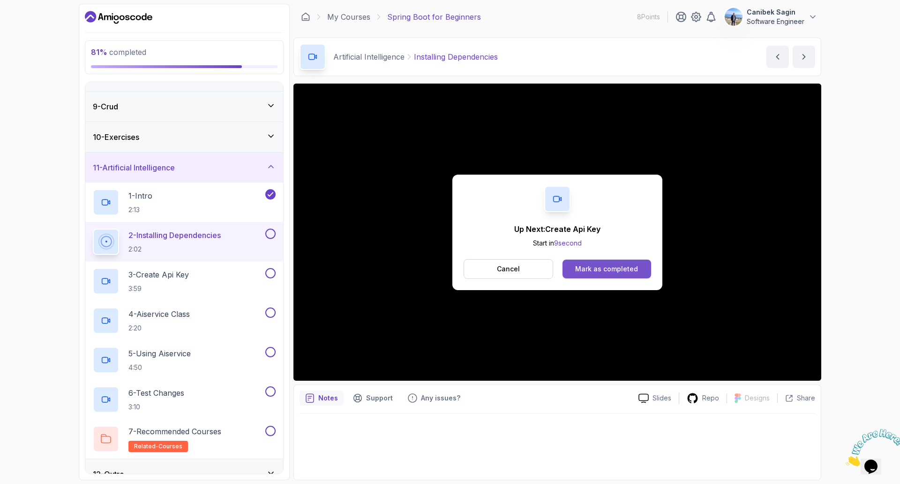
click at [604, 264] on div "Mark as completed" at bounding box center [606, 268] width 63 height 9
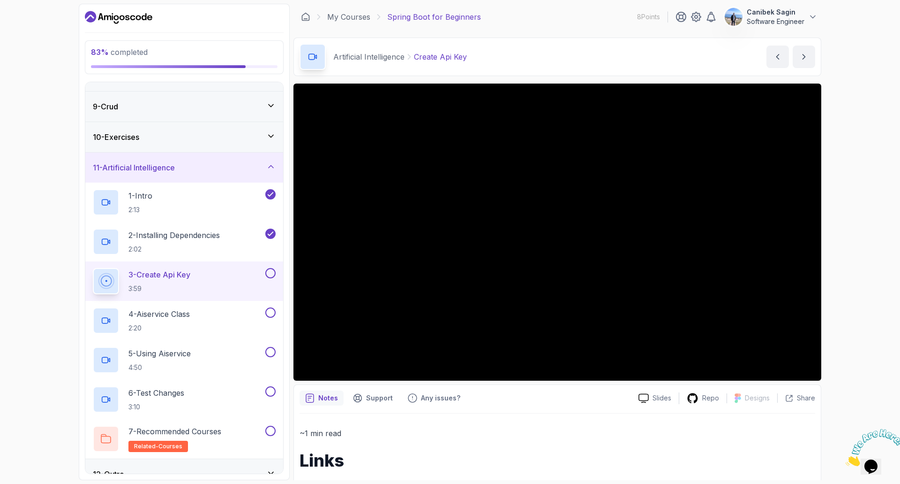
scroll to position [171, 0]
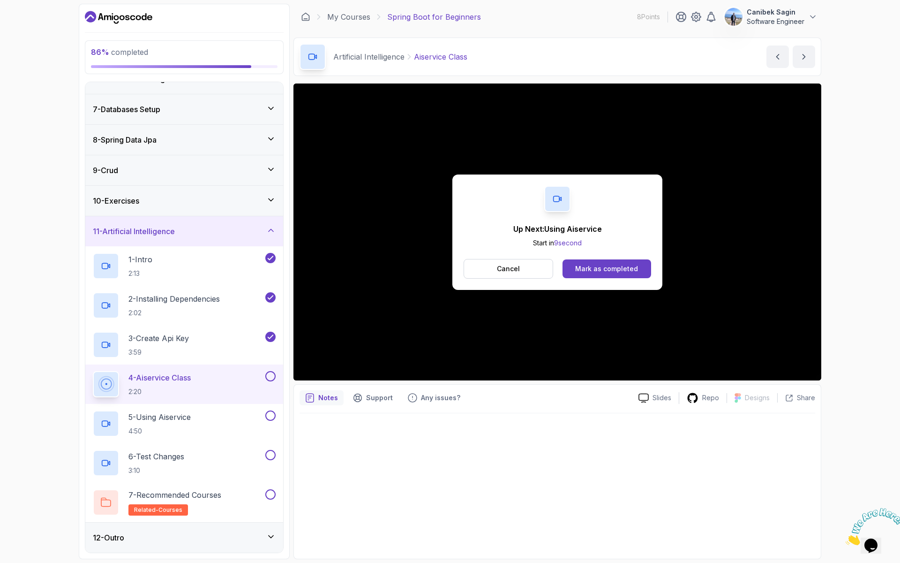
scroll to position [235, 0]
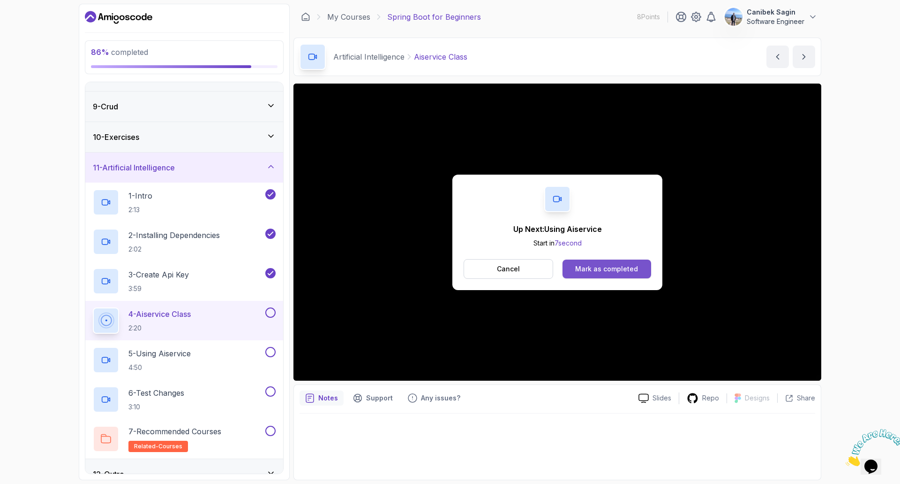
click at [611, 269] on div "Mark as completed" at bounding box center [606, 268] width 63 height 9
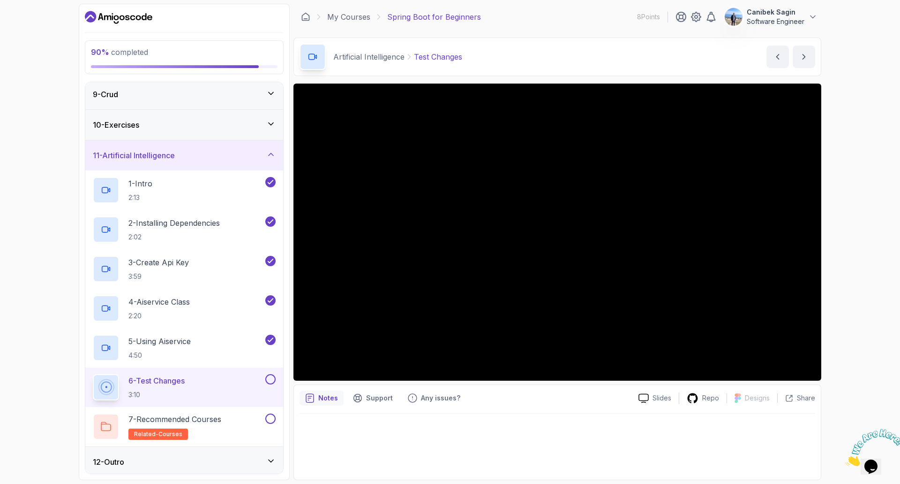
scroll to position [250, 0]
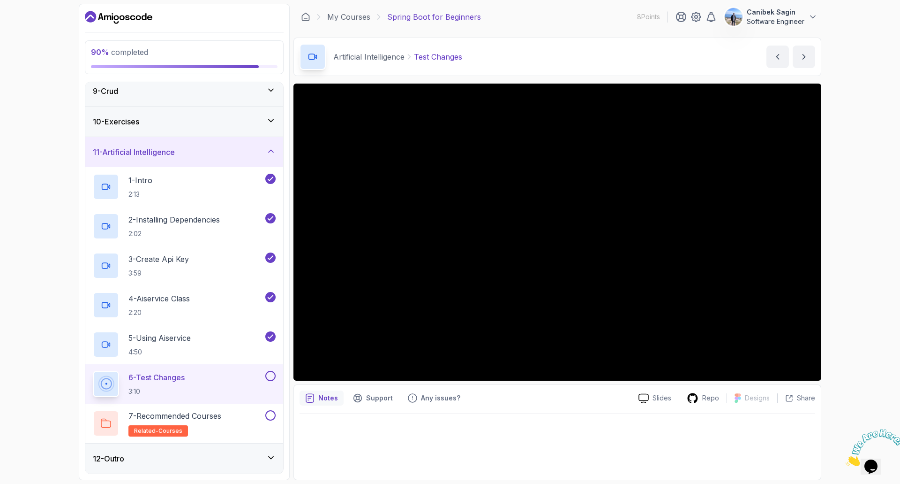
drag, startPoint x: 201, startPoint y: 477, endPoint x: 205, endPoint y: 469, distance: 8.2
click at [202, 477] on div "90 % completed 1 - Intro 2 - Intro To Spring And Spring Boot 3 - Environment Se…" at bounding box center [184, 242] width 211 height 476
click at [207, 464] on div "12 - Outro" at bounding box center [184, 458] width 198 height 30
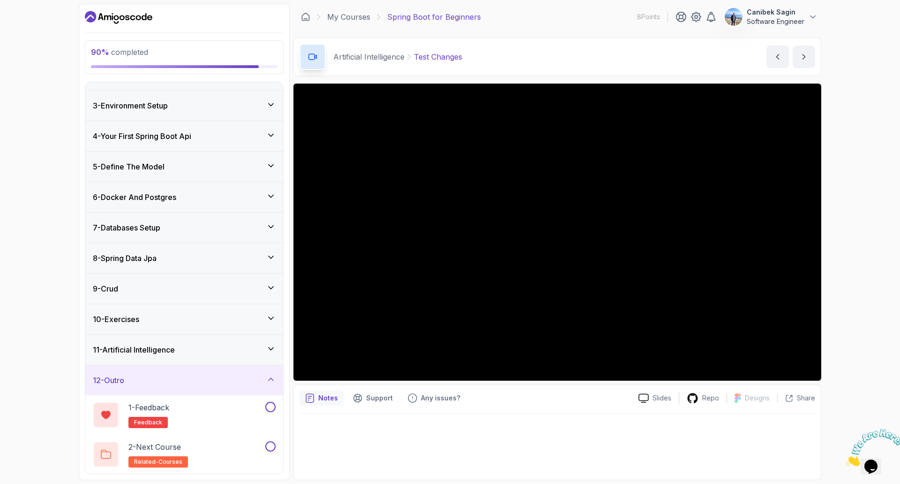
scroll to position [53, 0]
click at [190, 342] on div "11 - Artificial Intelligence" at bounding box center [184, 349] width 198 height 30
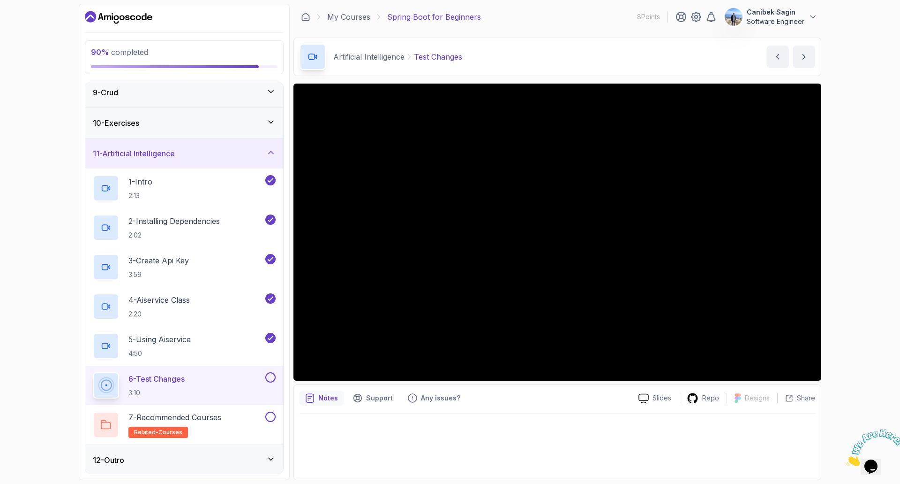
scroll to position [250, 0]
click at [269, 375] on button at bounding box center [270, 376] width 10 height 10
click at [259, 416] on div "7 - Recommended Courses related-courses" at bounding box center [178, 423] width 171 height 26
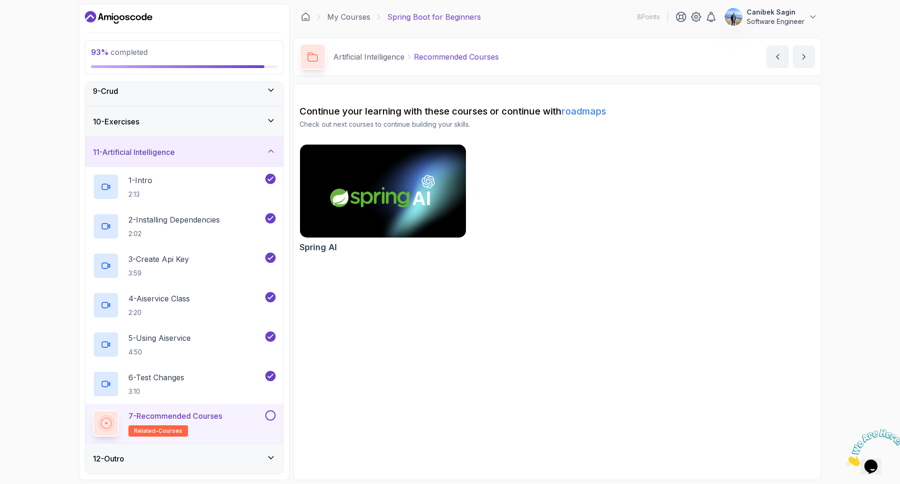
click at [211, 451] on div "12 - Outro" at bounding box center [184, 458] width 198 height 30
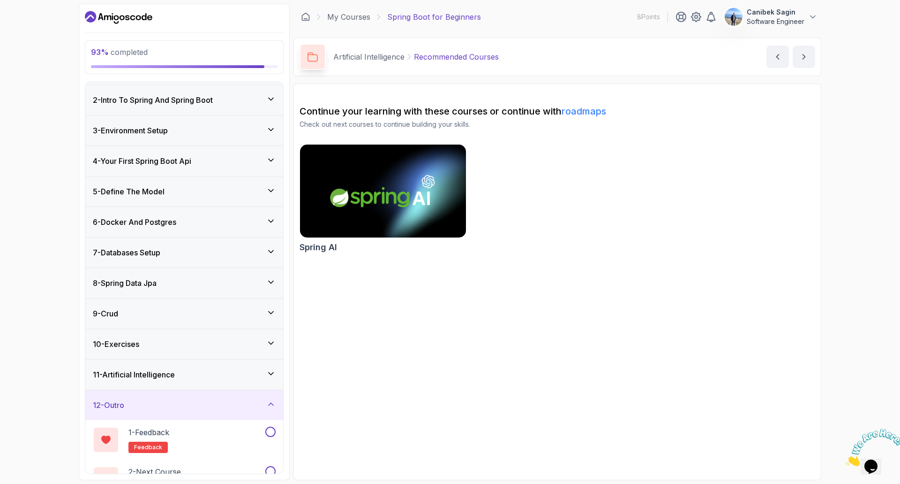
scroll to position [53, 0]
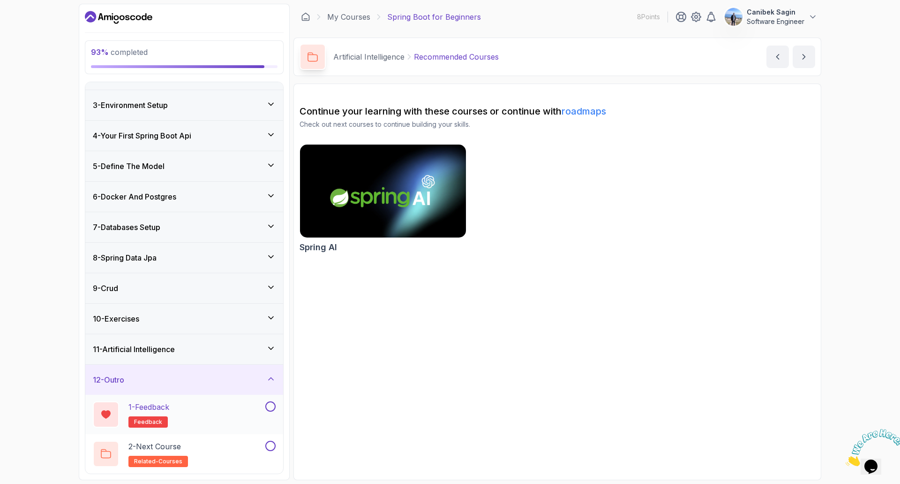
click at [219, 406] on div "1 - Feedback feedback" at bounding box center [178, 414] width 171 height 26
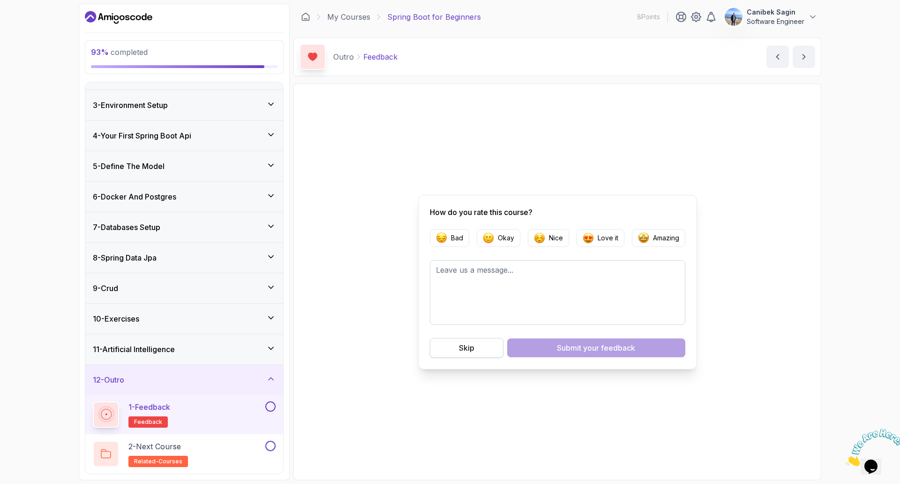
click at [492, 344] on button "Skip" at bounding box center [467, 348] width 74 height 20
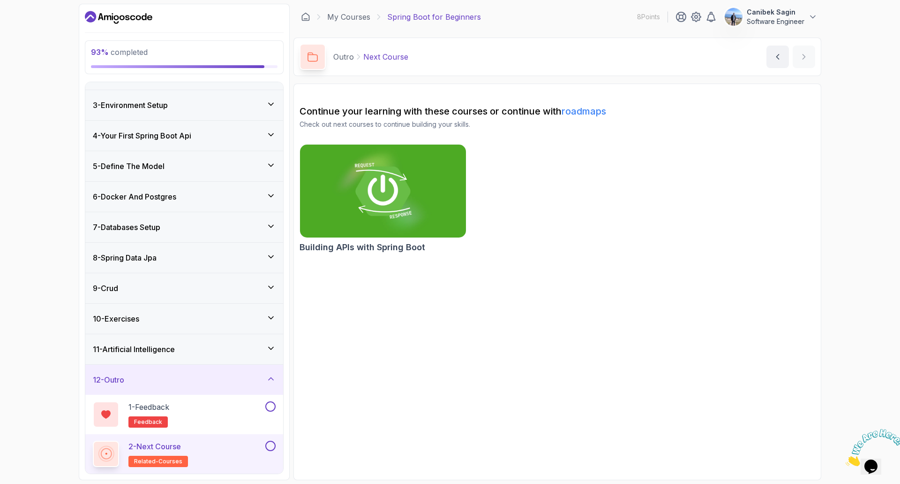
click at [212, 450] on div "2 - Next Course related-courses" at bounding box center [178, 453] width 171 height 26
click at [205, 414] on div "1 - Feedback feedback" at bounding box center [178, 414] width 171 height 26
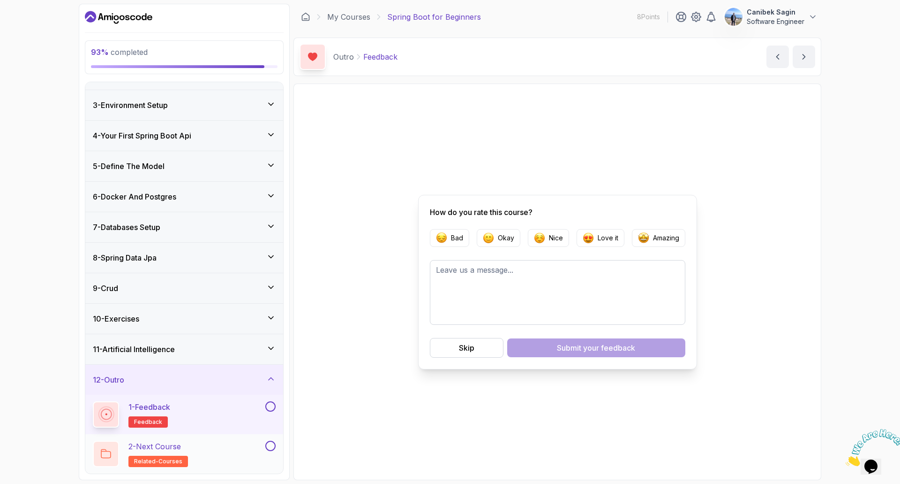
click at [219, 460] on div "2 - Next Course related-courses" at bounding box center [178, 453] width 171 height 26
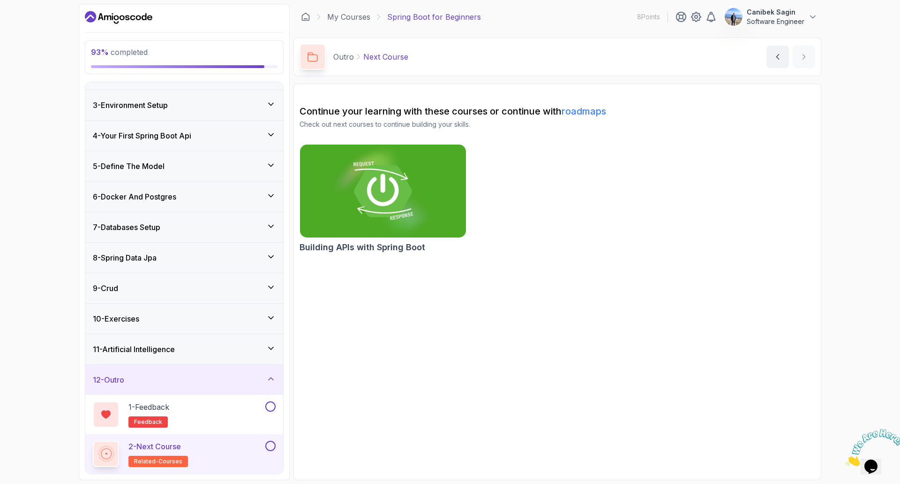
click at [415, 185] on img at bounding box center [383, 191] width 174 height 98
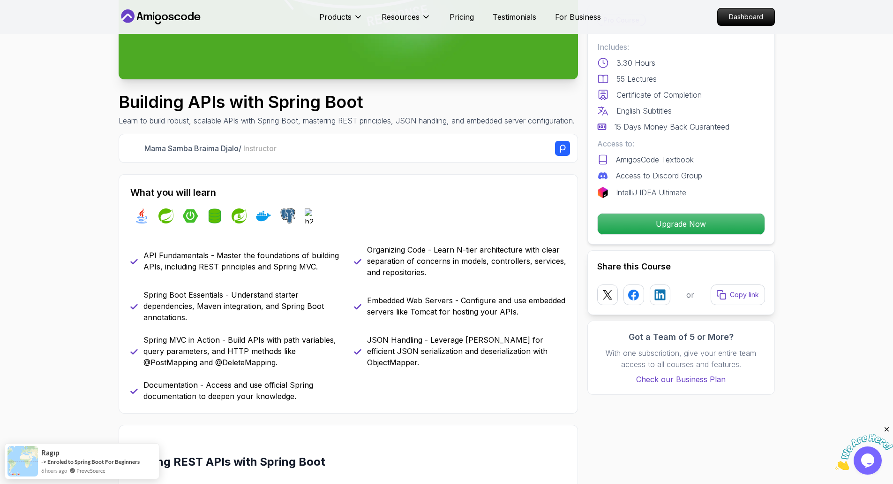
scroll to position [281, 0]
